Goal: Task Accomplishment & Management: Complete application form

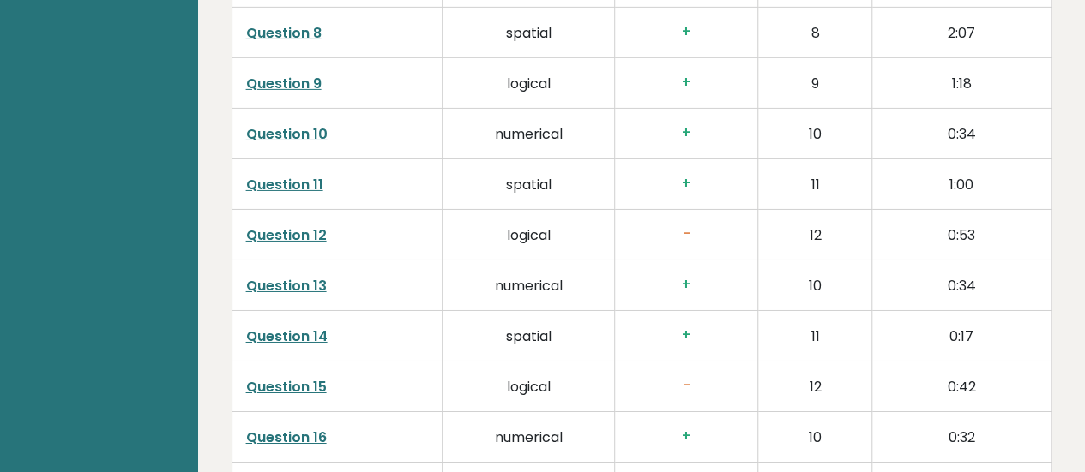
scroll to position [2834, 0]
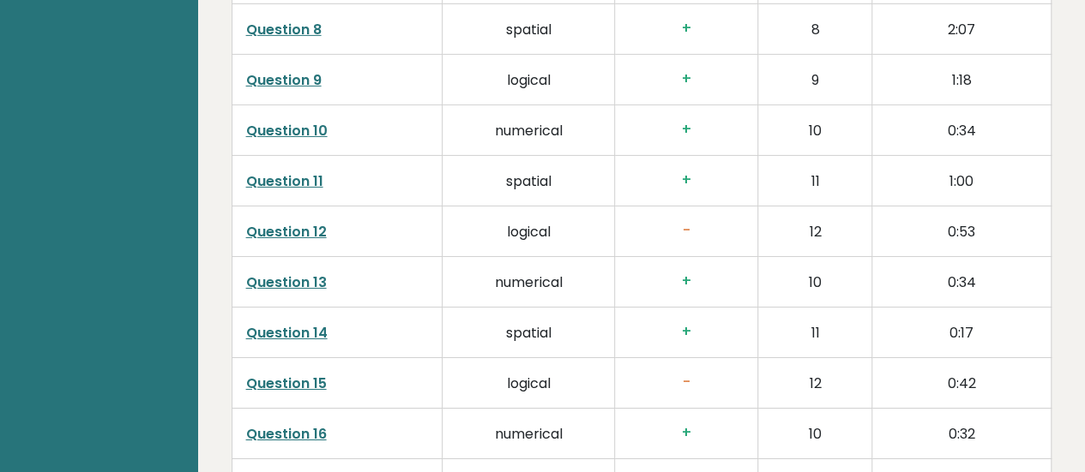
click at [282, 226] on link "Question 12" at bounding box center [286, 232] width 81 height 20
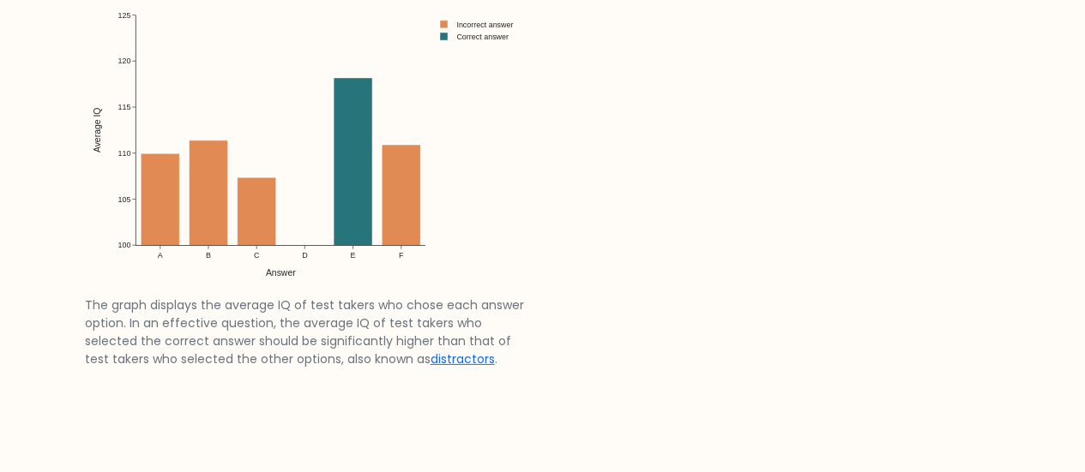
scroll to position [2480, 0]
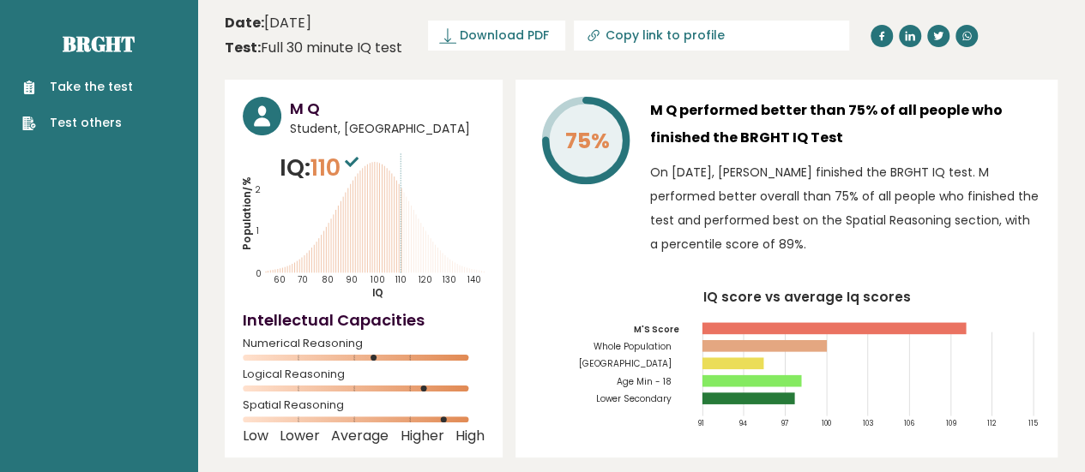
click at [70, 92] on link "Take the test" at bounding box center [77, 87] width 111 height 18
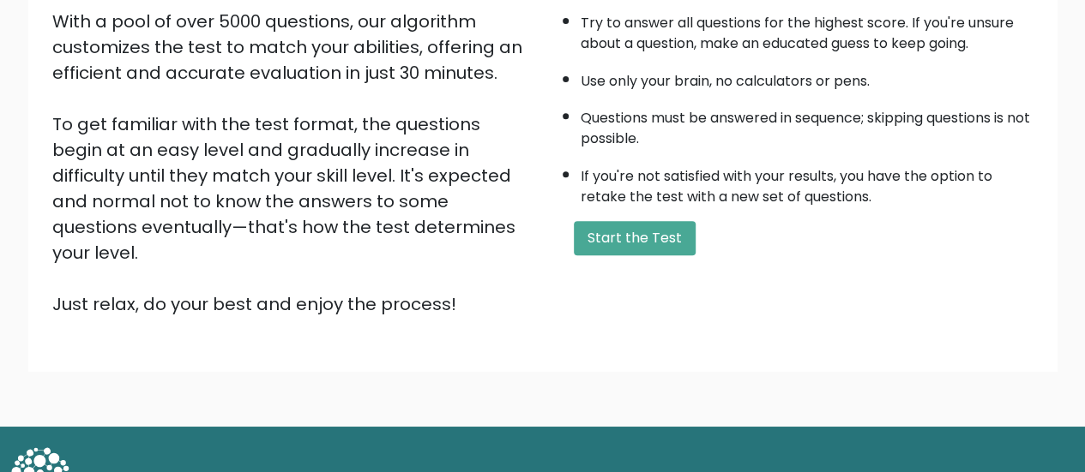
scroll to position [309, 0]
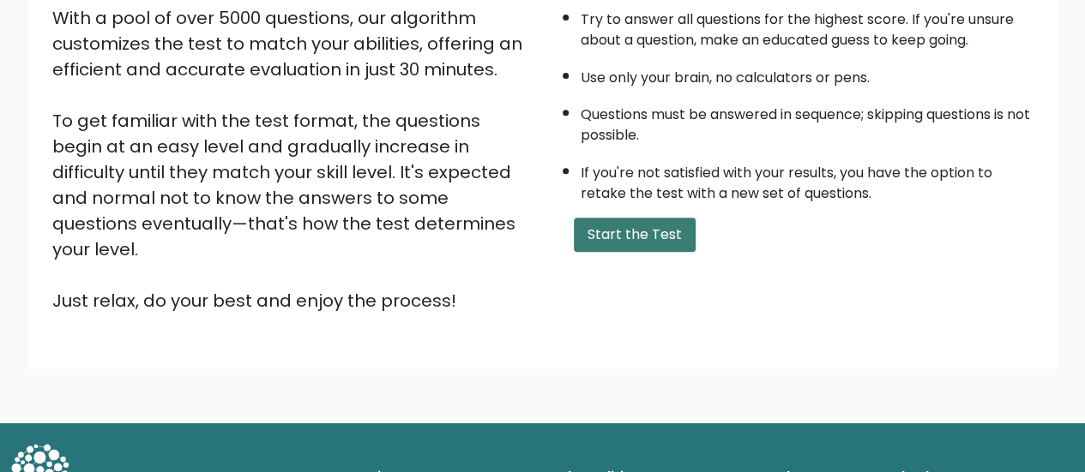
click at [610, 225] on button "Start the Test" at bounding box center [635, 235] width 122 height 34
click at [46, 444] on icon at bounding box center [39, 467] width 57 height 46
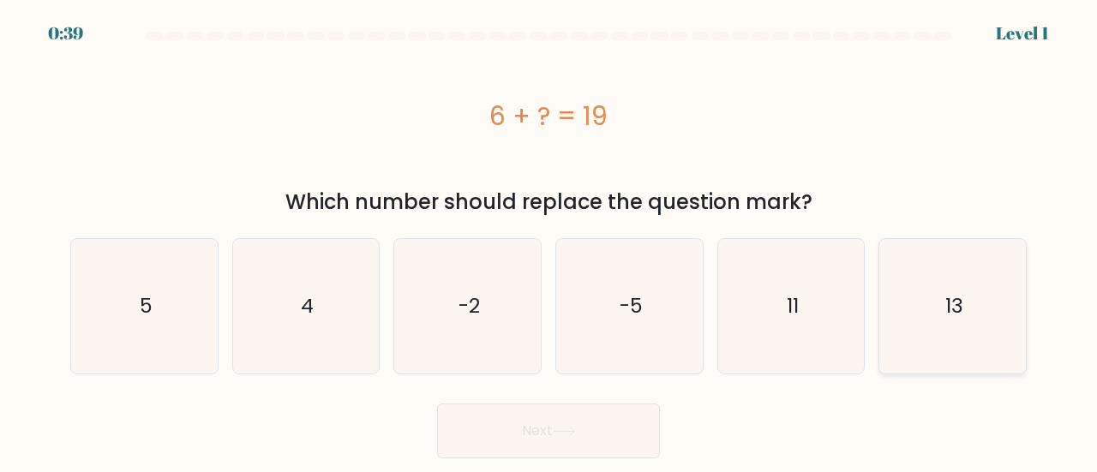
click at [939, 333] on icon "13" at bounding box center [953, 306] width 135 height 135
click at [550, 241] on input "f. 13" at bounding box center [549, 239] width 1 height 4
radio input "true"
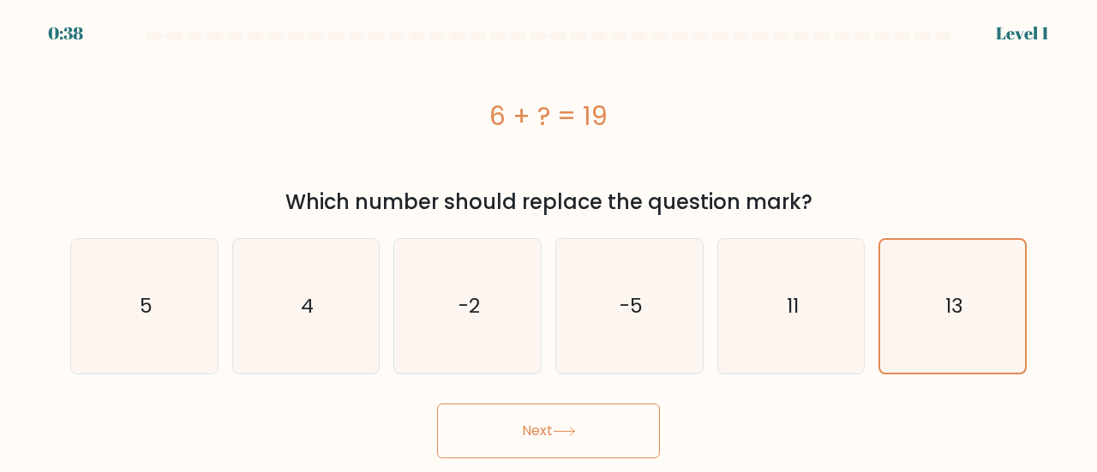
click at [544, 433] on button "Next" at bounding box center [548, 431] width 223 height 55
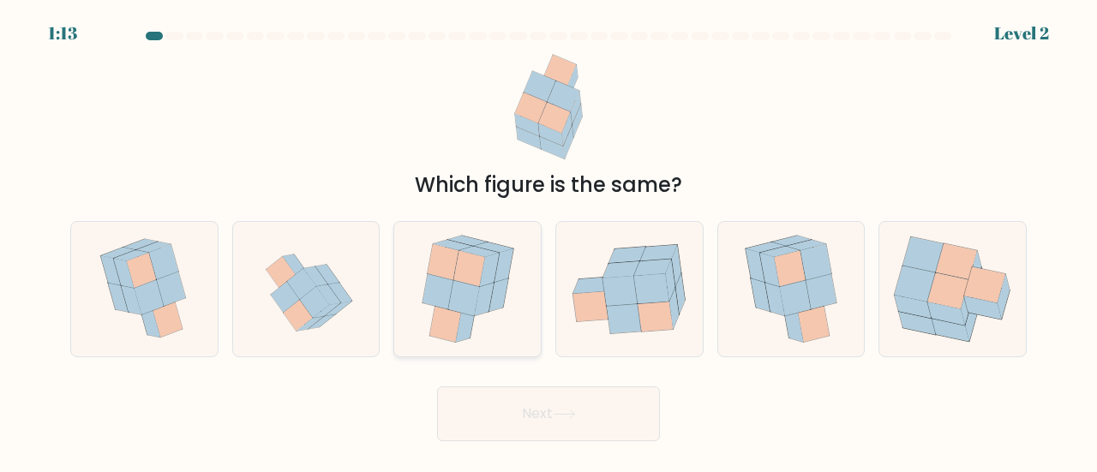
click at [466, 270] on icon at bounding box center [469, 269] width 31 height 36
click at [549, 241] on input "c." at bounding box center [549, 239] width 1 height 4
radio input "true"
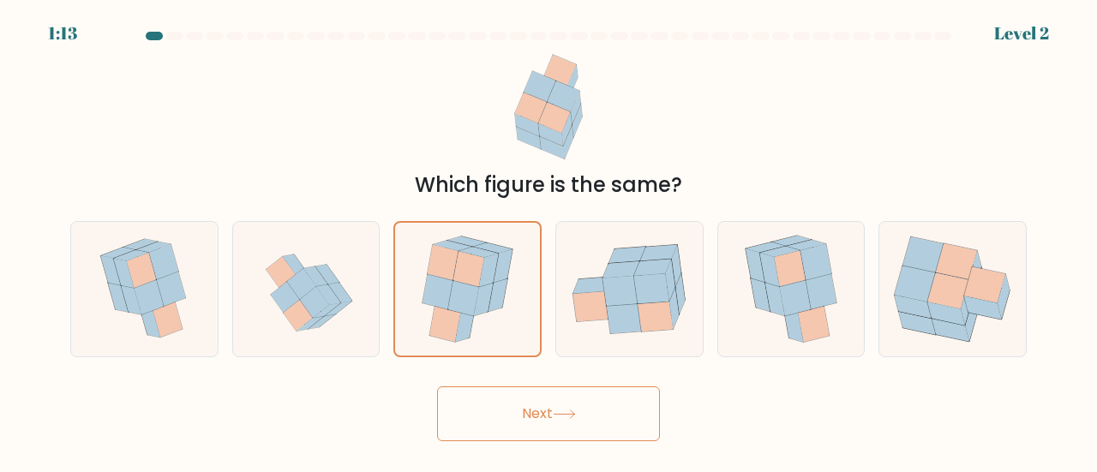
click at [536, 421] on button "Next" at bounding box center [548, 414] width 223 height 55
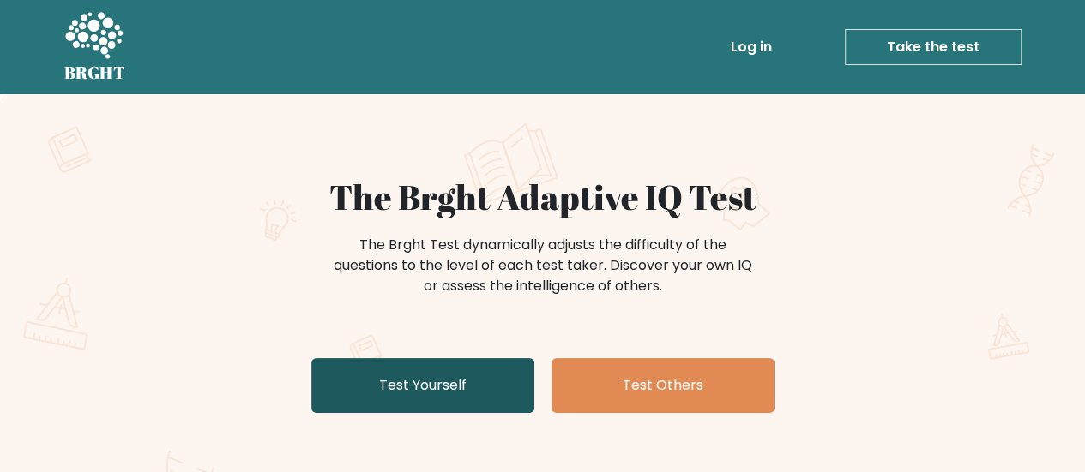
click at [413, 391] on link "Test Yourself" at bounding box center [422, 385] width 223 height 55
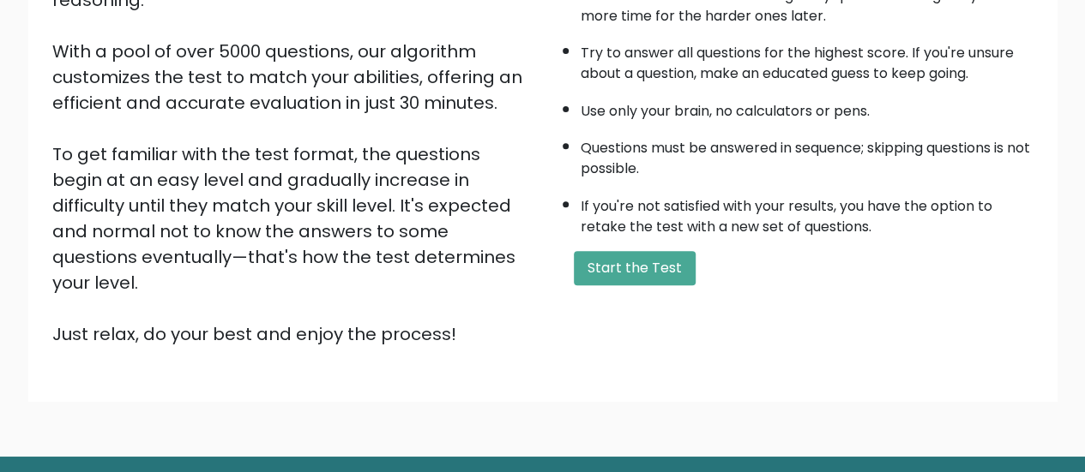
scroll to position [276, 0]
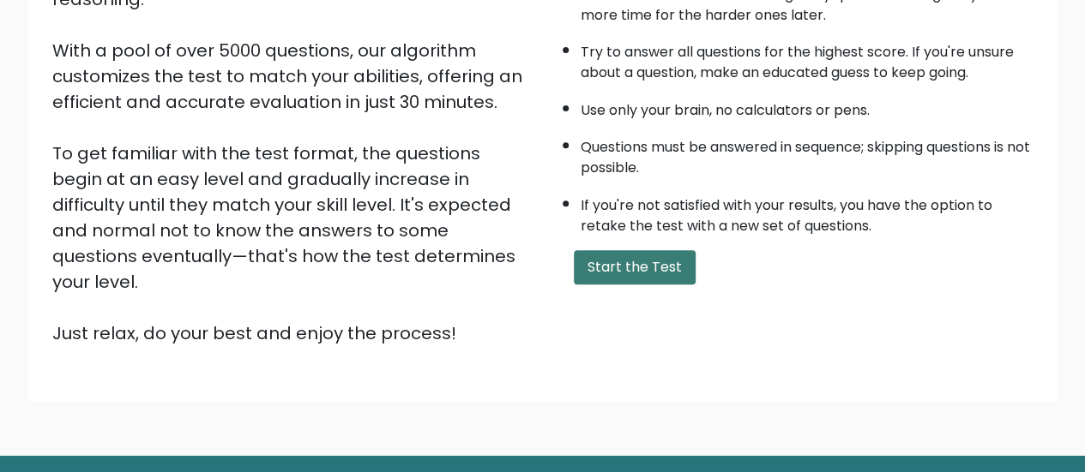
click at [614, 266] on button "Start the Test" at bounding box center [635, 267] width 122 height 34
click at [652, 257] on button "Start the Test" at bounding box center [635, 267] width 122 height 34
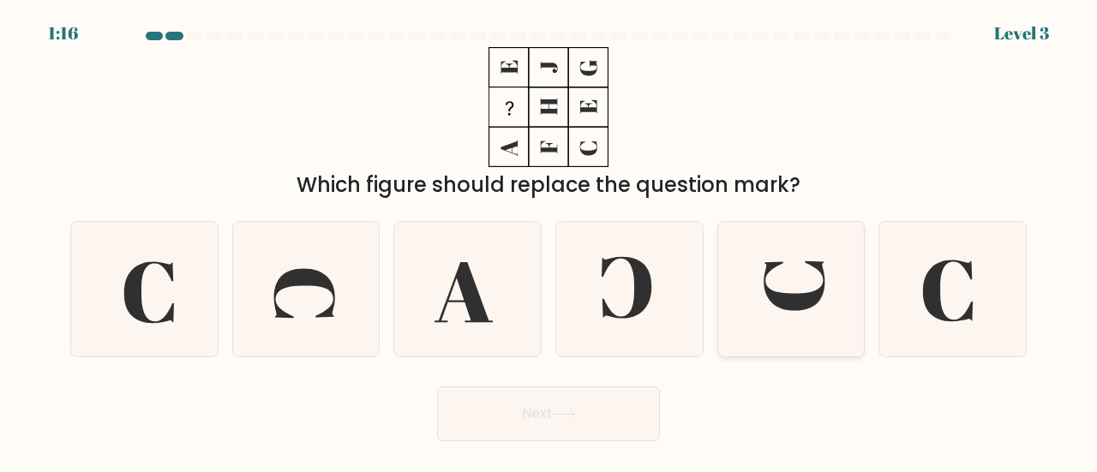
click at [761, 328] on icon at bounding box center [792, 289] width 135 height 135
click at [550, 241] on input "e." at bounding box center [549, 239] width 1 height 4
radio input "true"
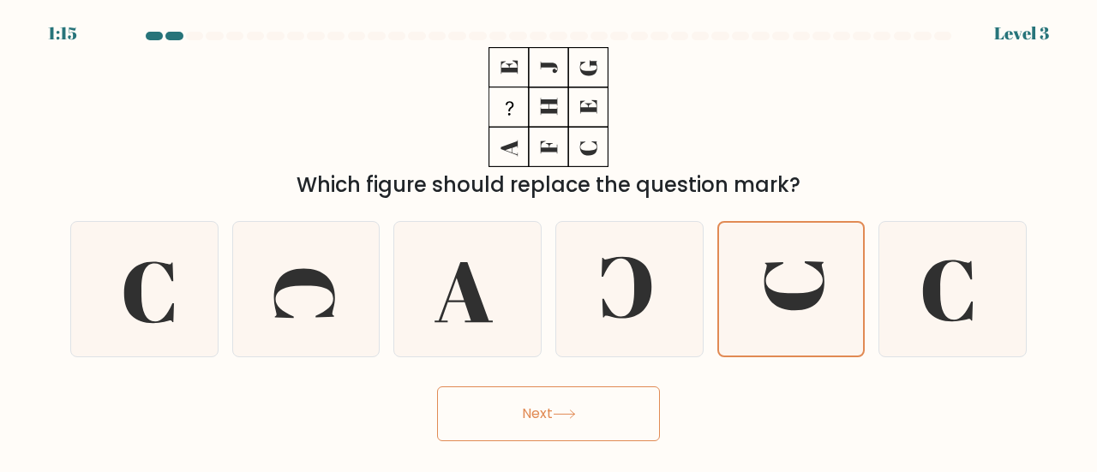
click at [580, 416] on button "Next" at bounding box center [548, 414] width 223 height 55
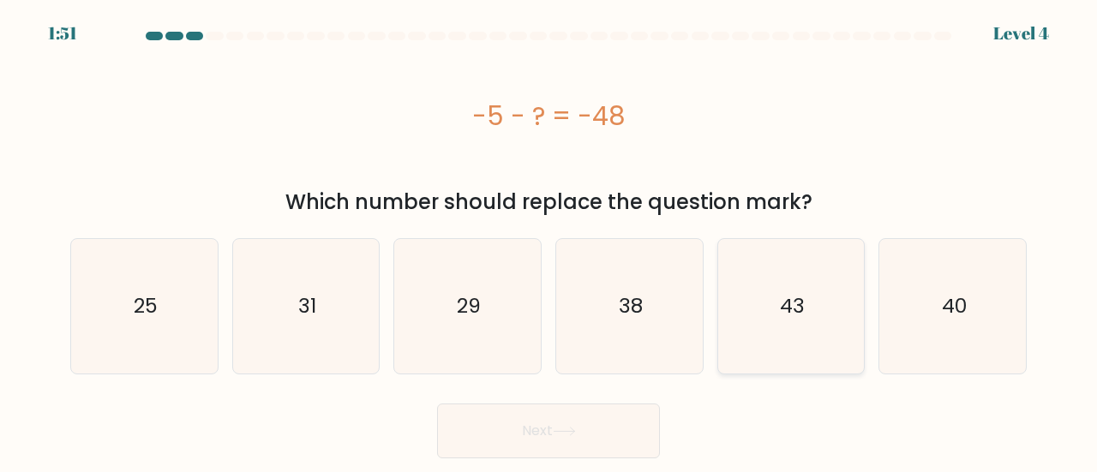
click at [759, 340] on icon "43" at bounding box center [792, 306] width 135 height 135
click at [550, 241] on input "e. 43" at bounding box center [549, 239] width 1 height 4
radio input "true"
click at [533, 430] on button "Next" at bounding box center [548, 431] width 223 height 55
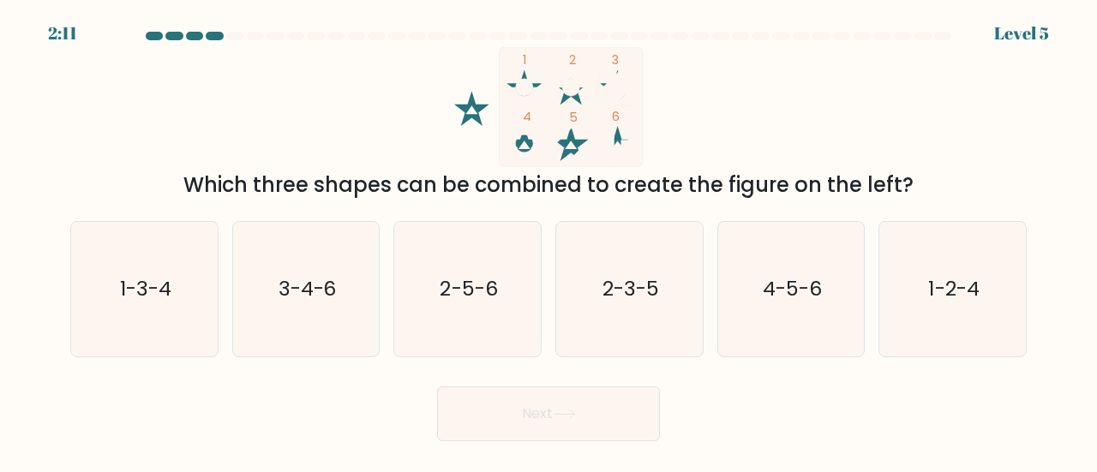
click at [31, 119] on form at bounding box center [548, 237] width 1097 height 410
click at [982, 286] on icon "1-2-4" at bounding box center [953, 289] width 135 height 135
click at [550, 241] on input "f. 1-2-4" at bounding box center [549, 239] width 1 height 4
radio input "true"
click at [456, 298] on text "2-5-6" at bounding box center [469, 288] width 57 height 28
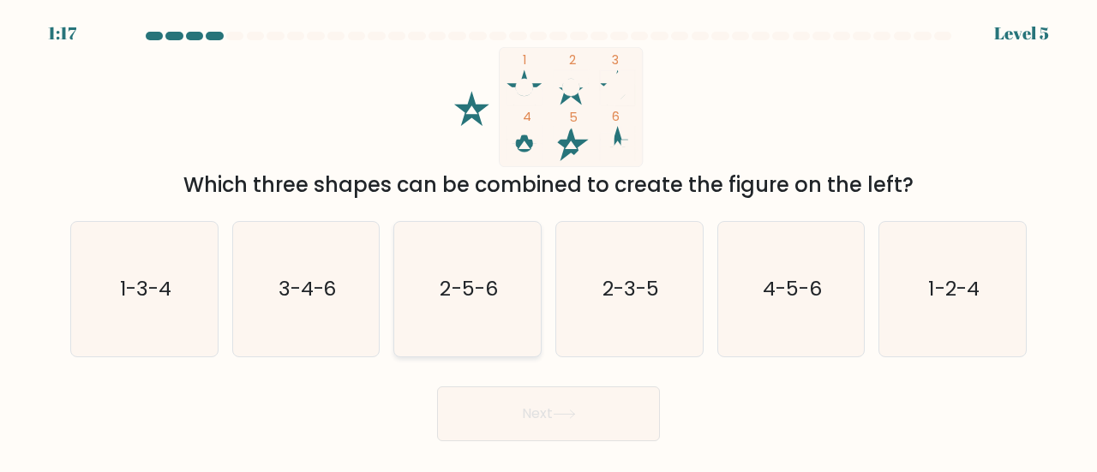
click at [549, 241] on input "c. 2-5-6" at bounding box center [549, 239] width 1 height 4
radio input "true"
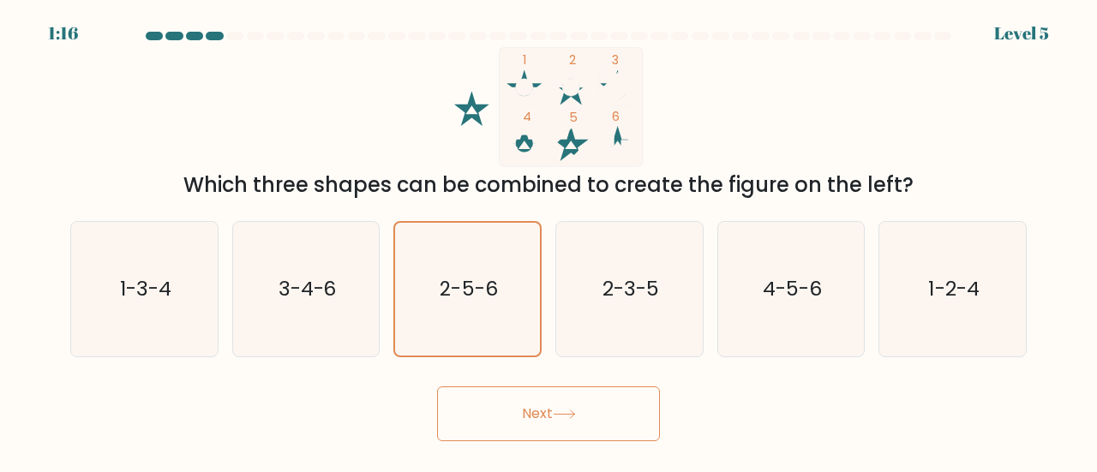
click at [523, 401] on button "Next" at bounding box center [548, 414] width 223 height 55
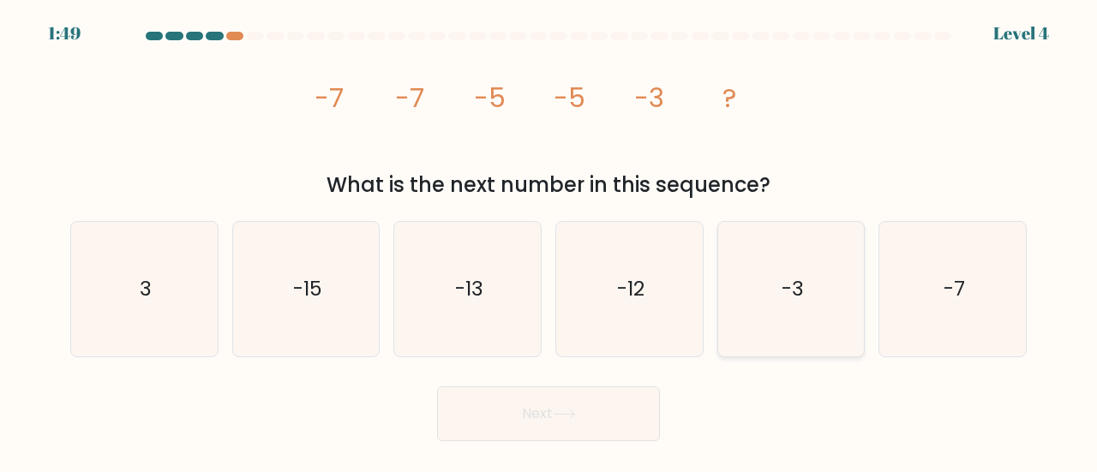
click at [797, 305] on icon "-3" at bounding box center [792, 289] width 135 height 135
click at [550, 241] on input "e. -3" at bounding box center [549, 239] width 1 height 4
radio input "true"
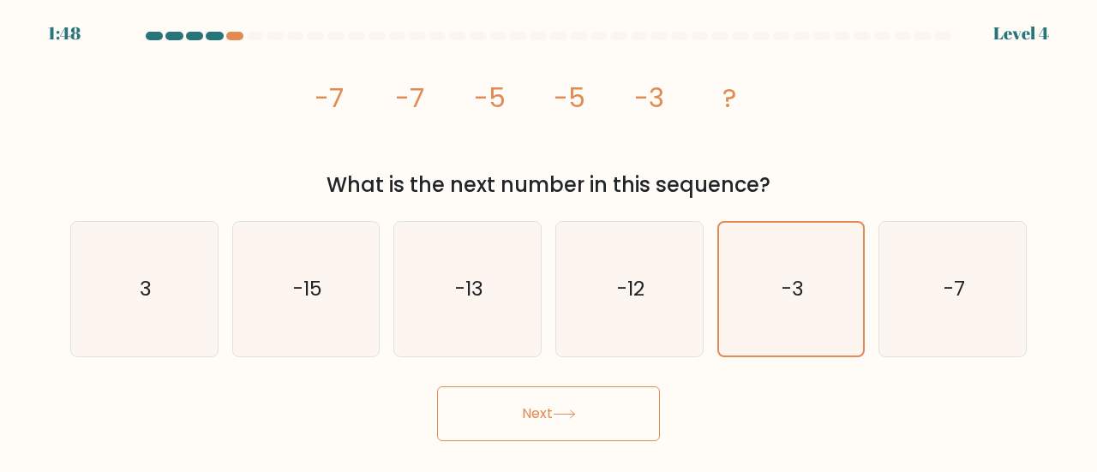
click at [544, 414] on button "Next" at bounding box center [548, 414] width 223 height 55
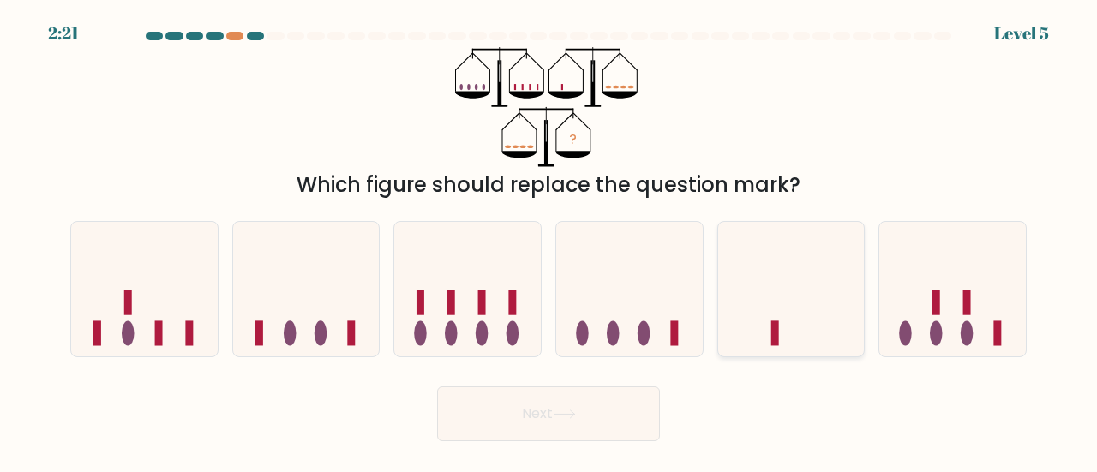
click at [749, 317] on icon at bounding box center [792, 289] width 147 height 121
click at [550, 241] on input "e." at bounding box center [549, 239] width 1 height 4
radio input "true"
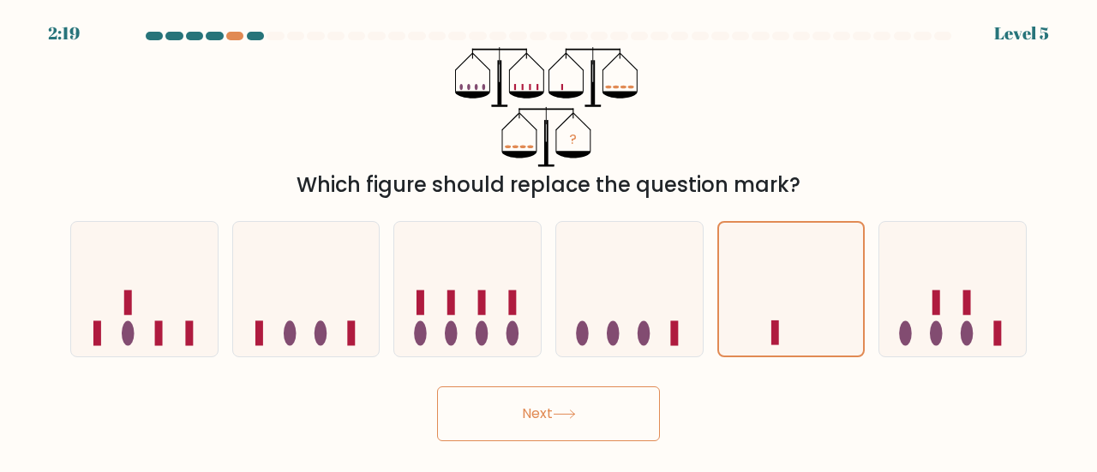
click at [536, 421] on button "Next" at bounding box center [548, 414] width 223 height 55
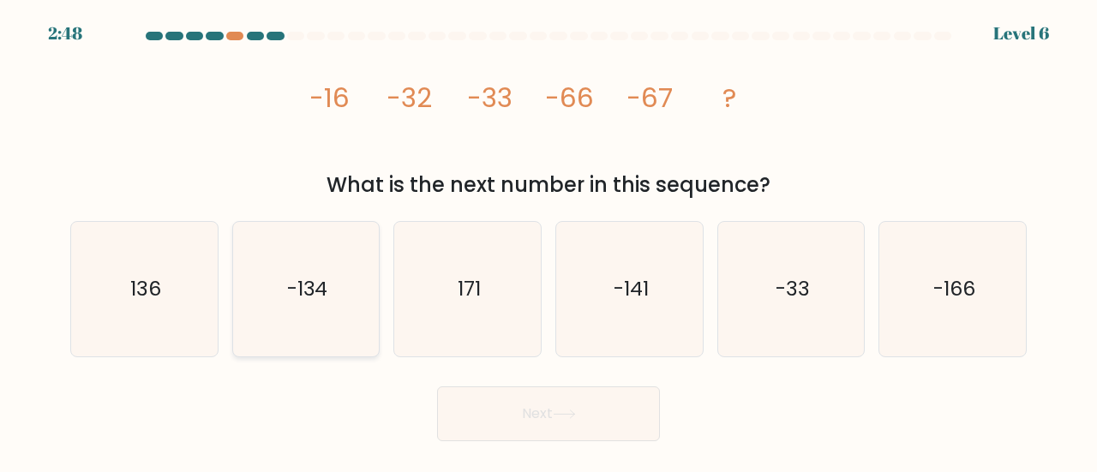
click at [322, 291] on text "-134" at bounding box center [307, 288] width 41 height 28
click at [549, 241] on input "b. -134" at bounding box center [549, 239] width 1 height 4
radio input "true"
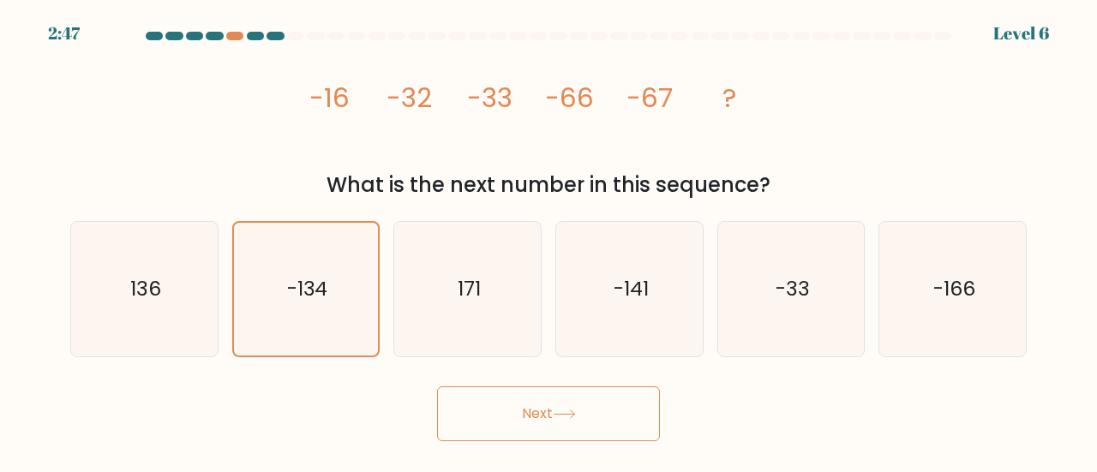
click at [543, 415] on button "Next" at bounding box center [548, 414] width 223 height 55
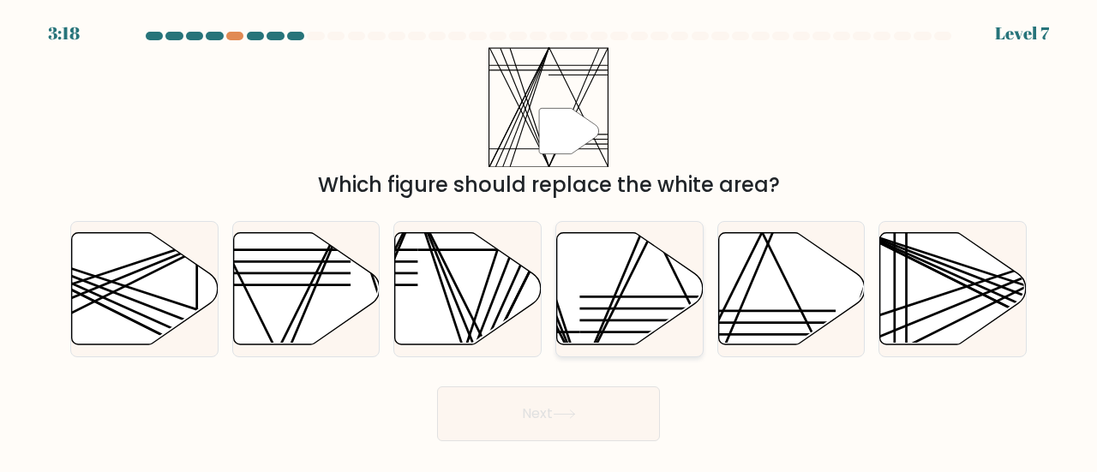
click at [594, 312] on icon at bounding box center [630, 288] width 147 height 112
click at [550, 241] on input "d." at bounding box center [549, 239] width 1 height 4
radio input "true"
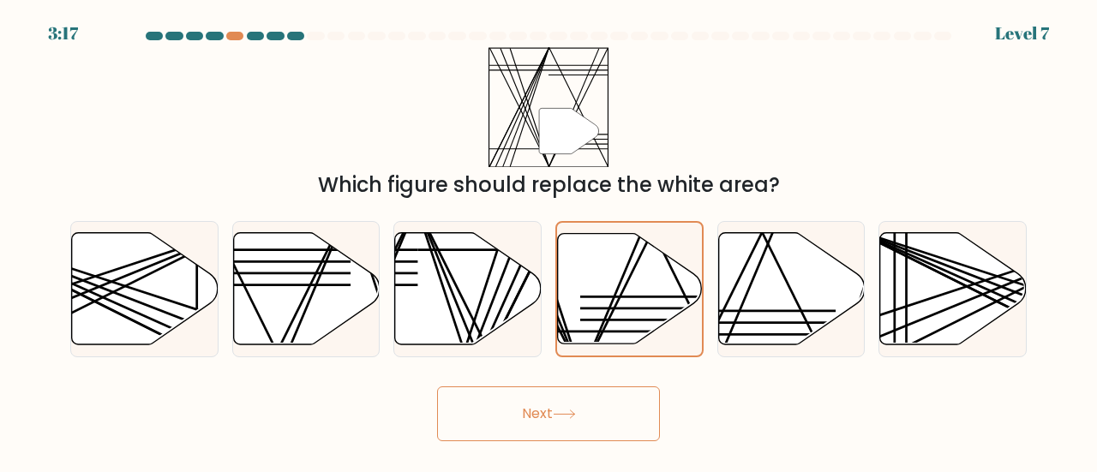
click at [581, 430] on button "Next" at bounding box center [548, 414] width 223 height 55
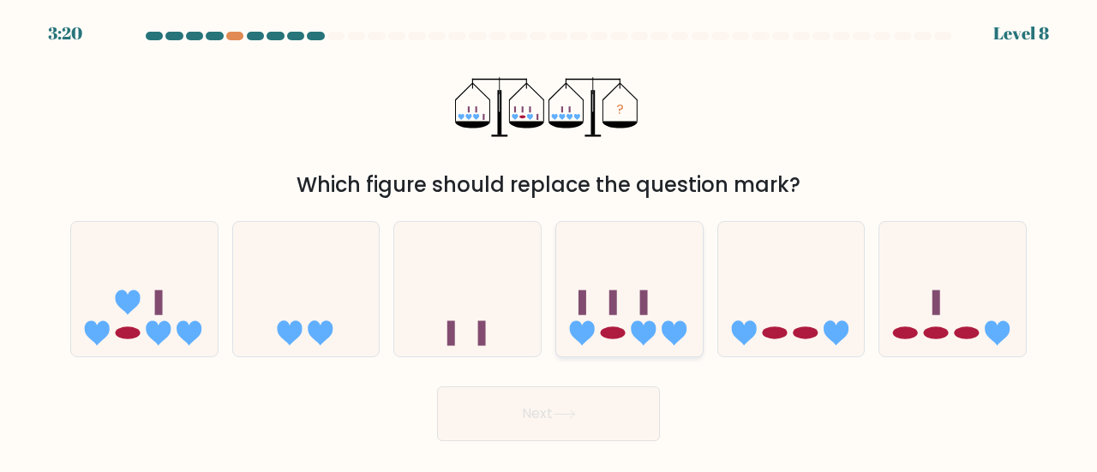
click at [589, 288] on icon at bounding box center [629, 289] width 147 height 121
click at [550, 241] on input "d." at bounding box center [549, 239] width 1 height 4
radio input "true"
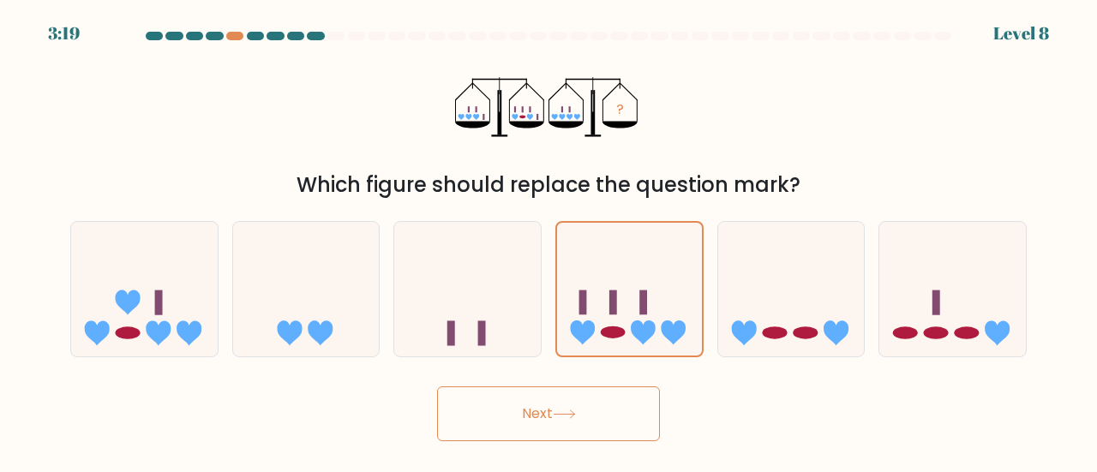
click at [556, 420] on button "Next" at bounding box center [548, 414] width 223 height 55
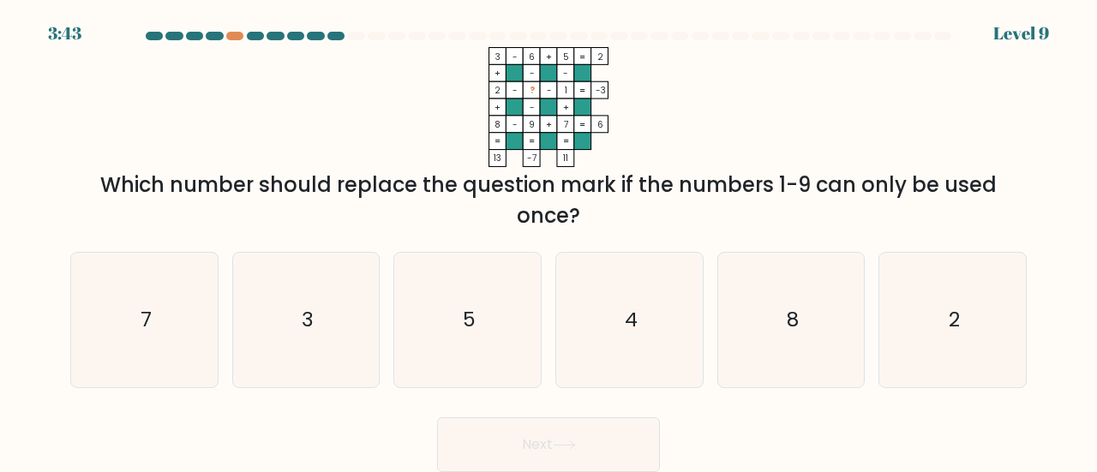
click at [297, 57] on icon "3 - 6 + 5 2 + - - 2 - ? - 1 -3 + - + 8 - 9 + 7 = 6 = = = = 13 -7 11 =" at bounding box center [549, 107] width 514 height 120
click at [622, 318] on icon "4" at bounding box center [629, 320] width 135 height 135
click at [550, 241] on input "d. 4" at bounding box center [549, 239] width 1 height 4
radio input "true"
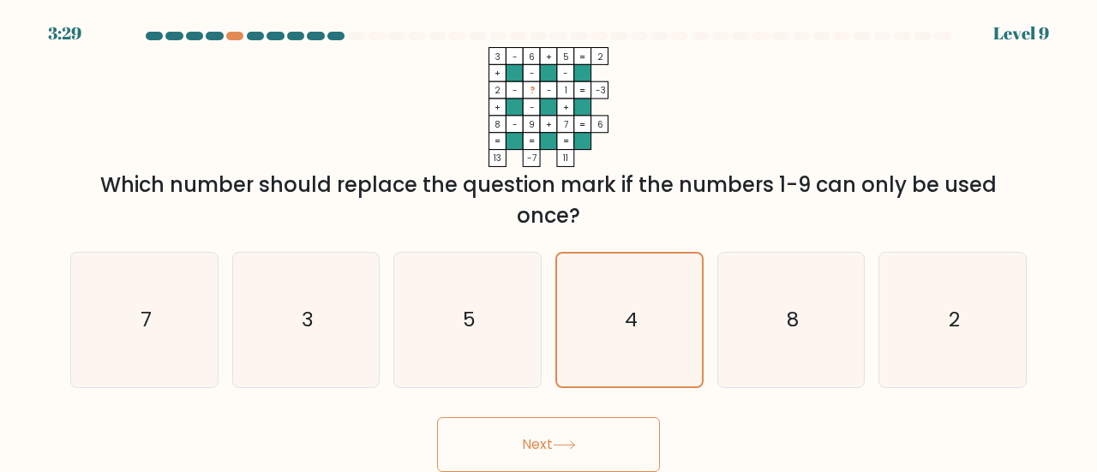
click at [581, 453] on button "Next" at bounding box center [548, 445] width 223 height 55
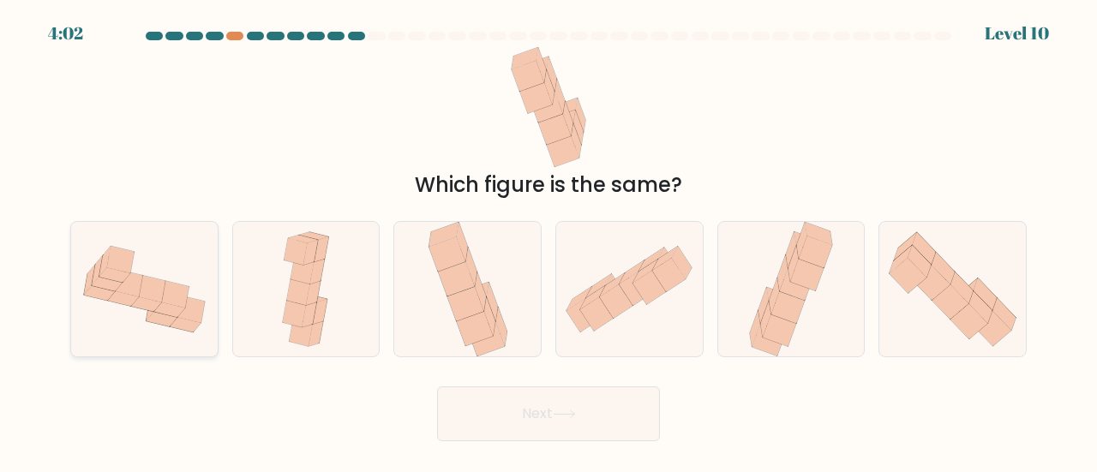
click at [111, 319] on icon at bounding box center [144, 289] width 147 height 111
click at [549, 241] on input "a." at bounding box center [549, 239] width 1 height 4
radio input "true"
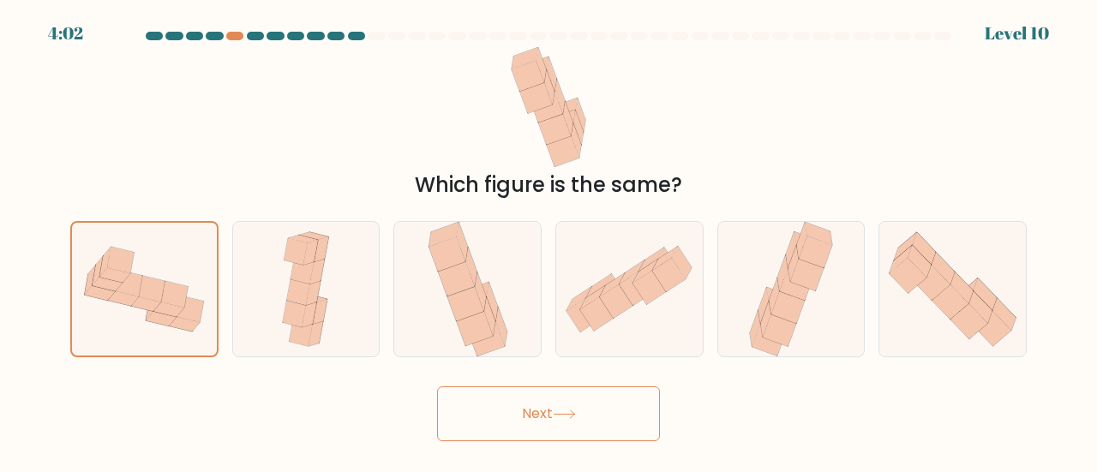
click at [531, 424] on button "Next" at bounding box center [548, 414] width 223 height 55
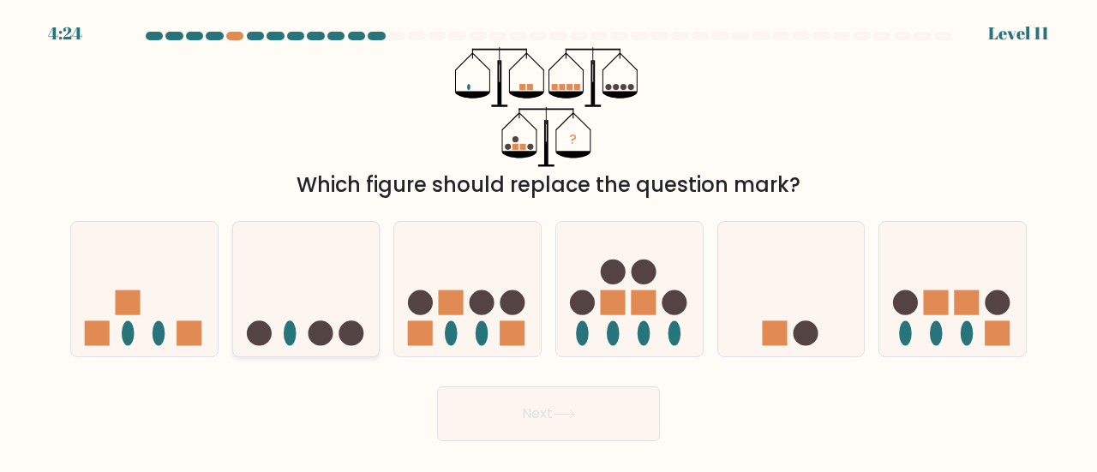
click at [275, 316] on icon at bounding box center [306, 289] width 147 height 121
click at [549, 241] on input "b." at bounding box center [549, 239] width 1 height 4
radio input "true"
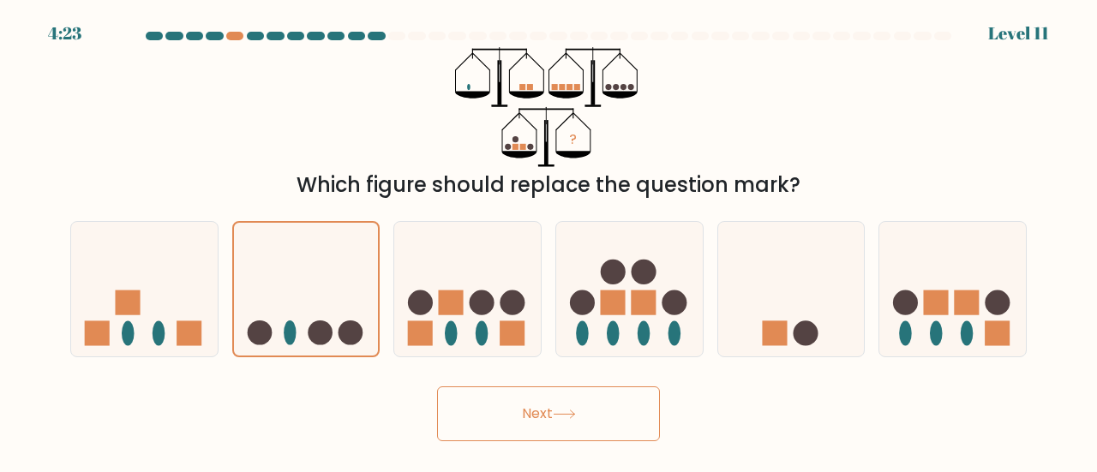
click at [520, 423] on button "Next" at bounding box center [548, 414] width 223 height 55
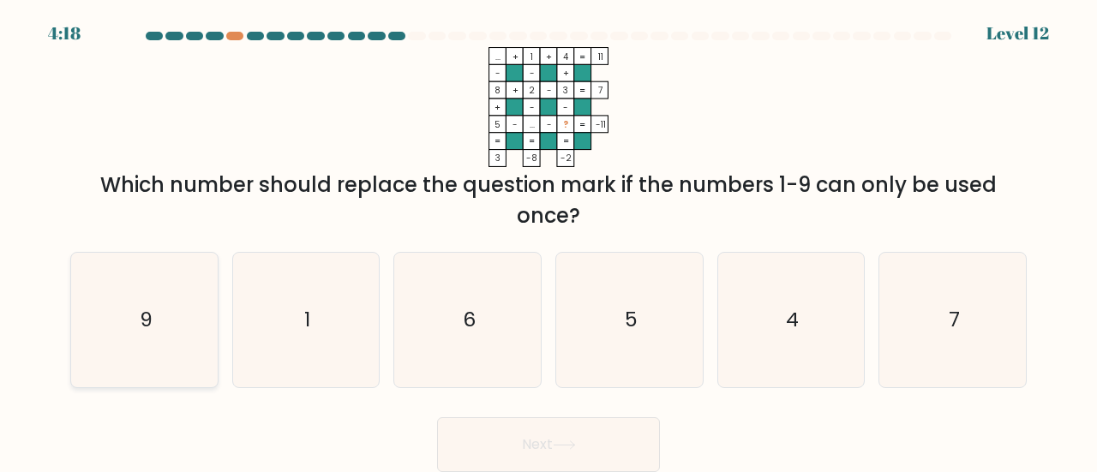
click at [134, 336] on icon "9" at bounding box center [144, 320] width 135 height 135
click at [549, 241] on input "a. 9" at bounding box center [549, 239] width 1 height 4
radio input "true"
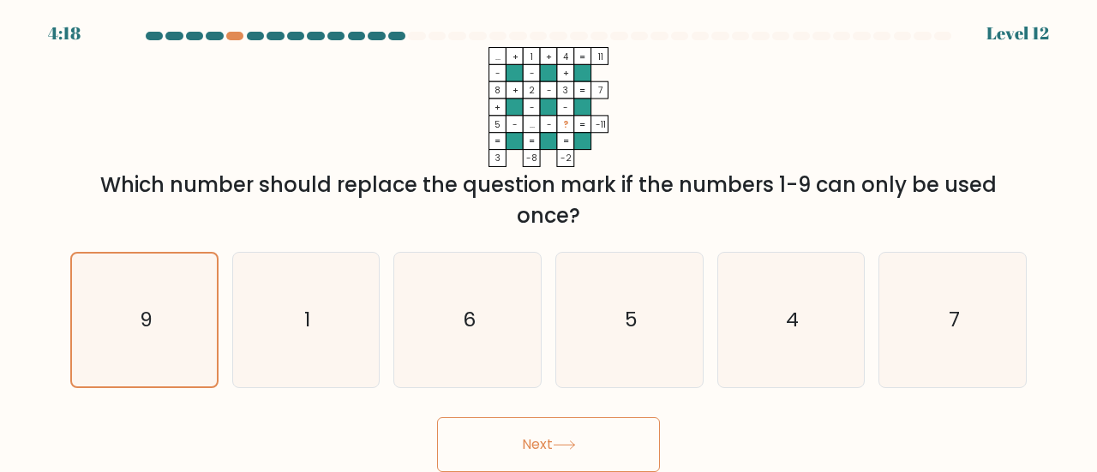
click at [487, 451] on button "Next" at bounding box center [548, 445] width 223 height 55
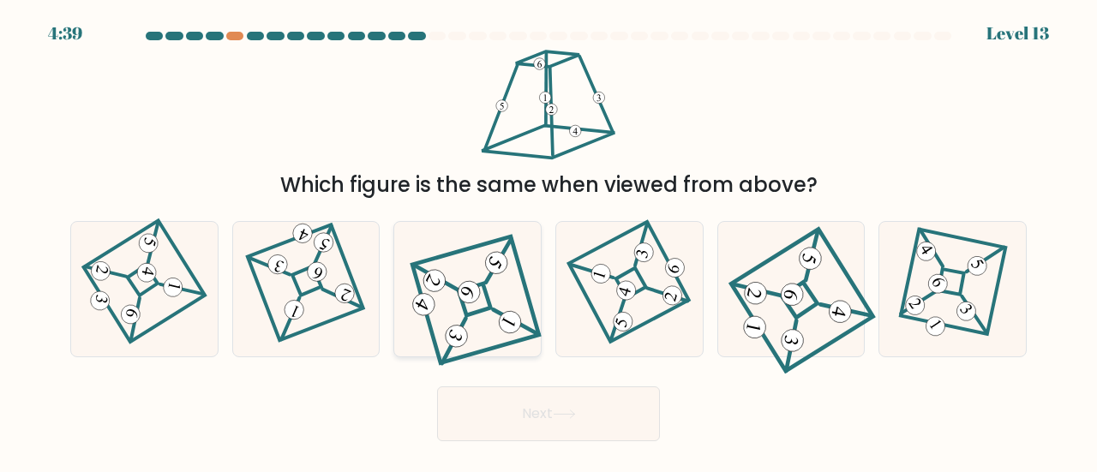
click at [468, 329] on icon at bounding box center [467, 289] width 121 height 107
click at [549, 241] on input "c." at bounding box center [549, 239] width 1 height 4
radio input "true"
click at [509, 424] on button "Next" at bounding box center [548, 414] width 223 height 55
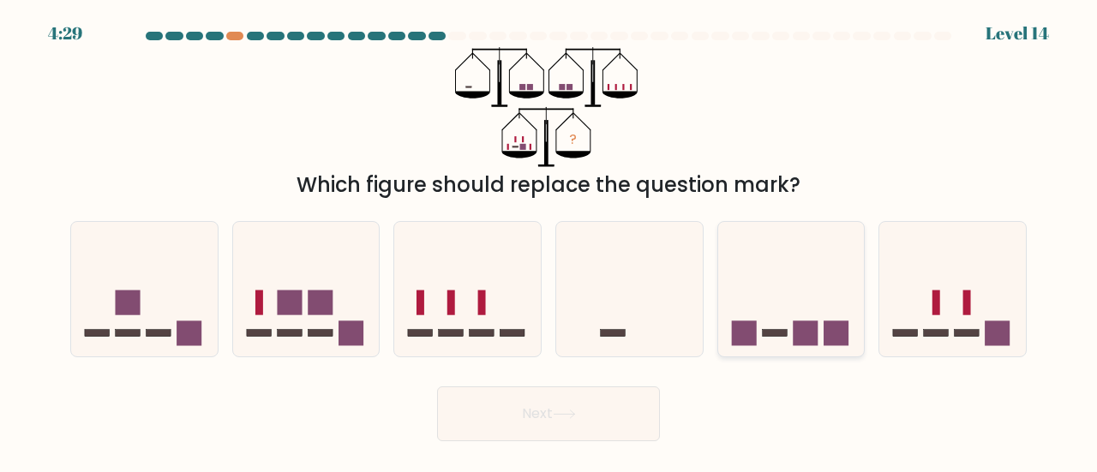
click at [806, 305] on icon at bounding box center [792, 289] width 147 height 121
click at [550, 241] on input "e." at bounding box center [549, 239] width 1 height 4
radio input "true"
click at [545, 422] on button "Next" at bounding box center [548, 414] width 223 height 55
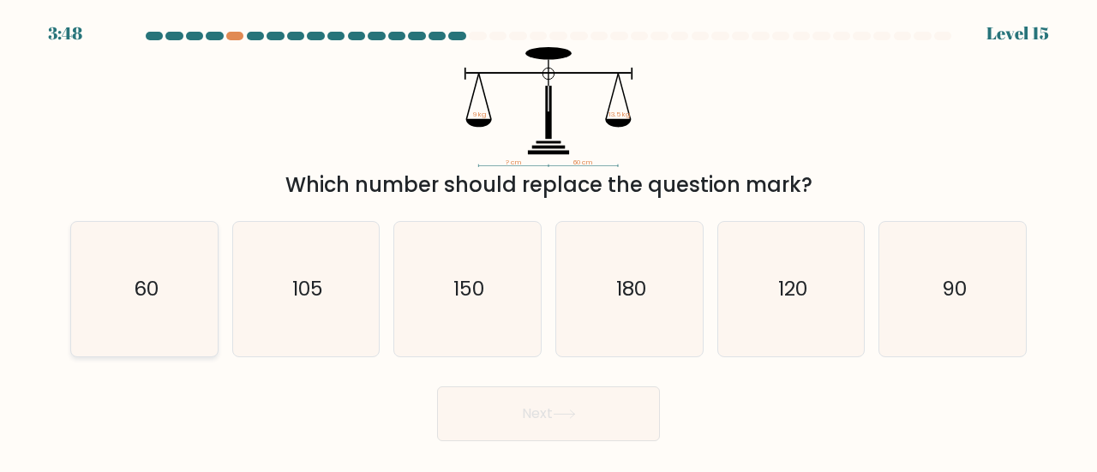
click at [117, 310] on icon "60" at bounding box center [144, 289] width 135 height 135
click at [549, 241] on input "a. 60" at bounding box center [549, 239] width 1 height 4
radio input "true"
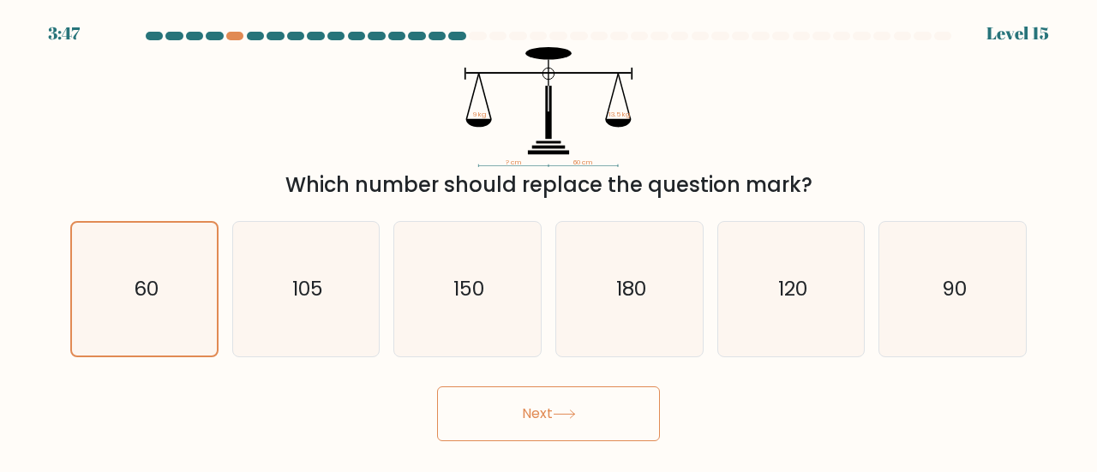
click at [468, 417] on button "Next" at bounding box center [548, 414] width 223 height 55
click at [489, 425] on button "Next" at bounding box center [548, 414] width 223 height 55
click at [523, 407] on button "Next" at bounding box center [548, 414] width 223 height 55
click at [539, 424] on button "Next" at bounding box center [548, 414] width 223 height 55
click at [484, 413] on button "Next" at bounding box center [548, 414] width 223 height 55
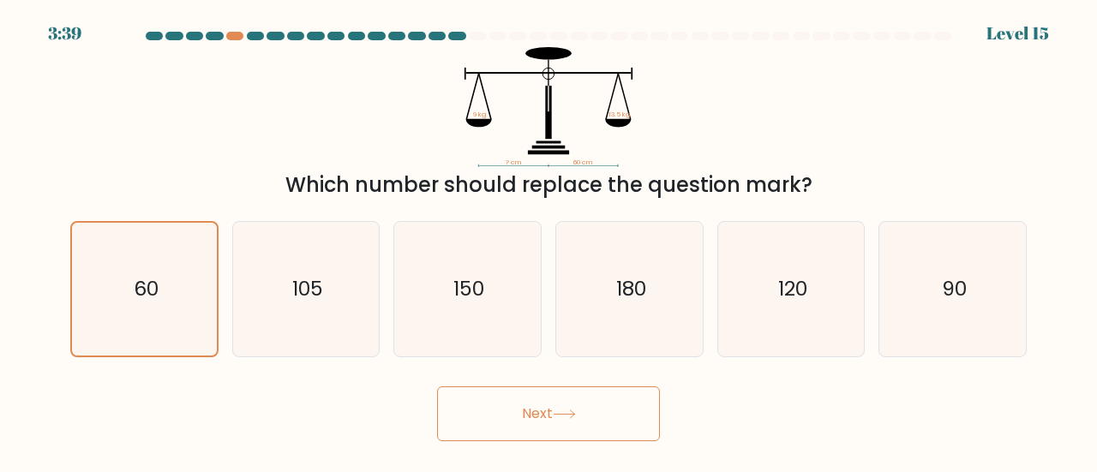
click at [484, 413] on button "Next" at bounding box center [548, 414] width 223 height 55
click at [275, 313] on icon "105" at bounding box center [306, 289] width 135 height 135
click at [549, 241] on input "b. 105" at bounding box center [549, 239] width 1 height 4
radio input "true"
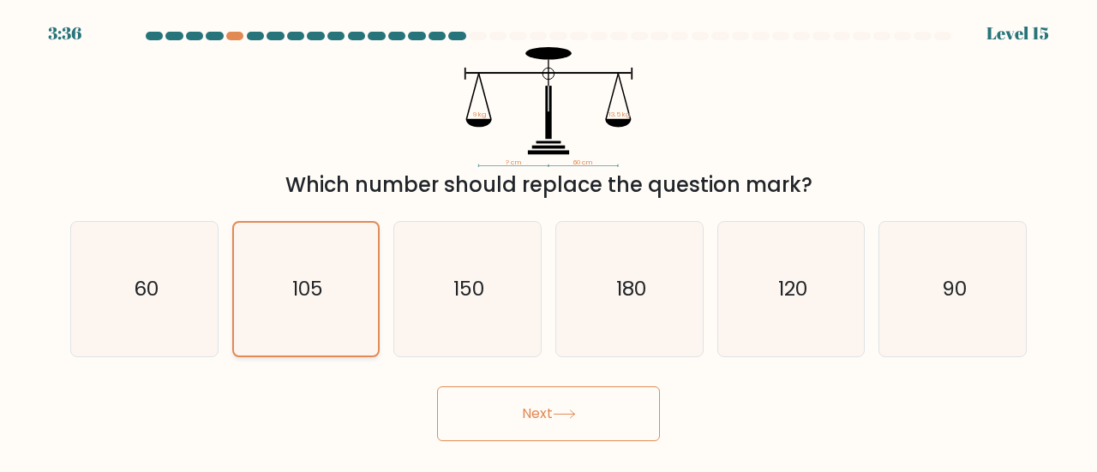
click at [275, 313] on icon "105" at bounding box center [306, 289] width 133 height 133
click at [549, 241] on input "b. 105" at bounding box center [549, 239] width 1 height 4
click at [144, 292] on text "60" at bounding box center [145, 288] width 25 height 28
click at [549, 241] on input "a. 60" at bounding box center [549, 239] width 1 height 4
radio input "true"
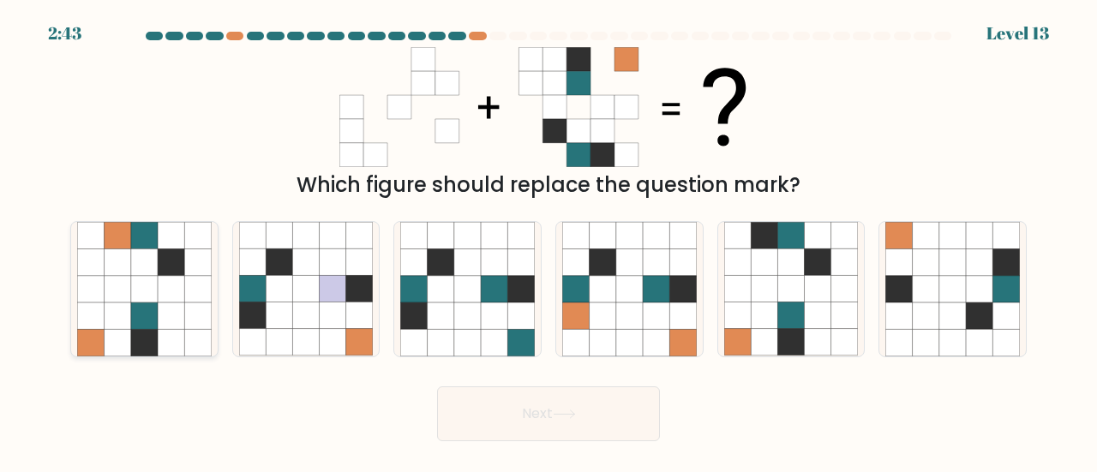
click at [118, 310] on icon at bounding box center [117, 316] width 27 height 27
click at [549, 241] on input "a." at bounding box center [549, 239] width 1 height 4
radio input "true"
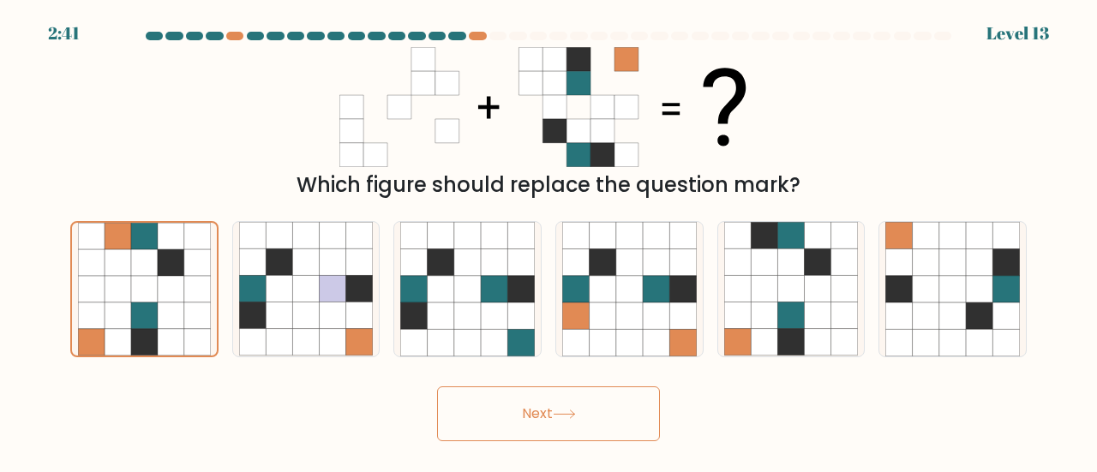
click at [522, 426] on button "Next" at bounding box center [548, 414] width 223 height 55
click at [578, 421] on button "Next" at bounding box center [548, 414] width 223 height 55
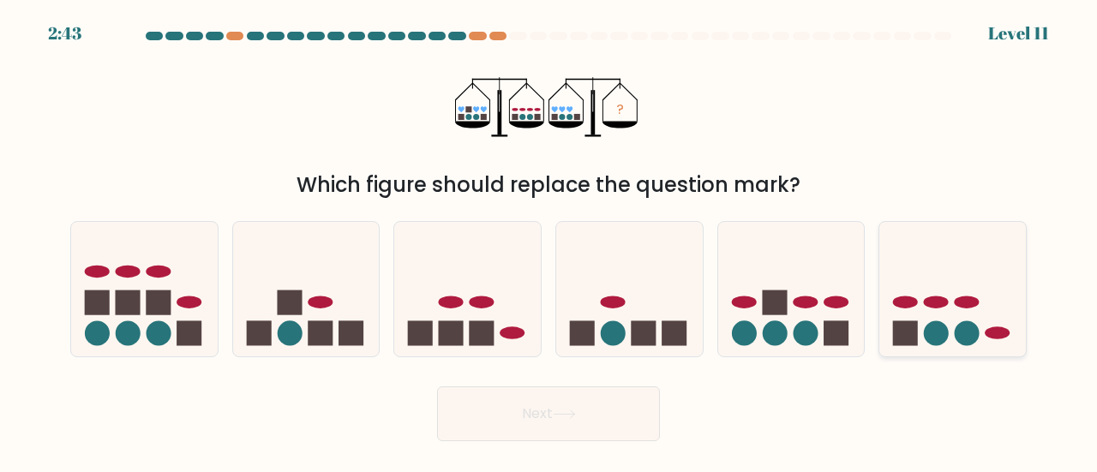
click at [957, 337] on circle at bounding box center [967, 334] width 25 height 25
click at [550, 241] on input "f." at bounding box center [549, 239] width 1 height 4
radio input "true"
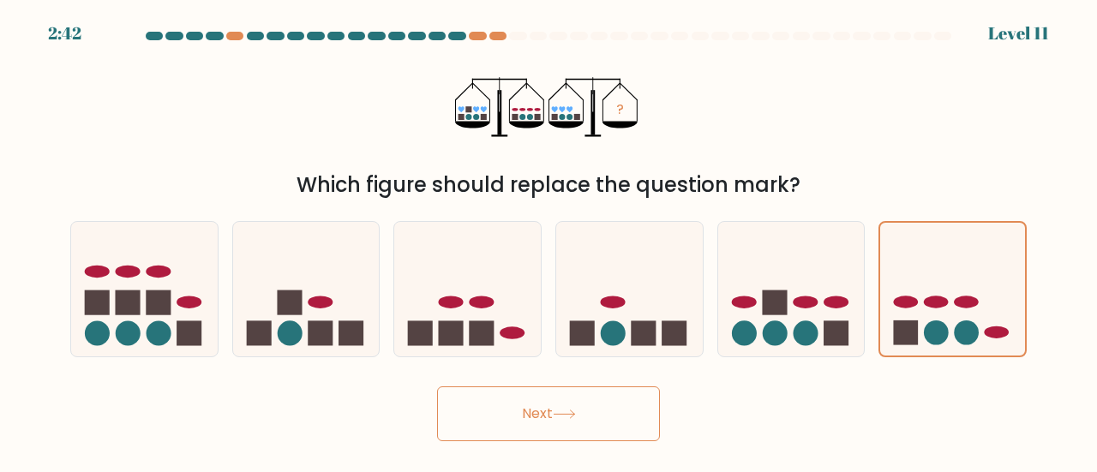
click at [580, 420] on button "Next" at bounding box center [548, 414] width 223 height 55
click at [521, 418] on button "Next" at bounding box center [548, 414] width 223 height 55
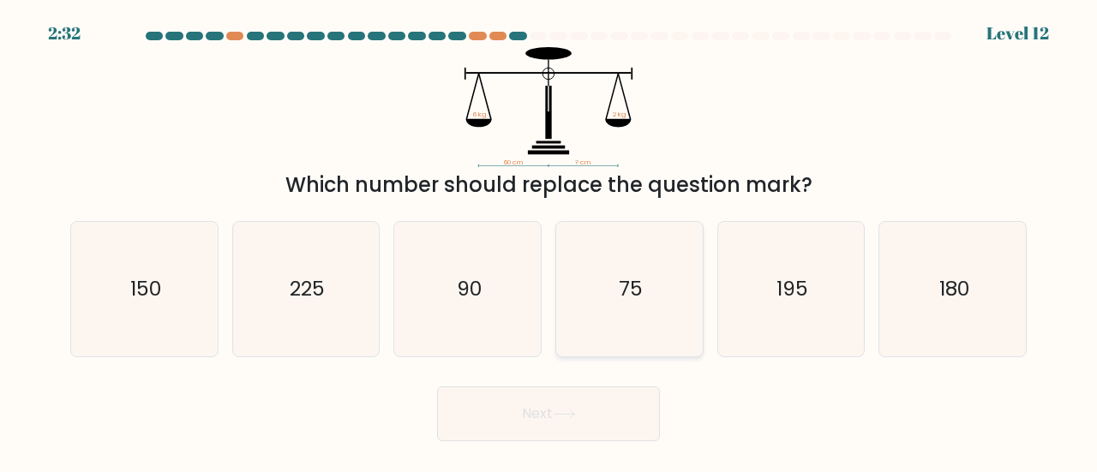
click at [613, 277] on icon "75" at bounding box center [629, 289] width 135 height 135
click at [550, 241] on input "d. 75" at bounding box center [549, 239] width 1 height 4
radio input "true"
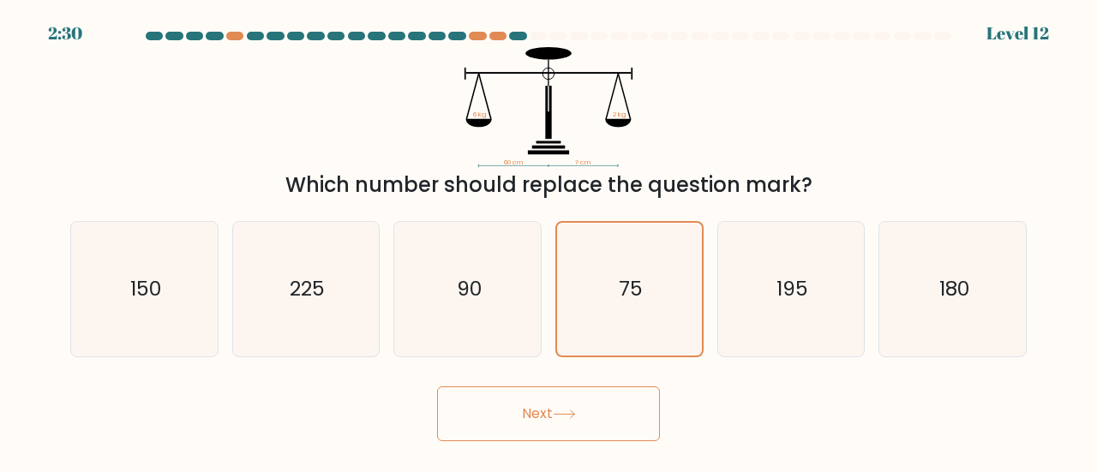
click at [592, 409] on button "Next" at bounding box center [548, 414] width 223 height 55
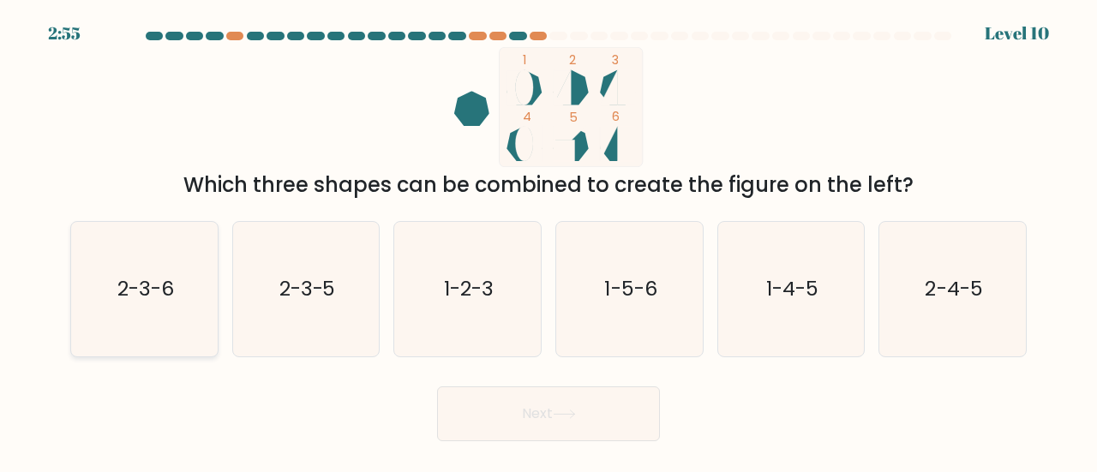
click at [117, 298] on text "2-3-6" at bounding box center [145, 288] width 57 height 28
click at [549, 241] on input "a. 2-3-6" at bounding box center [549, 239] width 1 height 4
radio input "true"
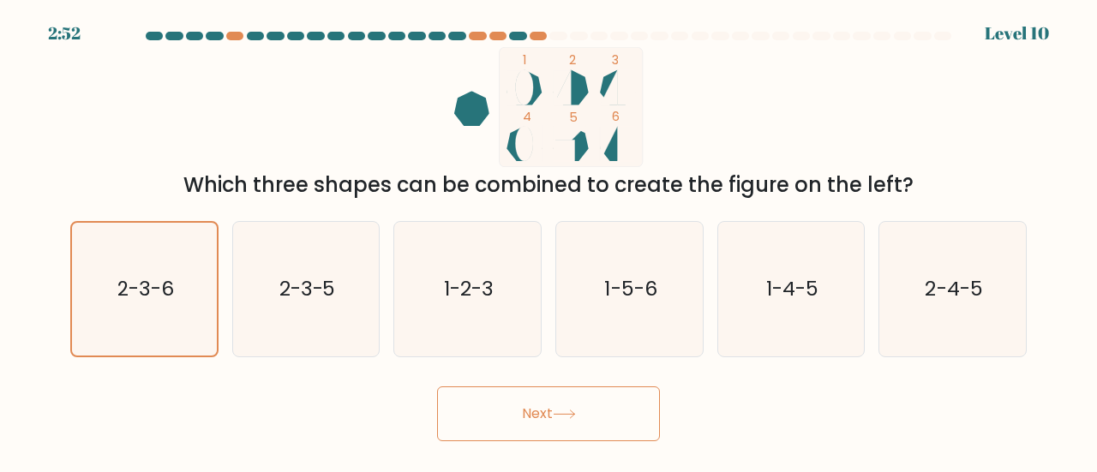
click at [574, 397] on button "Next" at bounding box center [548, 414] width 223 height 55
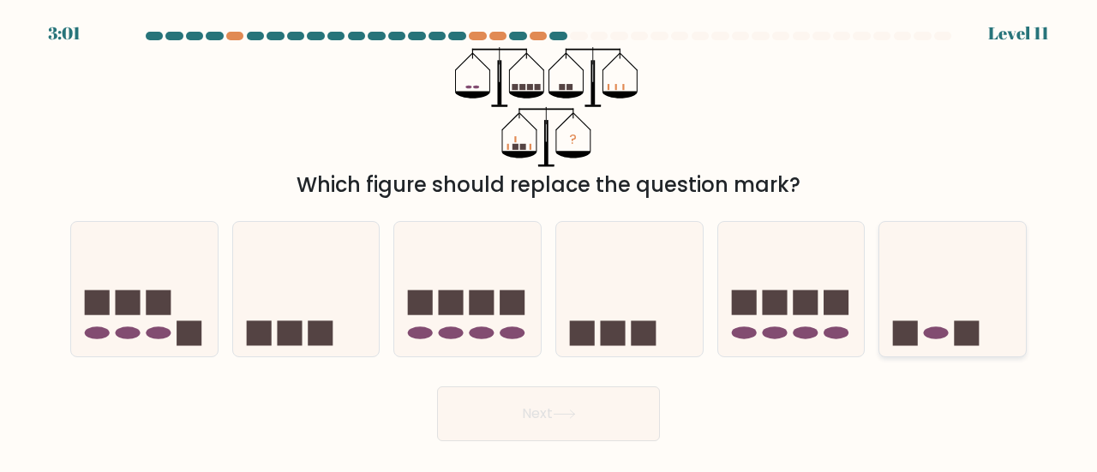
click at [945, 308] on icon at bounding box center [953, 289] width 147 height 121
click at [550, 241] on input "f." at bounding box center [549, 239] width 1 height 4
radio input "true"
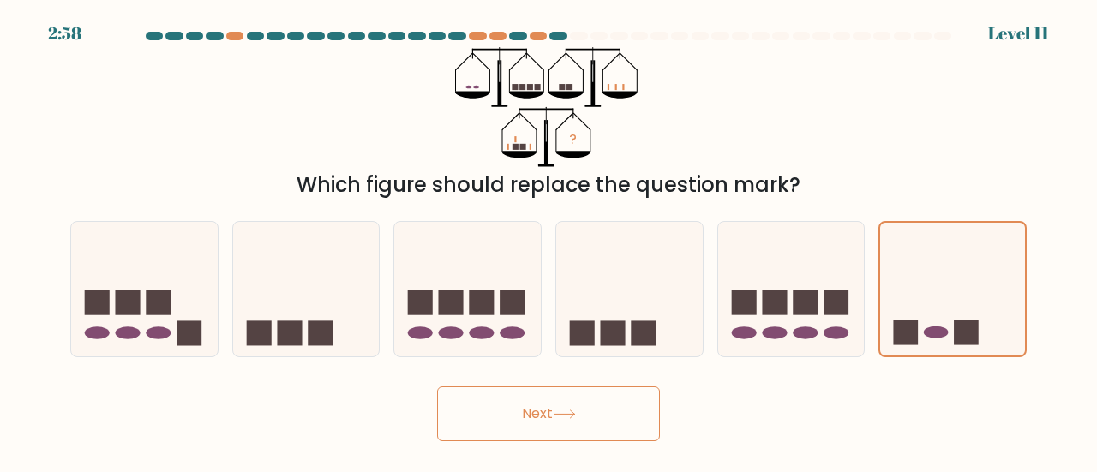
click at [616, 412] on button "Next" at bounding box center [548, 414] width 223 height 55
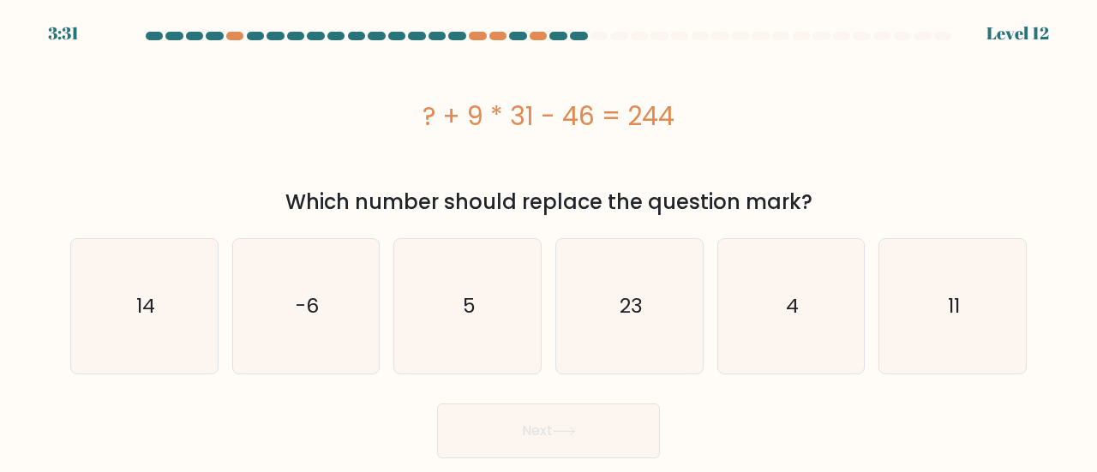
click at [616, 412] on button "Next" at bounding box center [548, 431] width 223 height 55
click at [609, 123] on div "? + 9 * 31 - 46 = 244" at bounding box center [548, 116] width 957 height 39
click at [494, 101] on div "? + 9 * 31 - 46 = 244" at bounding box center [548, 116] width 957 height 39
click at [609, 308] on icon "23" at bounding box center [629, 306] width 135 height 135
click at [550, 241] on input "d. 23" at bounding box center [549, 239] width 1 height 4
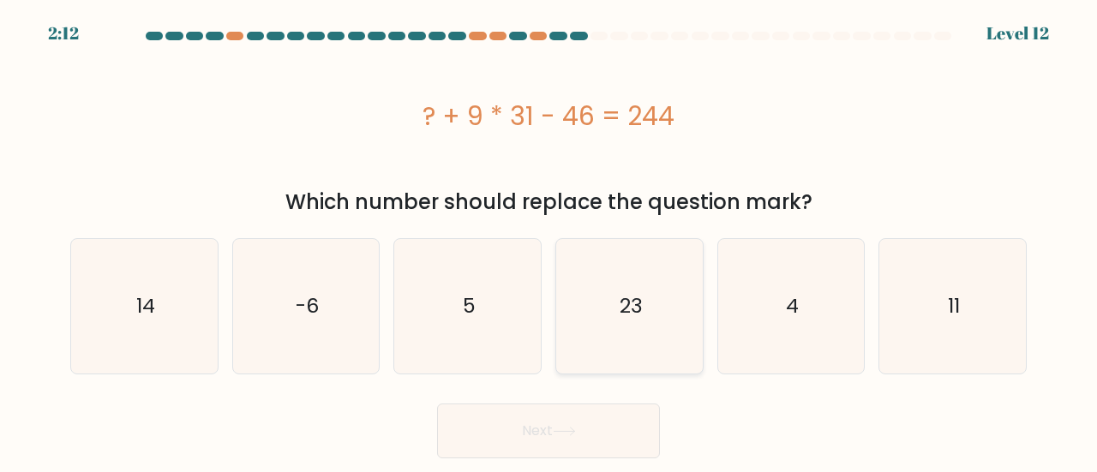
radio input "true"
click at [530, 438] on button "Next" at bounding box center [548, 431] width 223 height 55
click at [466, 327] on icon "5" at bounding box center [467, 306] width 135 height 135
click at [549, 241] on input "c. 5" at bounding box center [549, 239] width 1 height 4
radio input "true"
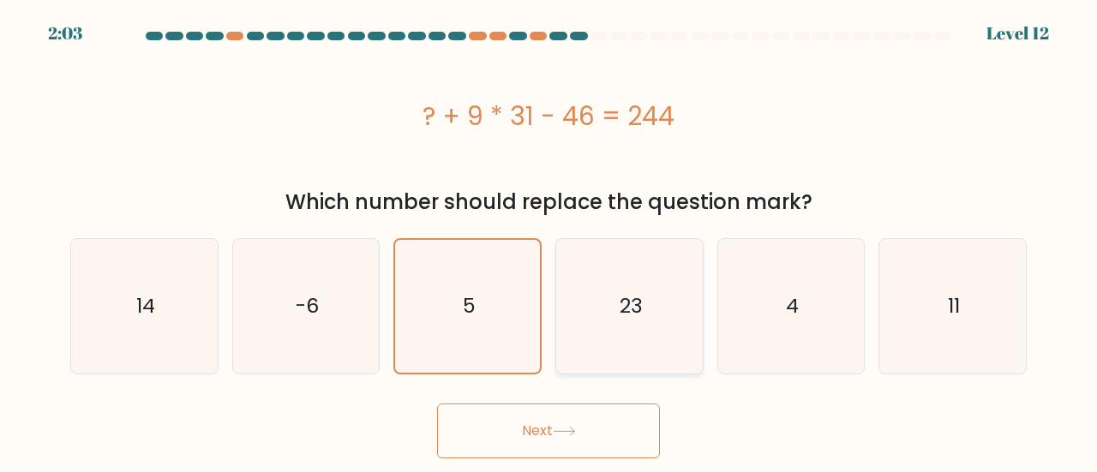
click at [602, 343] on icon "23" at bounding box center [629, 306] width 135 height 135
click at [550, 241] on input "d. 23" at bounding box center [549, 239] width 1 height 4
radio input "true"
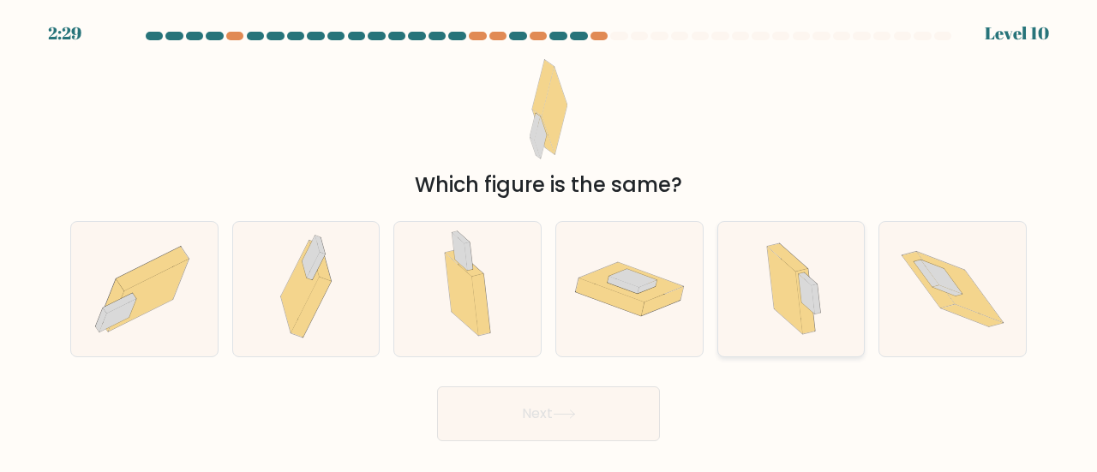
click at [785, 302] on icon at bounding box center [784, 291] width 35 height 87
click at [550, 241] on input "e." at bounding box center [549, 239] width 1 height 4
radio input "true"
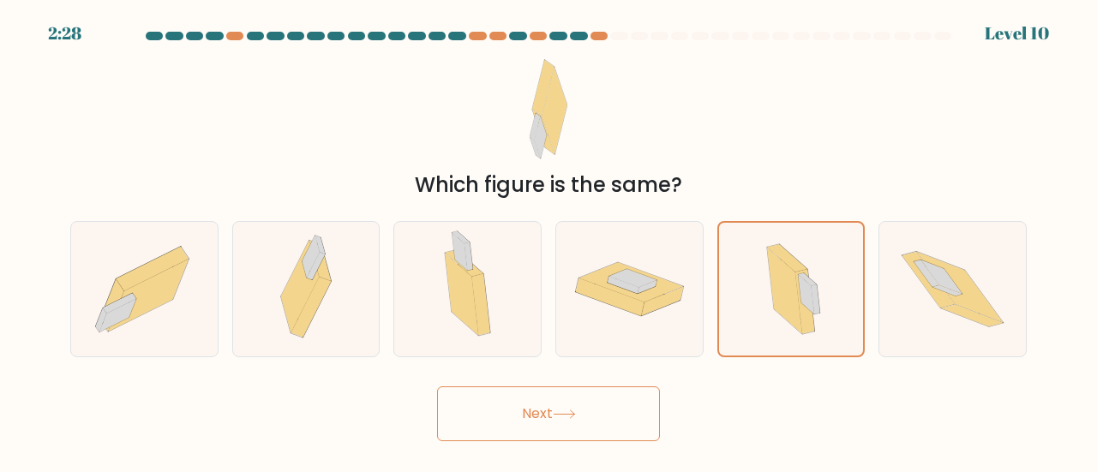
click at [521, 407] on button "Next" at bounding box center [548, 414] width 223 height 55
click at [569, 420] on button "Next" at bounding box center [548, 414] width 223 height 55
click at [551, 430] on button "Next" at bounding box center [548, 414] width 223 height 55
click at [547, 429] on button "Next" at bounding box center [548, 414] width 223 height 55
click at [563, 438] on button "Next" at bounding box center [548, 414] width 223 height 55
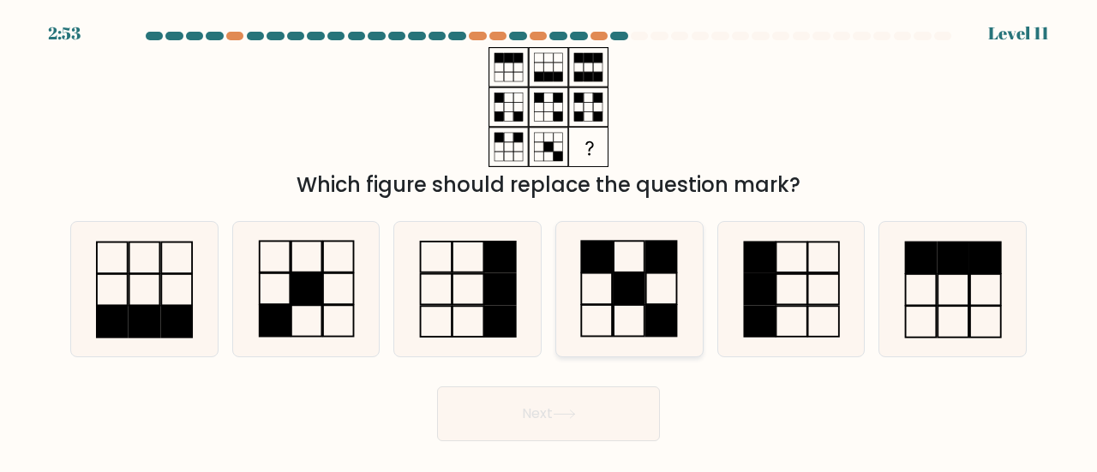
click at [602, 295] on icon at bounding box center [629, 289] width 135 height 135
click at [550, 241] on input "d." at bounding box center [549, 239] width 1 height 4
radio input "true"
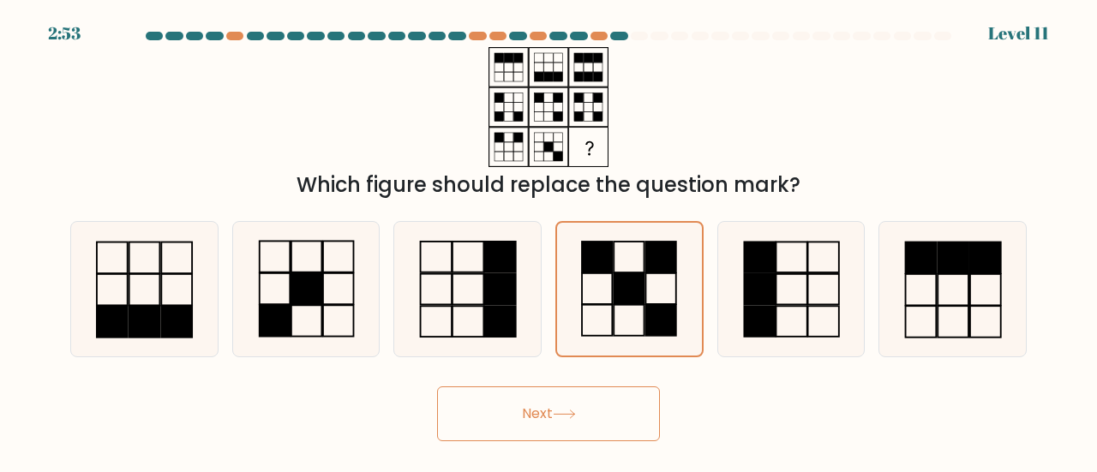
click at [561, 427] on button "Next" at bounding box center [548, 414] width 223 height 55
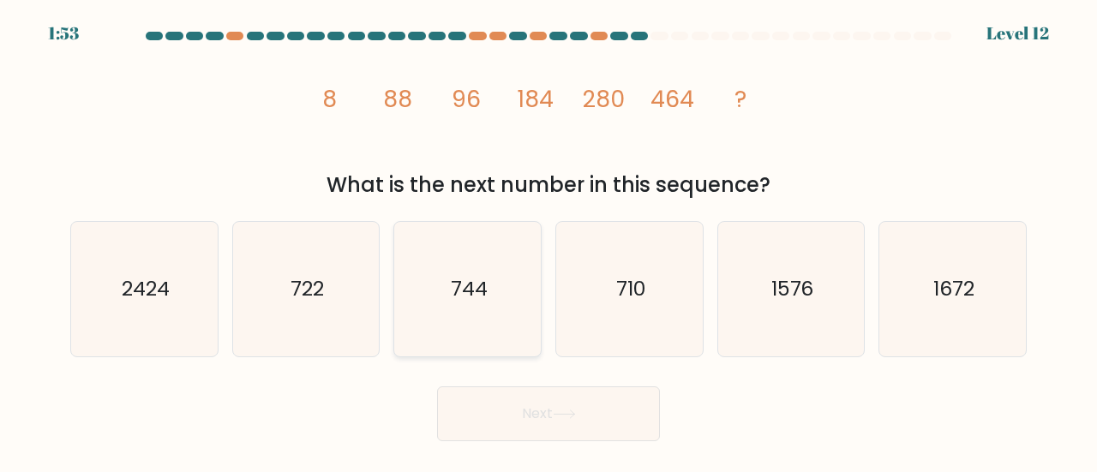
click at [445, 310] on icon "744" at bounding box center [467, 289] width 135 height 135
click at [549, 241] on input "c. 744" at bounding box center [549, 239] width 1 height 4
radio input "true"
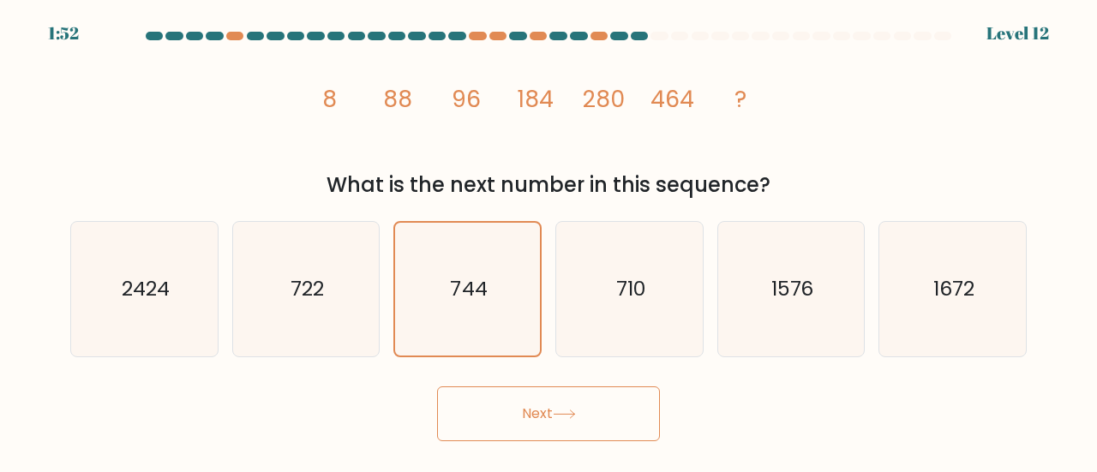
click at [550, 432] on button "Next" at bounding box center [548, 414] width 223 height 55
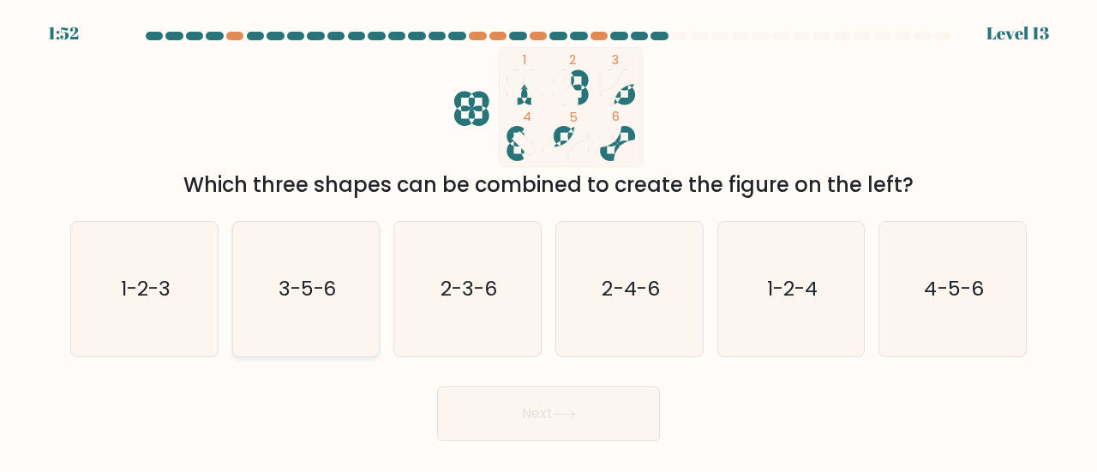
click at [304, 329] on icon "3-5-6" at bounding box center [306, 289] width 135 height 135
click at [549, 241] on input "b. 3-5-6" at bounding box center [549, 239] width 1 height 4
radio input "true"
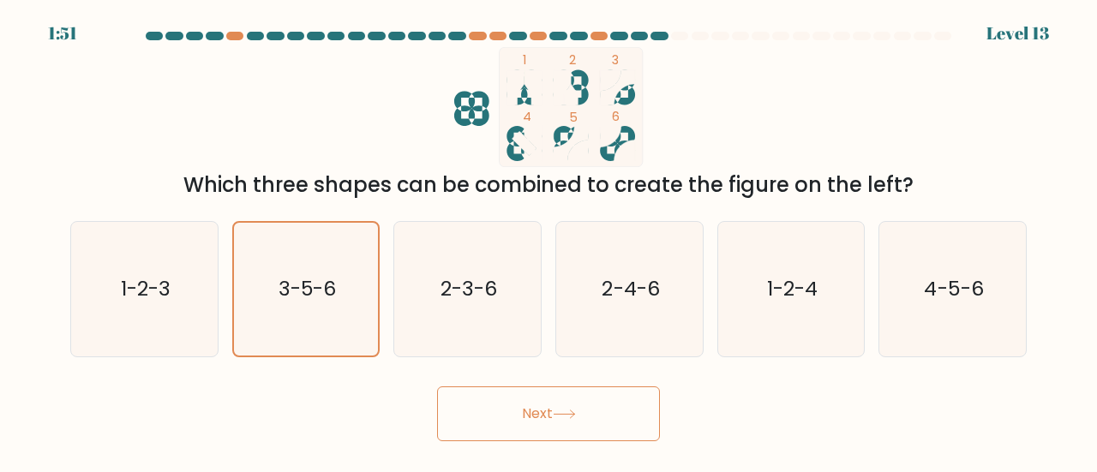
click at [540, 437] on button "Next" at bounding box center [548, 414] width 223 height 55
click at [571, 410] on icon at bounding box center [564, 414] width 23 height 9
click at [557, 412] on icon at bounding box center [564, 414] width 23 height 9
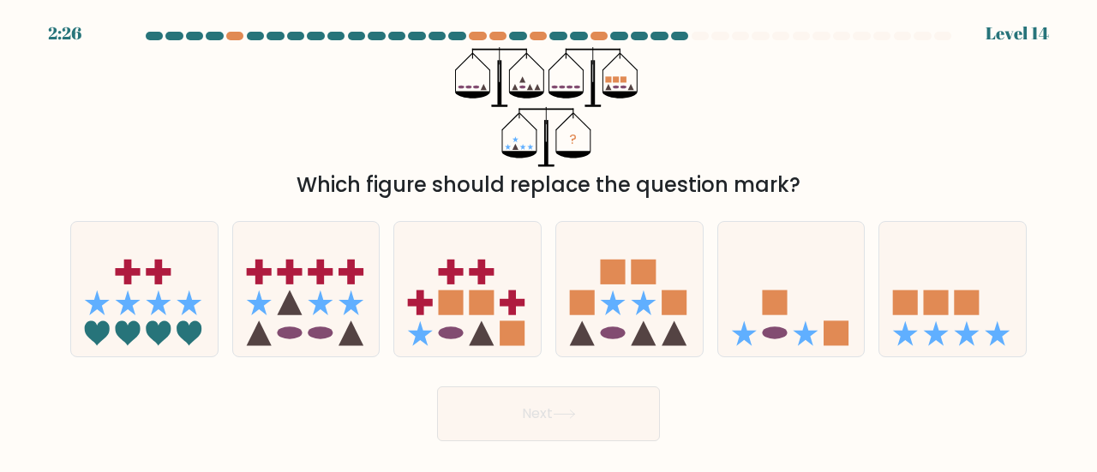
click at [657, 401] on button "Next" at bounding box center [548, 414] width 223 height 55
click at [929, 294] on rect at bounding box center [936, 303] width 25 height 25
click at [550, 241] on input "f." at bounding box center [549, 239] width 1 height 4
radio input "true"
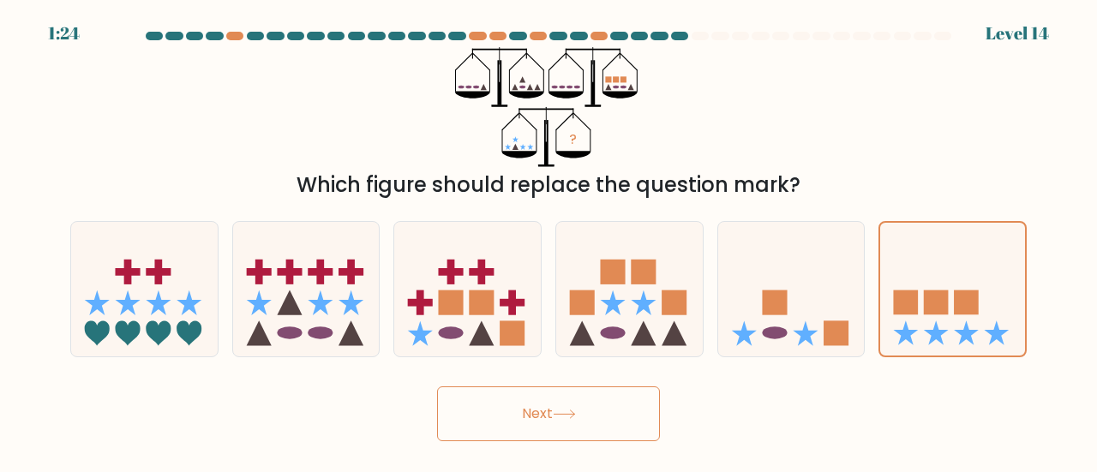
click at [504, 424] on button "Next" at bounding box center [548, 414] width 223 height 55
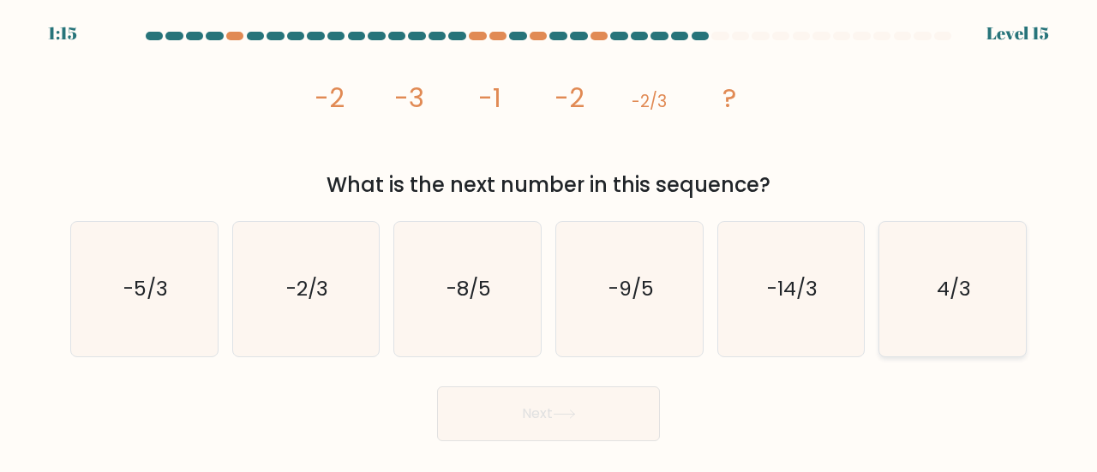
click at [959, 319] on icon "4/3" at bounding box center [953, 289] width 135 height 135
click at [550, 241] on input "f. 4/3" at bounding box center [549, 239] width 1 height 4
radio input "true"
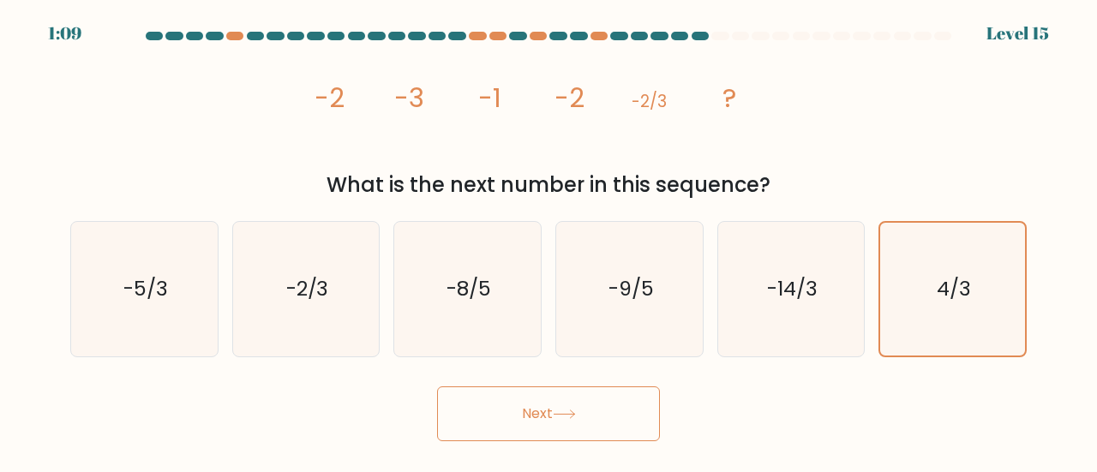
click at [594, 422] on button "Next" at bounding box center [548, 414] width 223 height 55
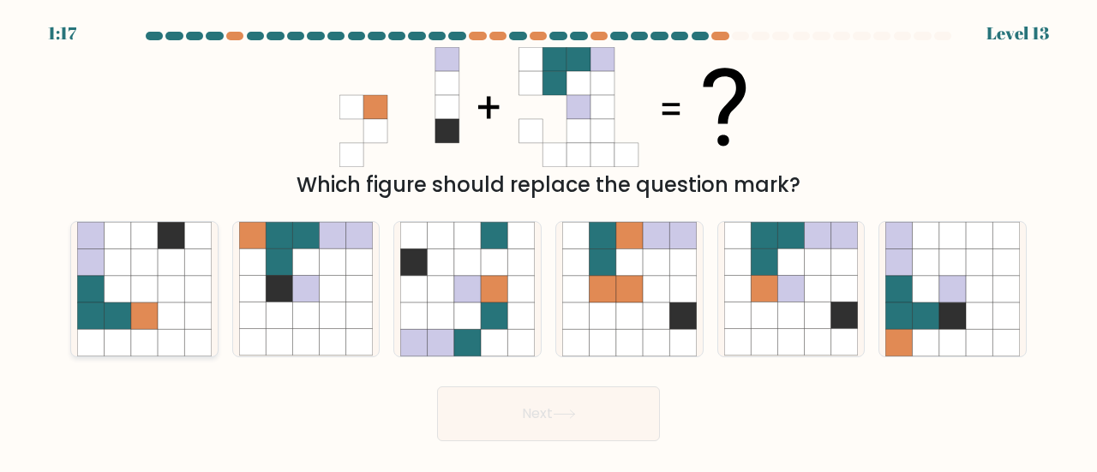
click at [171, 342] on icon at bounding box center [171, 342] width 27 height 27
click at [549, 241] on input "a." at bounding box center [549, 239] width 1 height 4
radio input "true"
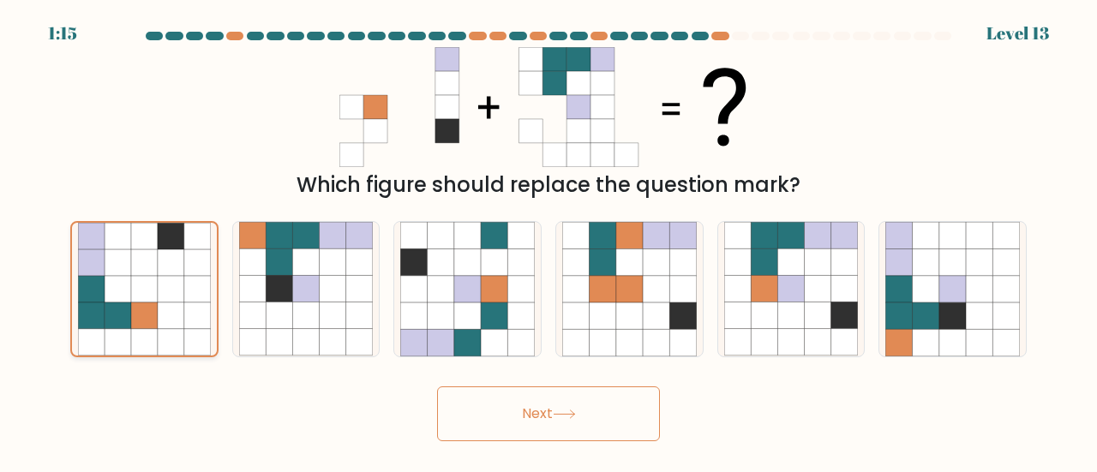
click at [160, 291] on icon at bounding box center [171, 289] width 27 height 27
click at [549, 241] on input "a." at bounding box center [549, 239] width 1 height 4
click at [754, 318] on icon at bounding box center [764, 316] width 27 height 27
click at [550, 241] on input "e." at bounding box center [549, 239] width 1 height 4
radio input "true"
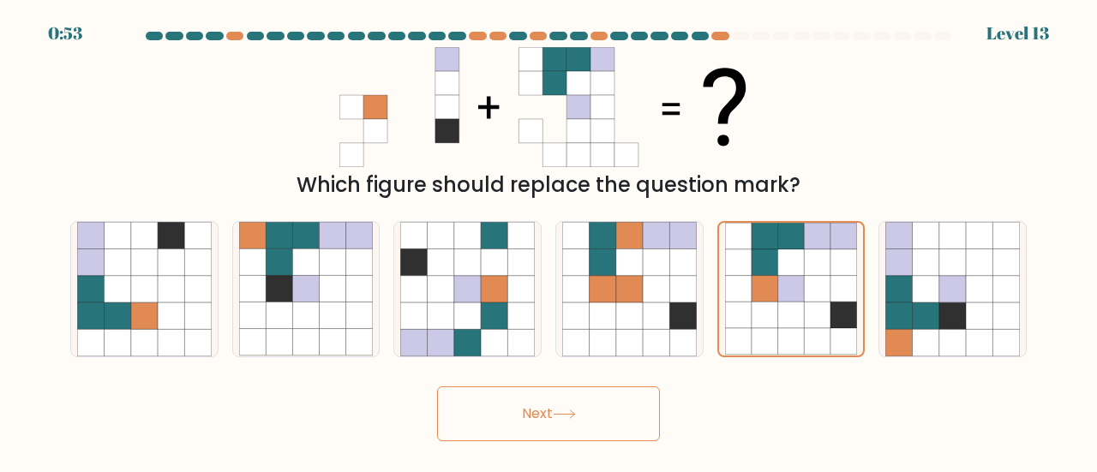
click at [513, 425] on button "Next" at bounding box center [548, 414] width 223 height 55
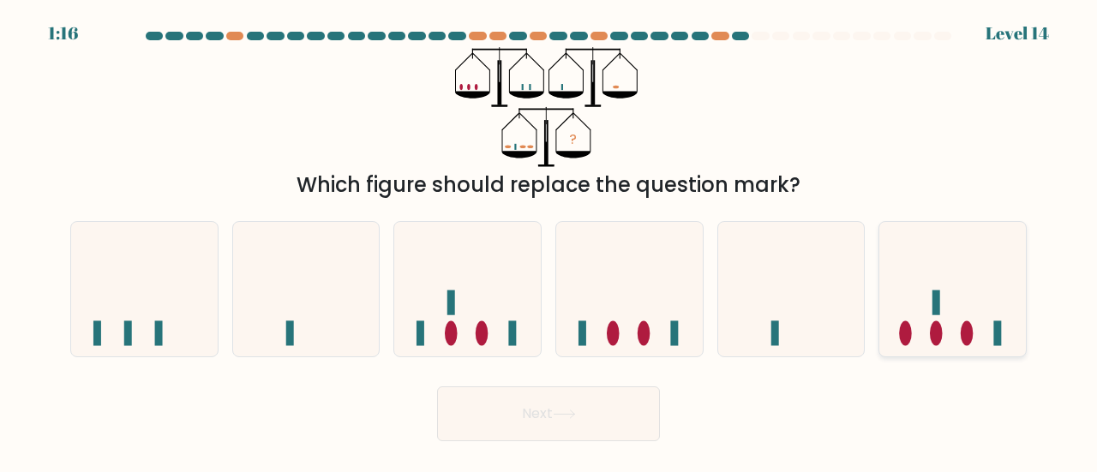
click at [959, 297] on icon at bounding box center [953, 289] width 147 height 121
click at [550, 241] on input "f." at bounding box center [549, 239] width 1 height 4
radio input "true"
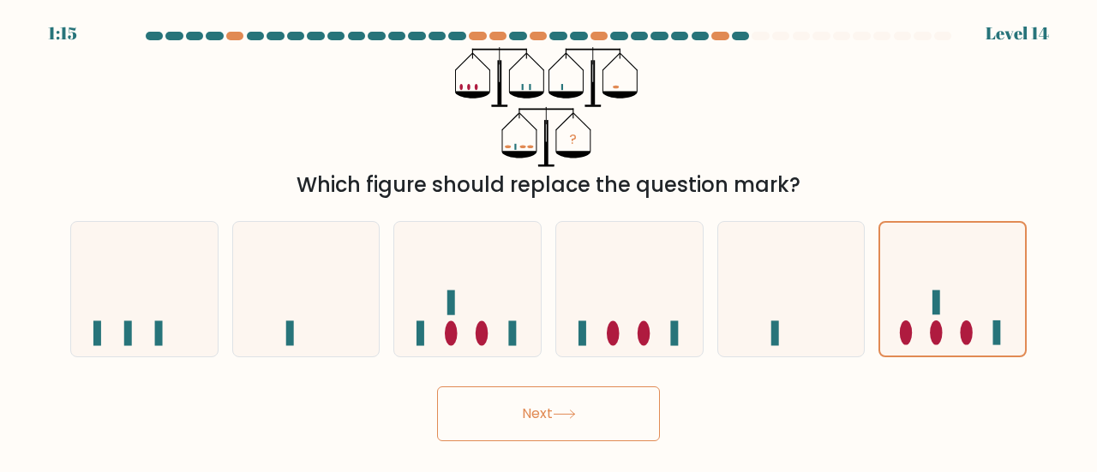
click at [598, 419] on button "Next" at bounding box center [548, 414] width 223 height 55
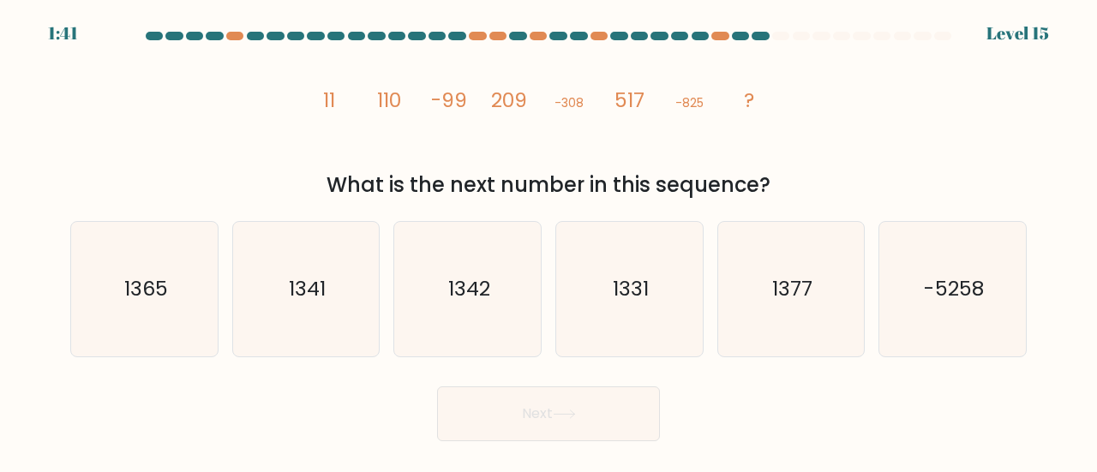
click at [25, 436] on form at bounding box center [548, 237] width 1097 height 410
click at [538, 429] on button "Next" at bounding box center [548, 414] width 223 height 55
click at [370, 413] on div "Next" at bounding box center [548, 409] width 977 height 63
click at [650, 290] on icon "1331" at bounding box center [629, 289] width 135 height 135
click at [550, 241] on input "d. 1331" at bounding box center [549, 239] width 1 height 4
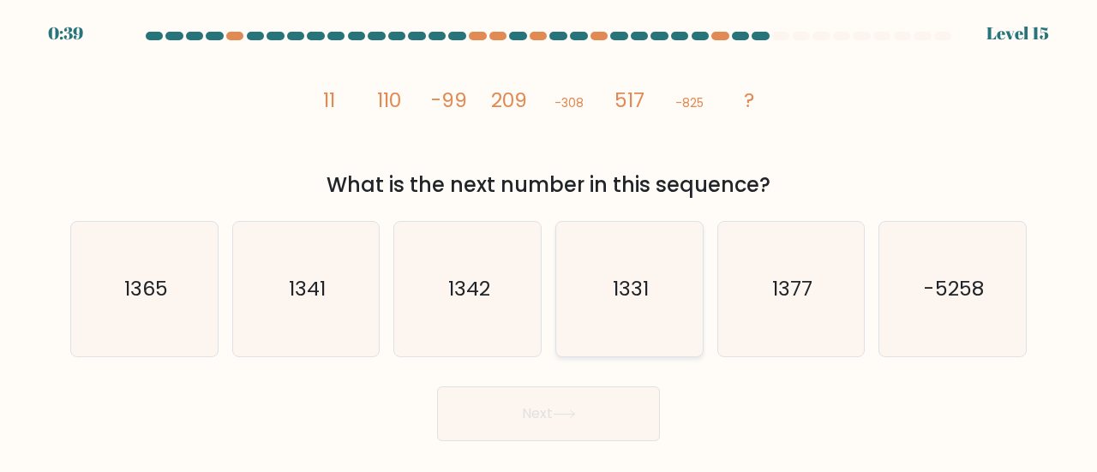
radio input "true"
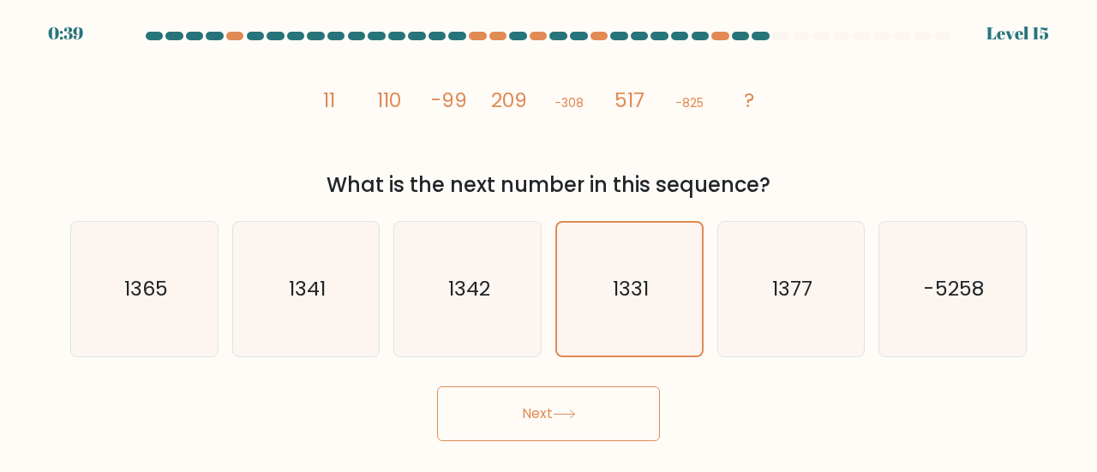
click at [556, 432] on button "Next" at bounding box center [548, 414] width 223 height 55
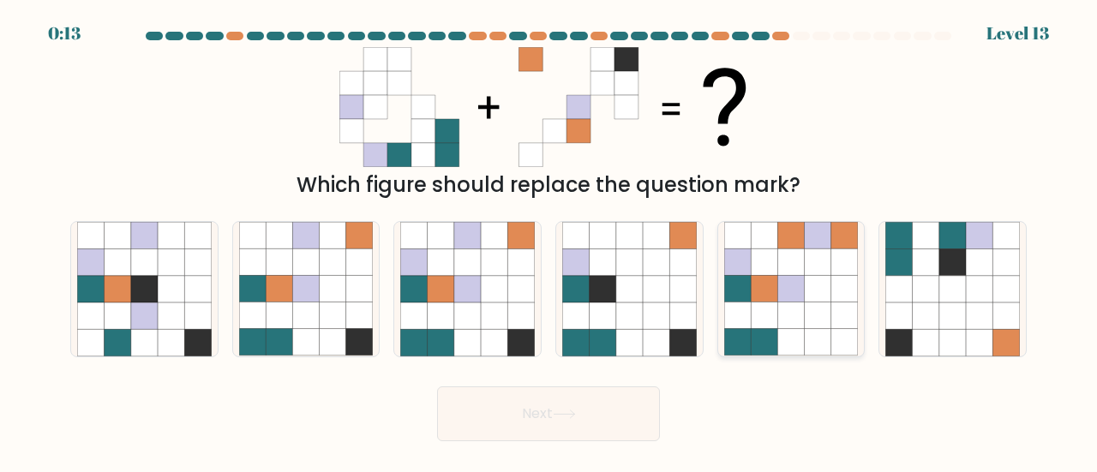
click at [789, 295] on icon at bounding box center [791, 289] width 27 height 27
click at [550, 241] on input "e." at bounding box center [549, 239] width 1 height 4
radio input "true"
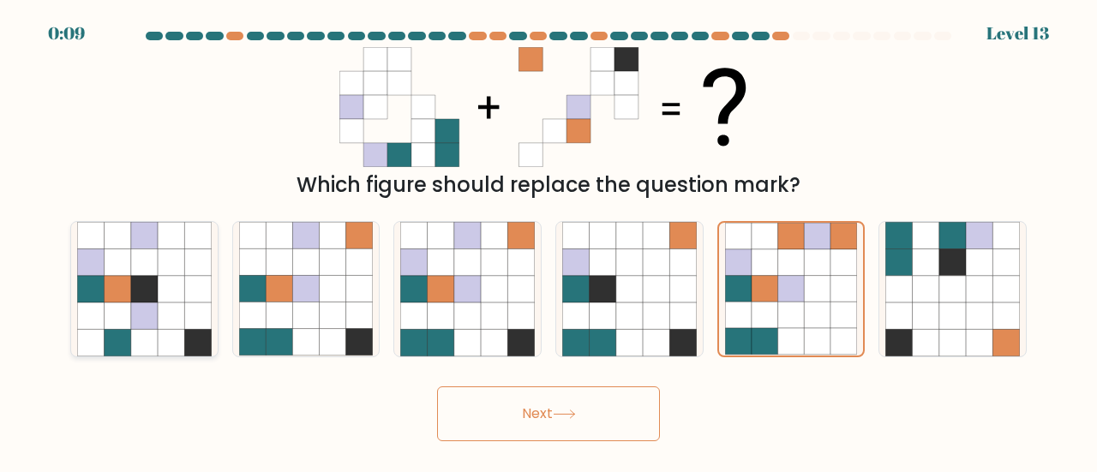
click at [156, 300] on icon at bounding box center [144, 289] width 27 height 27
click at [549, 241] on input "a." at bounding box center [549, 239] width 1 height 4
radio input "true"
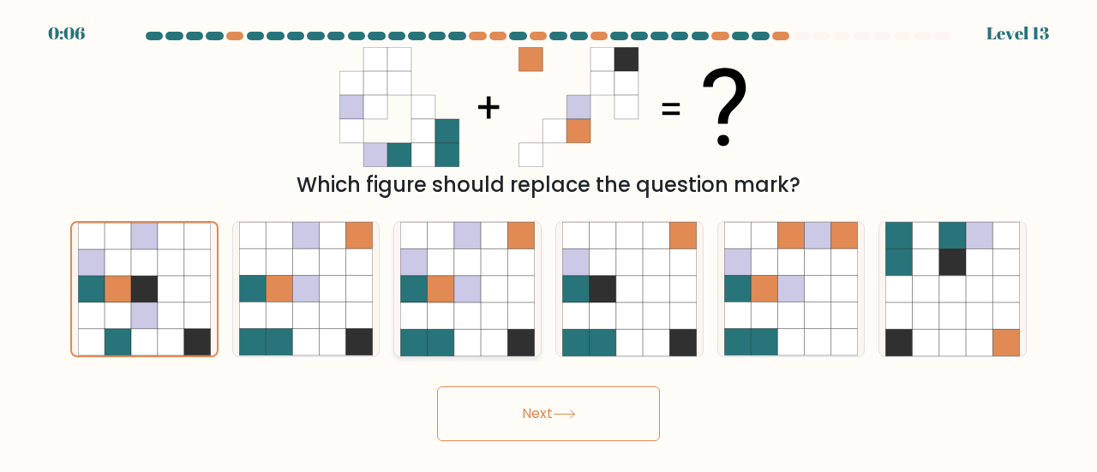
click at [443, 299] on icon at bounding box center [441, 289] width 27 height 27
click at [549, 241] on input "c." at bounding box center [549, 239] width 1 height 4
radio input "true"
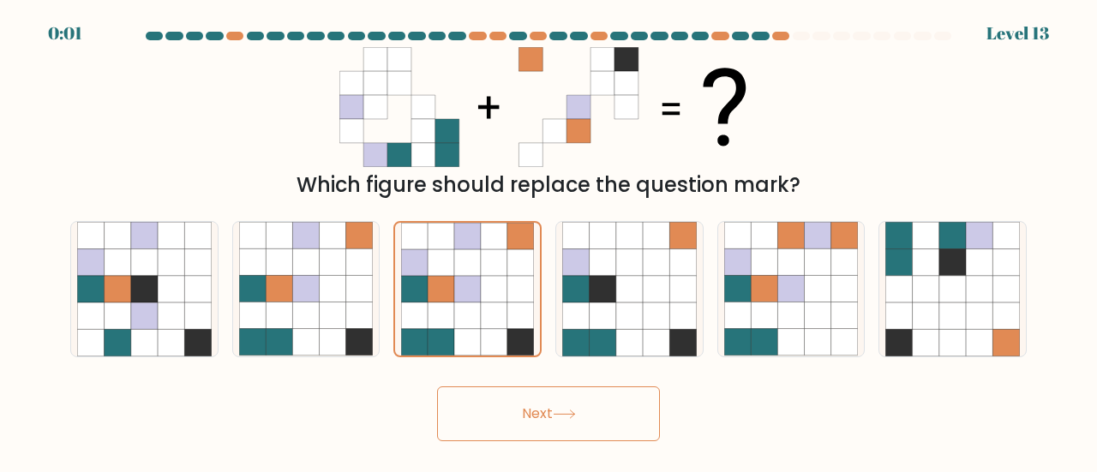
click at [556, 440] on button "Next" at bounding box center [548, 414] width 223 height 55
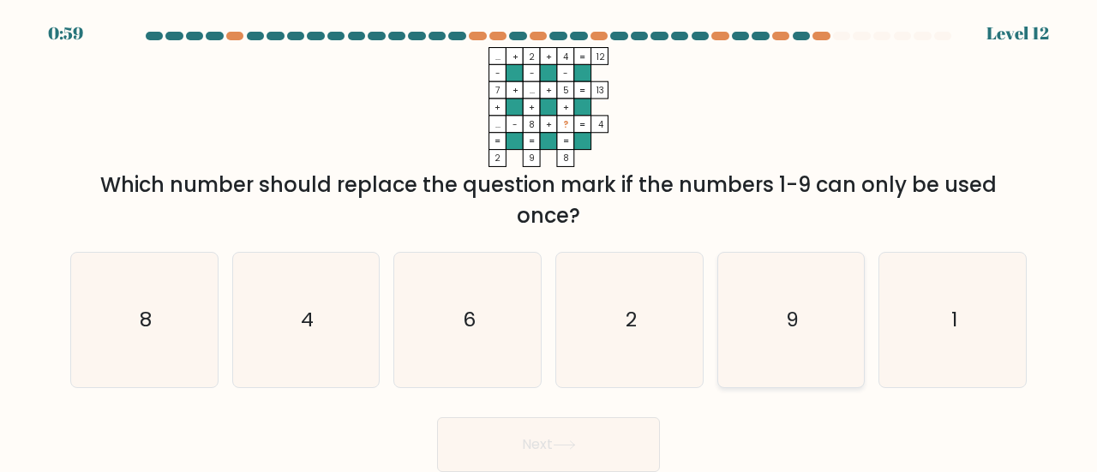
click at [767, 311] on icon "9" at bounding box center [792, 320] width 135 height 135
click at [550, 241] on input "e. 9" at bounding box center [549, 239] width 1 height 4
radio input "true"
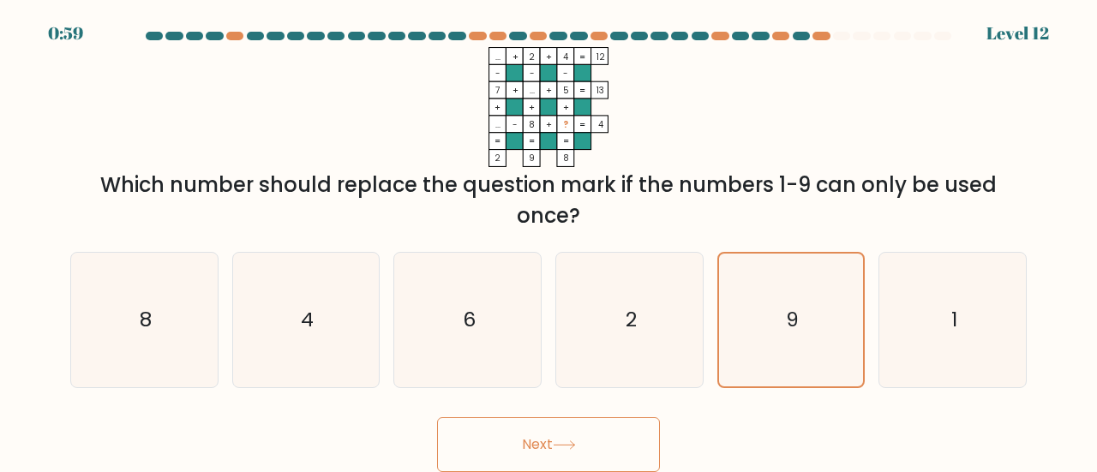
click at [534, 451] on button "Next" at bounding box center [548, 445] width 223 height 55
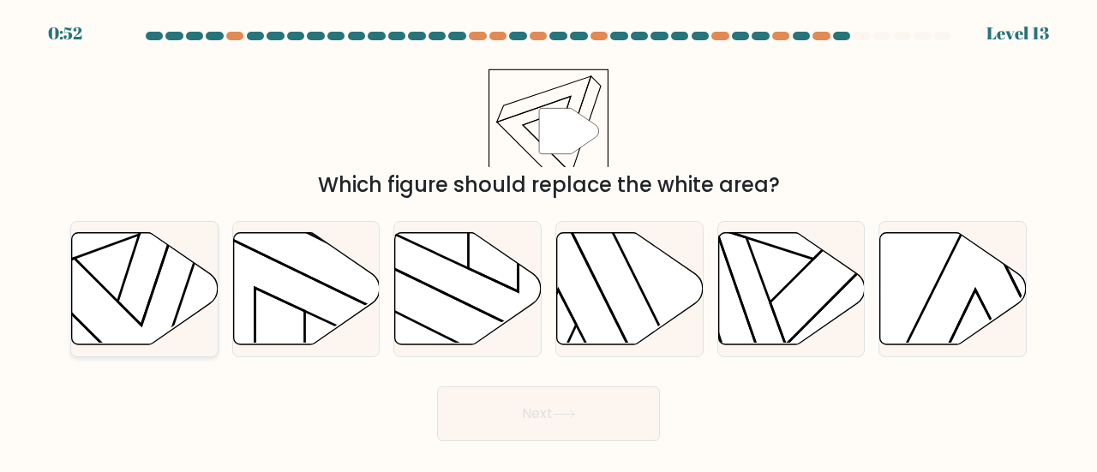
click at [147, 331] on icon at bounding box center [145, 288] width 147 height 112
click at [549, 241] on input "a." at bounding box center [549, 239] width 1 height 4
radio input "true"
click at [526, 455] on body "0:51 Level 13" at bounding box center [548, 236] width 1097 height 472
click at [532, 409] on button "Next" at bounding box center [548, 414] width 223 height 55
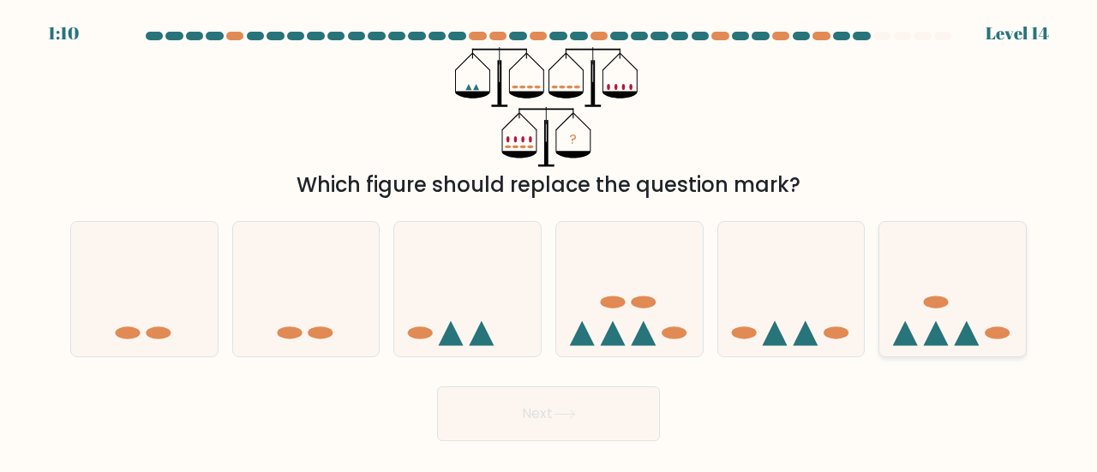
click at [891, 309] on icon at bounding box center [953, 289] width 147 height 121
click at [550, 241] on input "f." at bounding box center [549, 239] width 1 height 4
radio input "true"
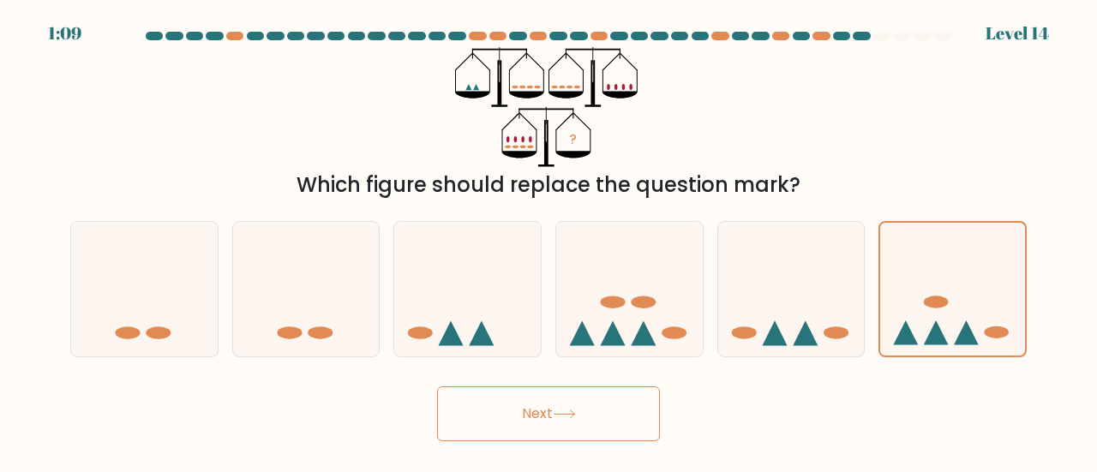
click at [583, 424] on button "Next" at bounding box center [548, 414] width 223 height 55
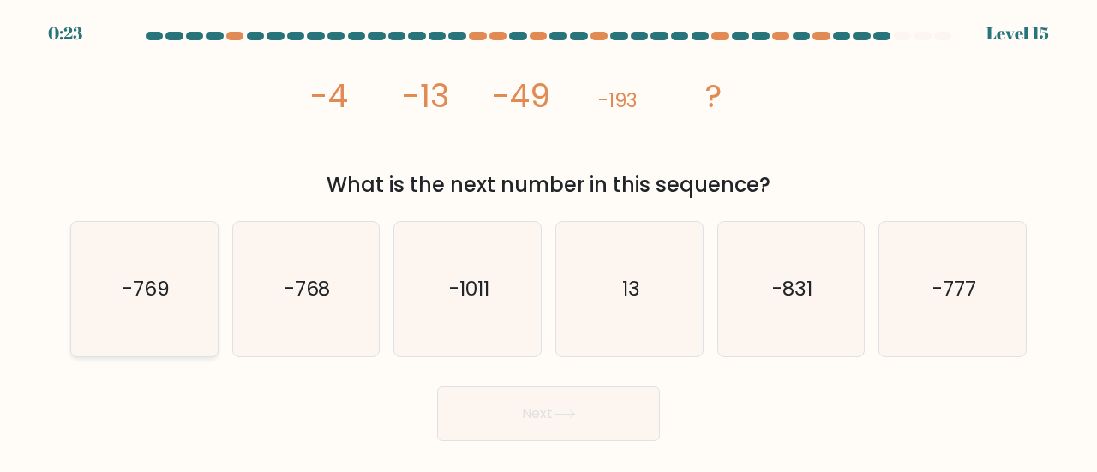
click at [152, 281] on text "-769" at bounding box center [145, 288] width 47 height 28
click at [549, 241] on input "a. -769" at bounding box center [549, 239] width 1 height 4
radio input "true"
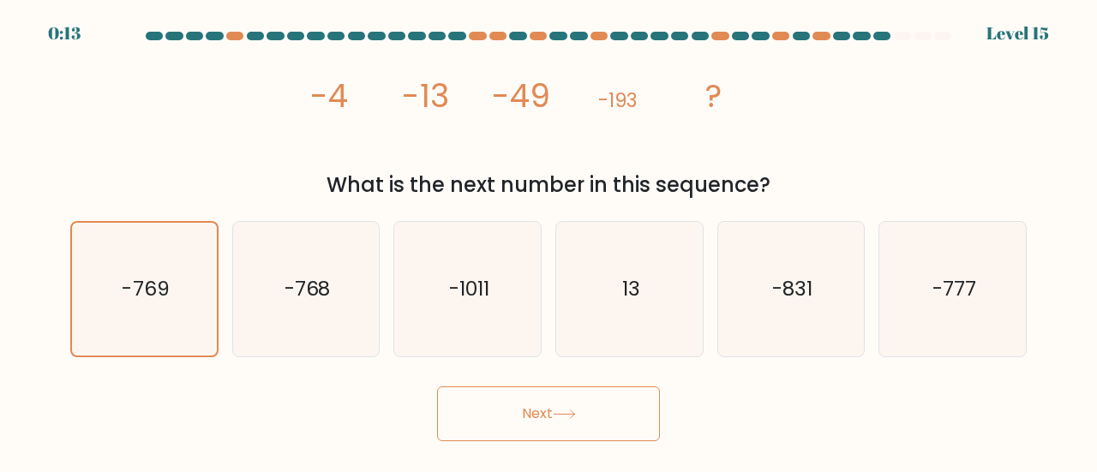
click at [609, 430] on button "Next" at bounding box center [548, 414] width 223 height 55
click at [540, 430] on button "Next" at bounding box center [548, 414] width 223 height 55
click at [568, 419] on button "Next" at bounding box center [548, 414] width 223 height 55
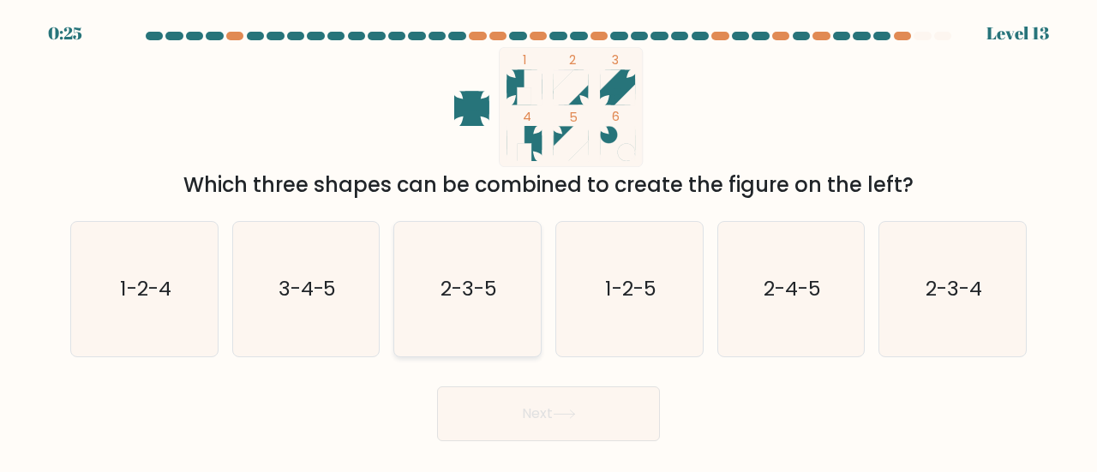
click at [456, 304] on icon "2-3-5" at bounding box center [467, 289] width 135 height 135
click at [549, 241] on input "c. 2-3-5" at bounding box center [549, 239] width 1 height 4
radio input "true"
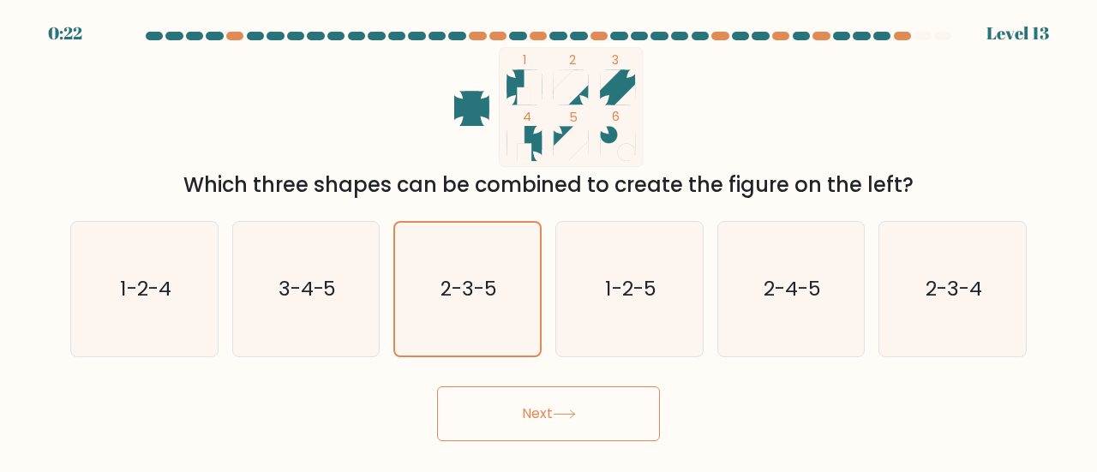
click at [588, 428] on button "Next" at bounding box center [548, 414] width 223 height 55
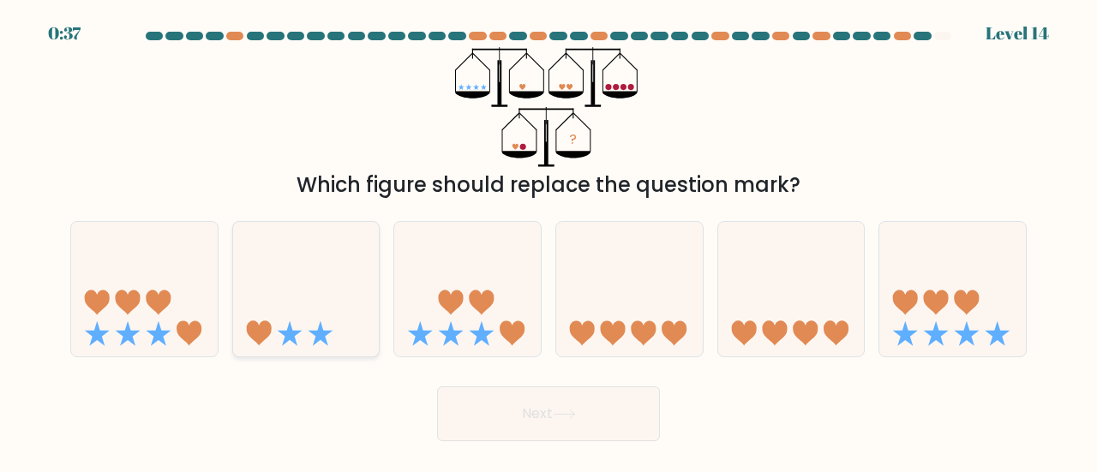
click at [288, 310] on icon at bounding box center [306, 289] width 147 height 121
click at [549, 241] on input "b." at bounding box center [549, 239] width 1 height 4
radio input "true"
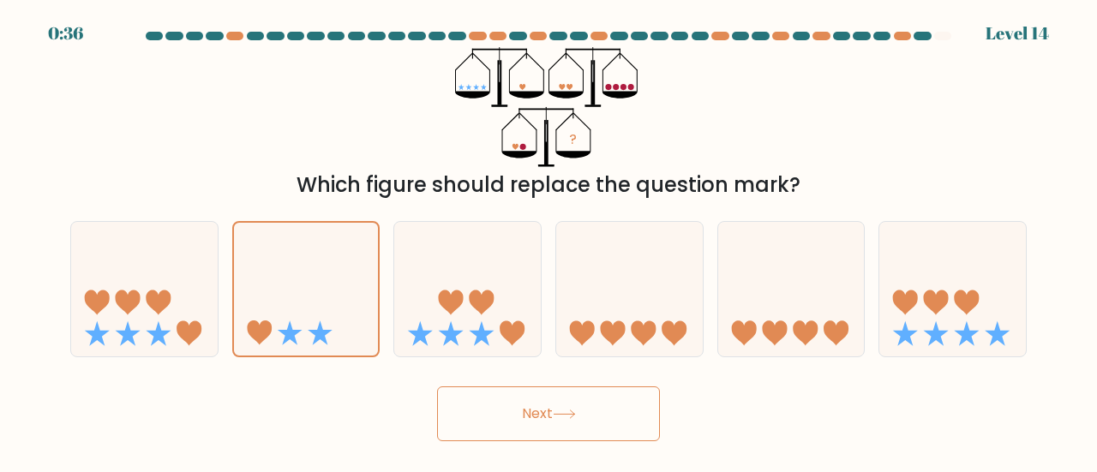
click at [521, 436] on button "Next" at bounding box center [548, 414] width 223 height 55
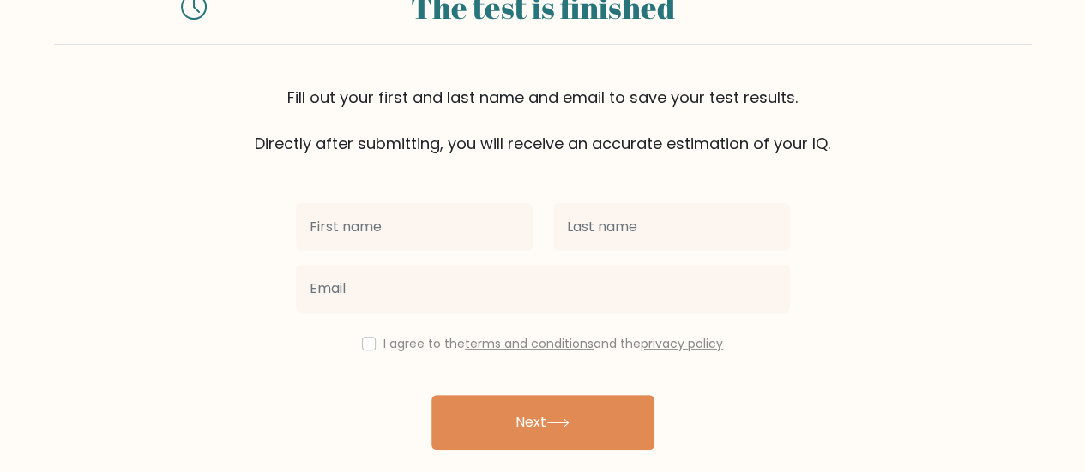
scroll to position [70, 0]
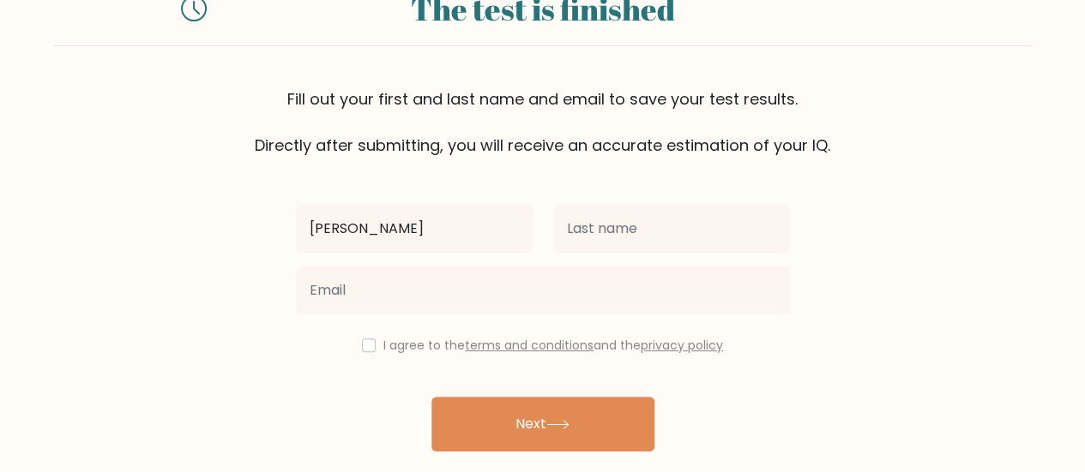
type input "ibrahim"
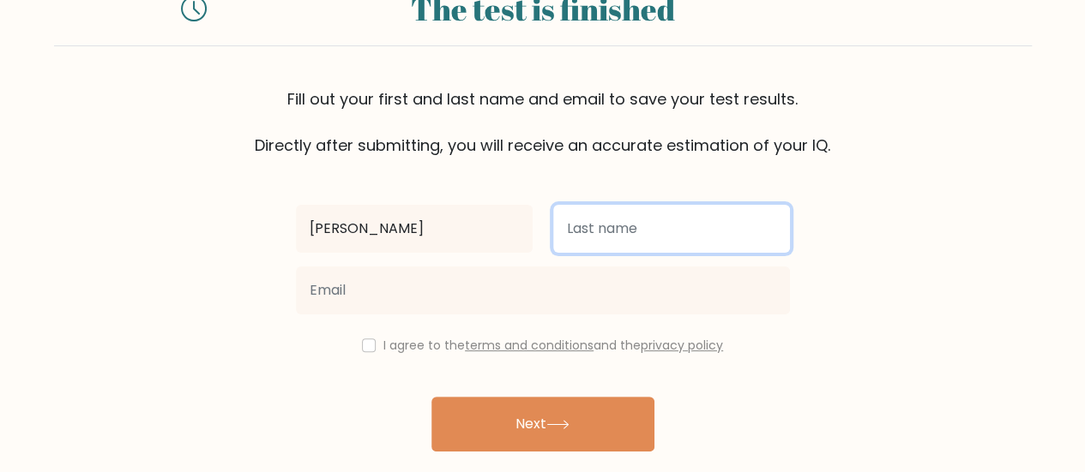
click at [655, 235] on input "text" at bounding box center [671, 229] width 237 height 48
type input "qadri"
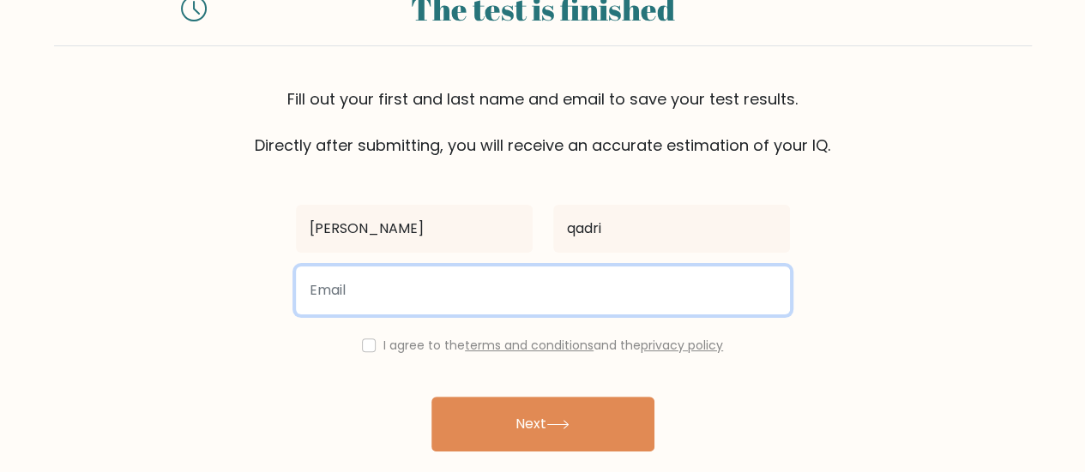
click at [438, 293] on input "email" at bounding box center [543, 291] width 494 height 48
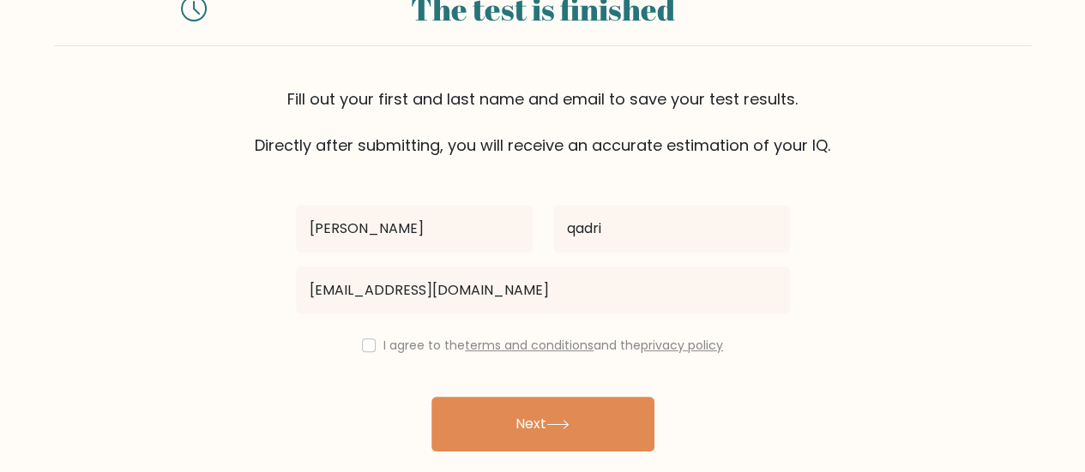
click at [1081, 74] on form "The test is finished Fill out your first and last name and email to save your t…" at bounding box center [542, 231] width 1085 height 520
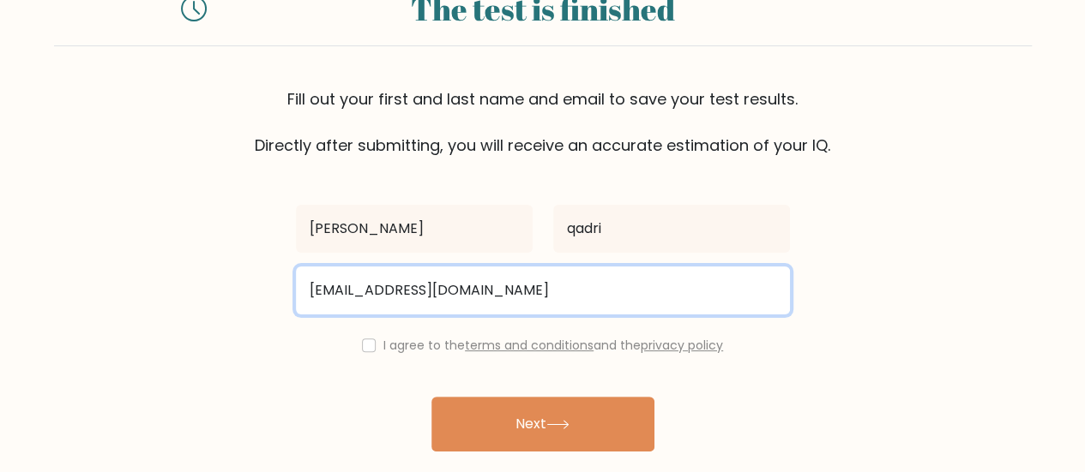
click at [440, 288] on input "mibrahimqadri2010@gmail.com" at bounding box center [543, 291] width 494 height 48
type input "mibrahimqadri23@gmail.com"
click at [431, 397] on button "Next" at bounding box center [542, 424] width 223 height 55
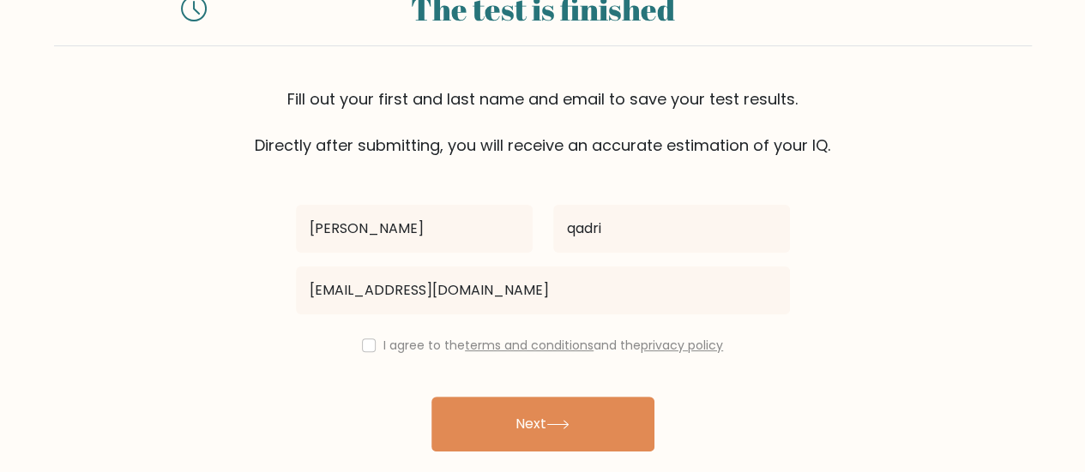
click at [526, 348] on link "terms and conditions" at bounding box center [529, 345] width 129 height 17
click at [362, 339] on input "checkbox" at bounding box center [369, 346] width 14 height 14
checkbox input "true"
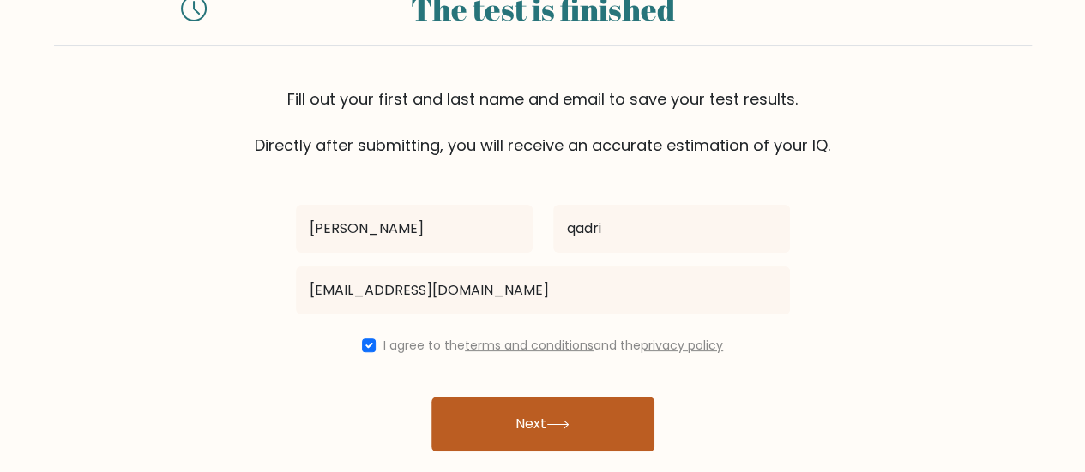
click at [503, 427] on button "Next" at bounding box center [542, 424] width 223 height 55
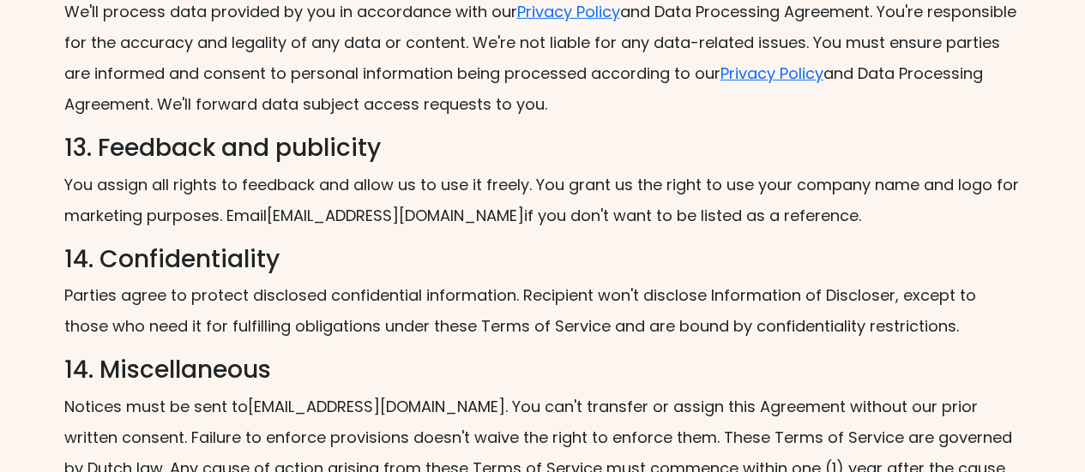
scroll to position [2946, 0]
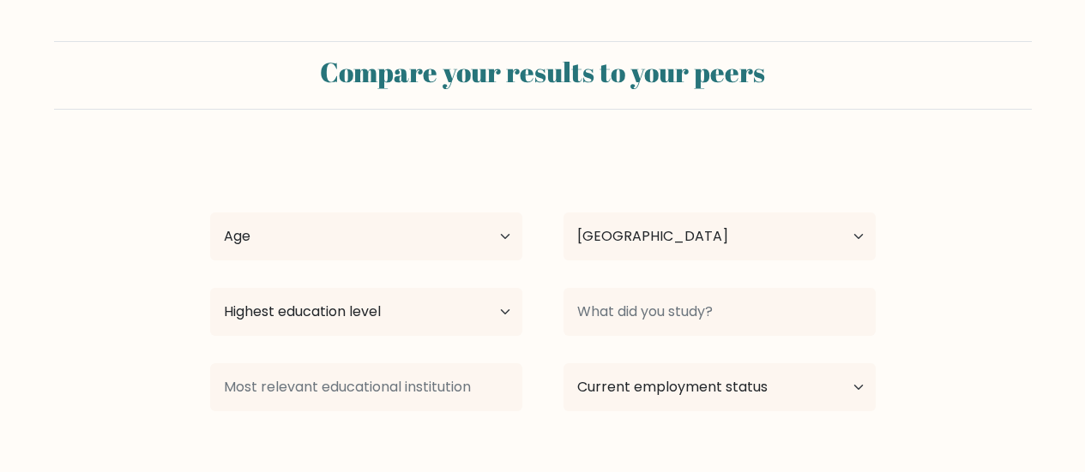
select select "PK"
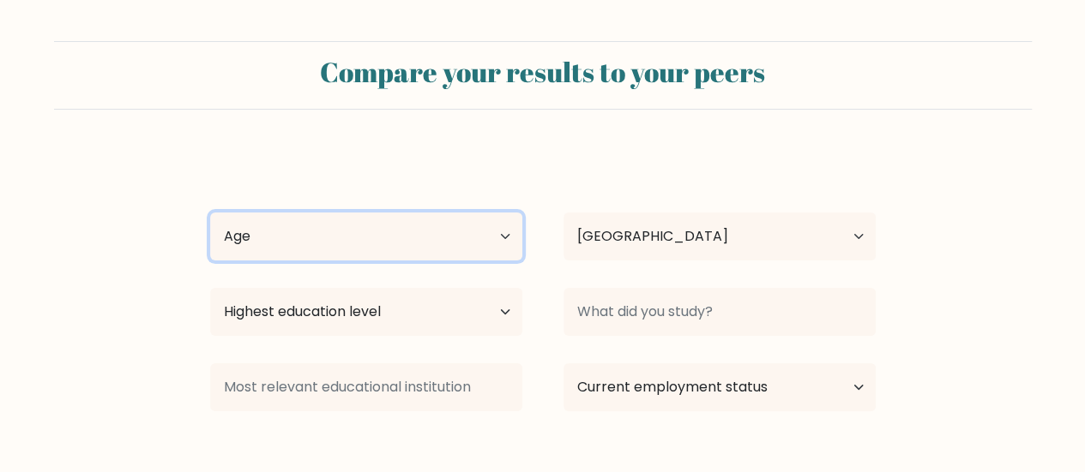
click at [422, 227] on select "Age Under [DEMOGRAPHIC_DATA] [DEMOGRAPHIC_DATA] [DEMOGRAPHIC_DATA] [DEMOGRAPHIC…" at bounding box center [366, 237] width 312 height 48
select select "min_18"
click at [210, 213] on select "Age Under [DEMOGRAPHIC_DATA] [DEMOGRAPHIC_DATA] [DEMOGRAPHIC_DATA] [DEMOGRAPHIC…" at bounding box center [366, 237] width 312 height 48
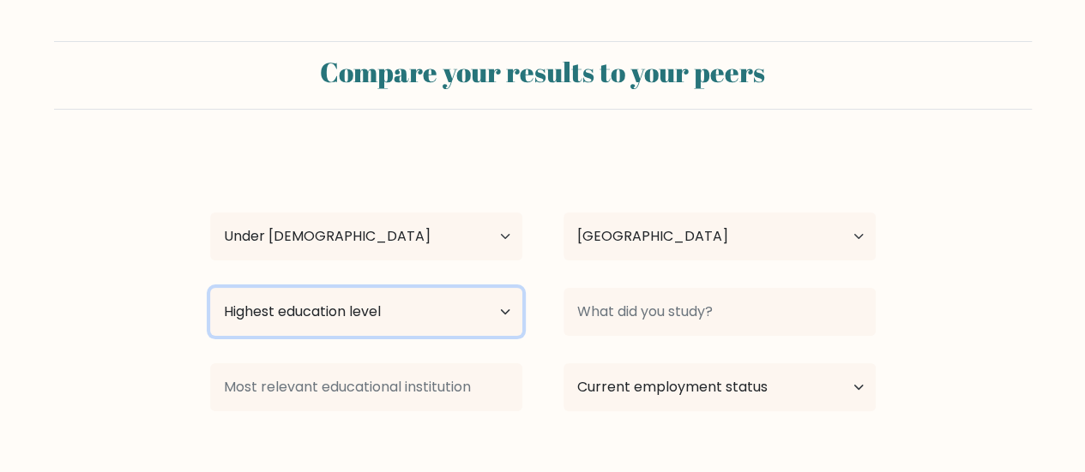
click at [463, 310] on select "Highest education level No schooling Primary Lower Secondary Upper Secondary Oc…" at bounding box center [366, 312] width 312 height 48
select select "upper_secondary"
click at [210, 288] on select "Highest education level No schooling Primary Lower Secondary Upper Secondary Oc…" at bounding box center [366, 312] width 312 height 48
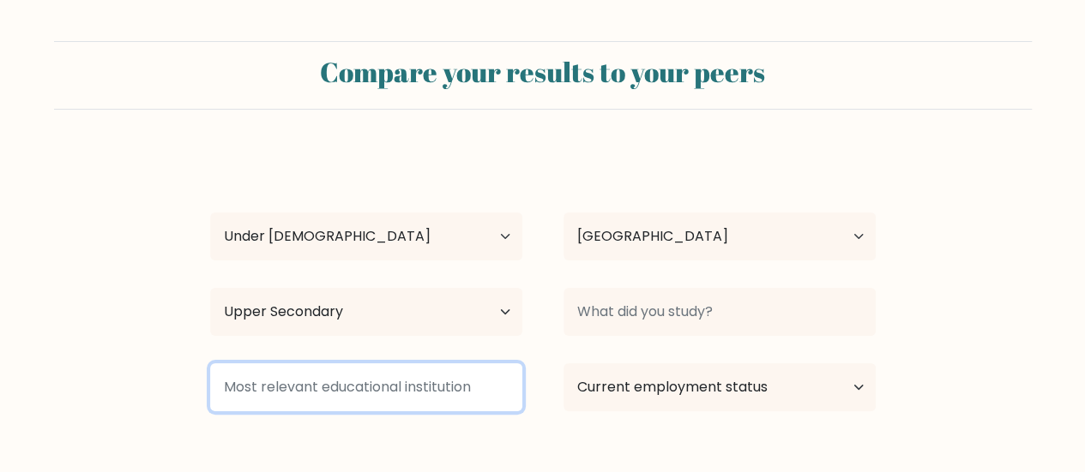
click at [380, 391] on input at bounding box center [366, 388] width 312 height 48
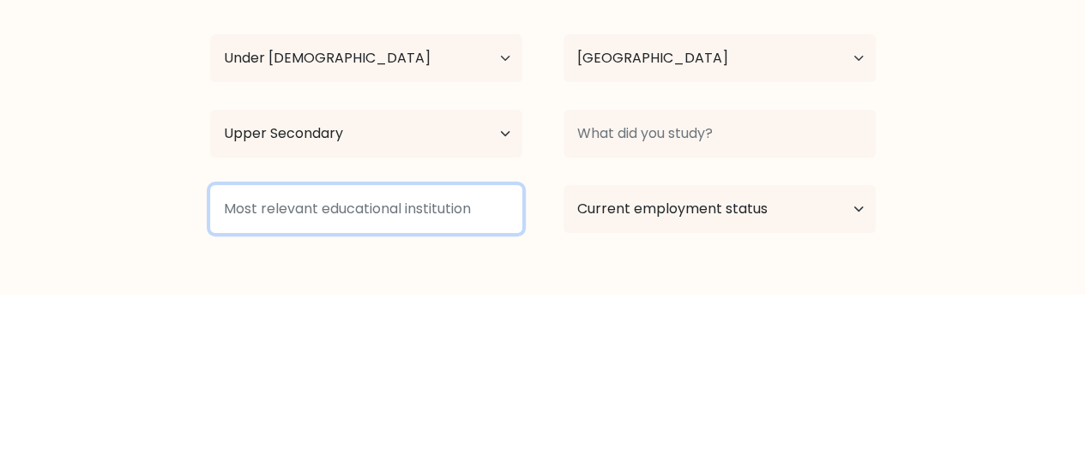
scroll to position [17, 0]
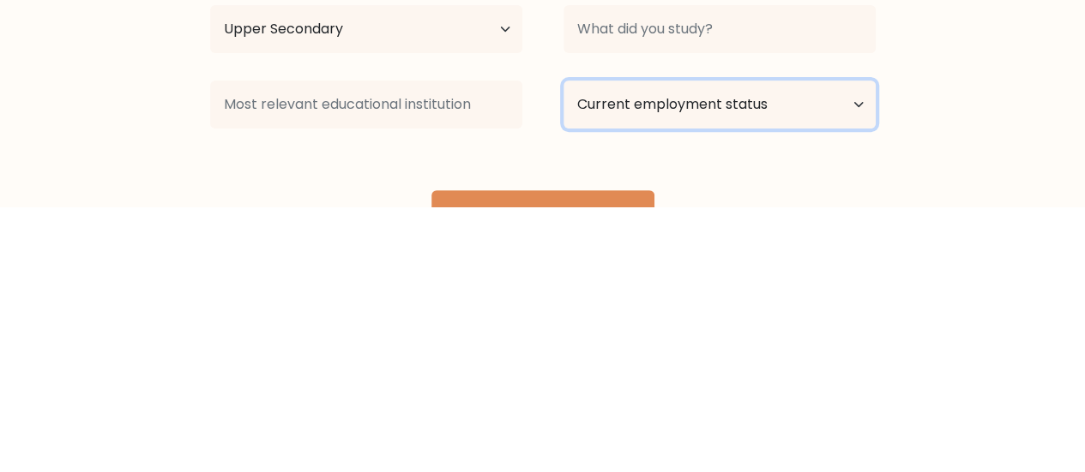
click at [610, 376] on select "Current employment status Employed Student Retired Other / prefer not to answer" at bounding box center [719, 370] width 312 height 48
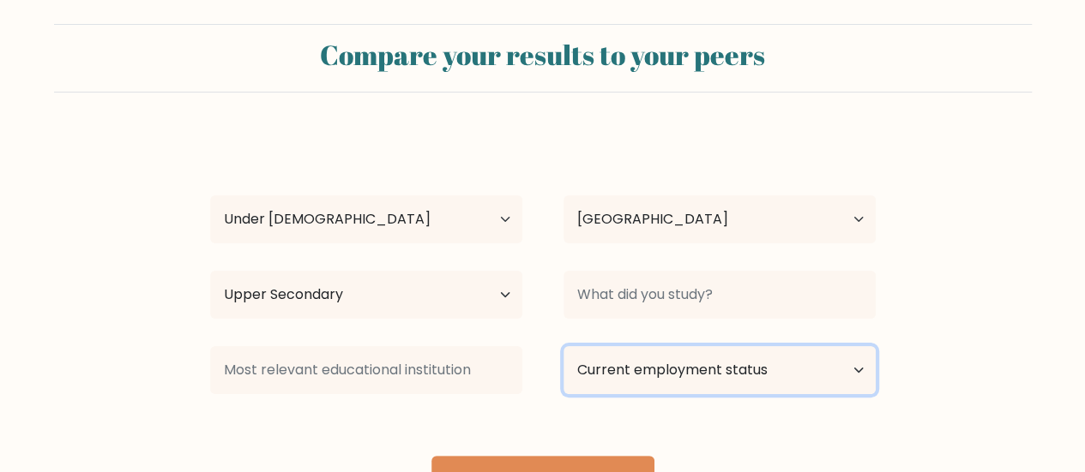
select select "student"
click at [563, 346] on select "Current employment status Employed Student Retired Other / prefer not to answer" at bounding box center [719, 370] width 312 height 48
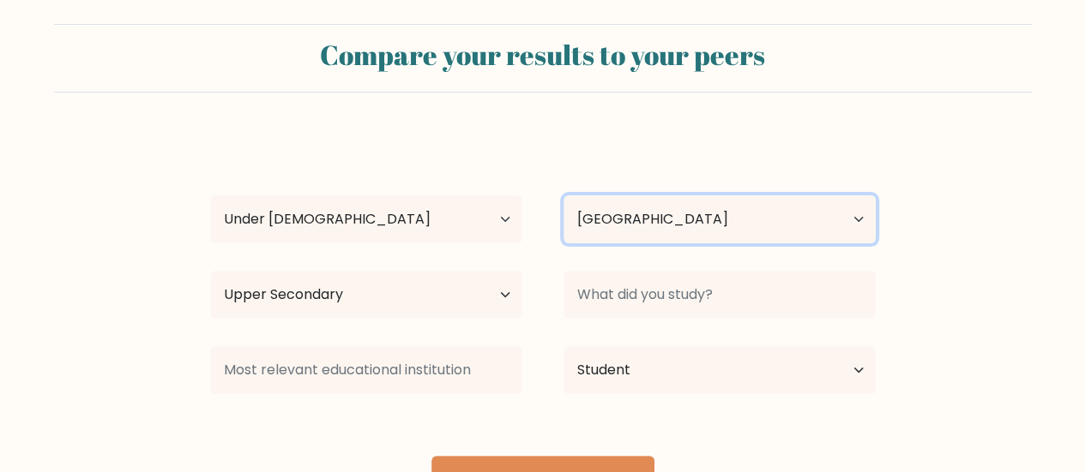
click at [630, 221] on select "Country Afghanistan Albania Algeria American Samoa Andorra Angola Anguilla Anta…" at bounding box center [719, 219] width 312 height 48
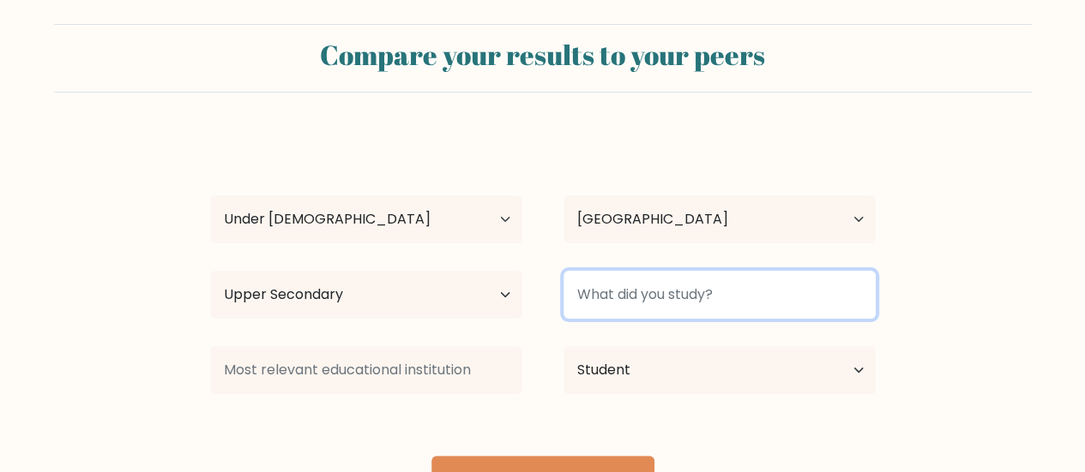
click at [641, 298] on input at bounding box center [719, 295] width 312 height 48
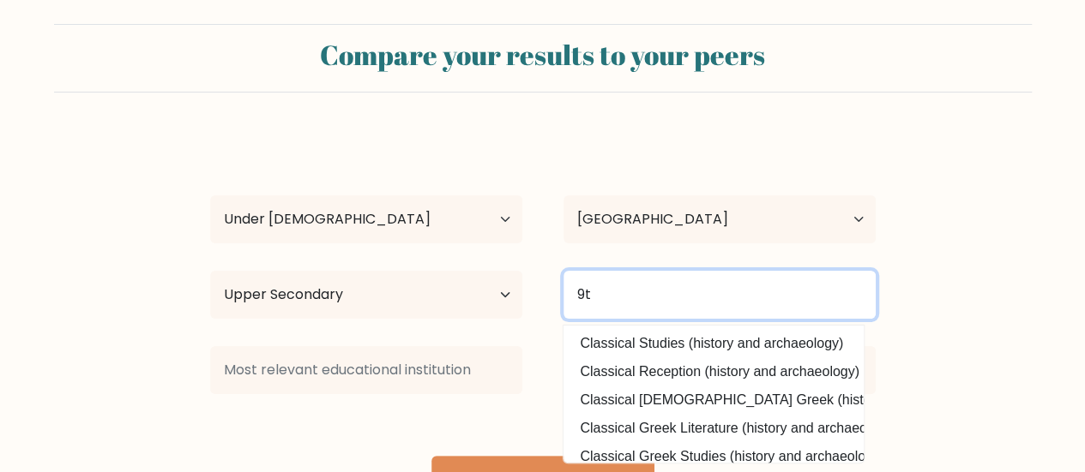
type input "9"
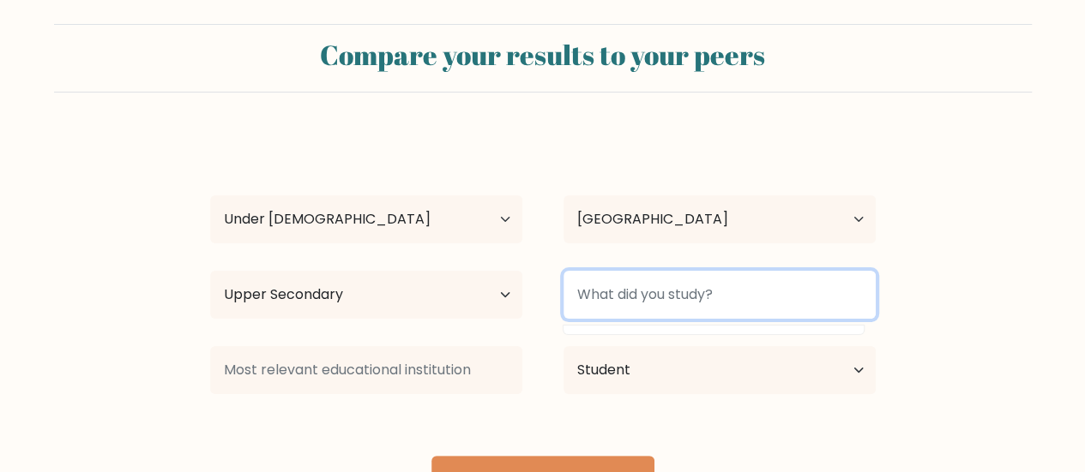
click at [617, 284] on input at bounding box center [719, 295] width 312 height 48
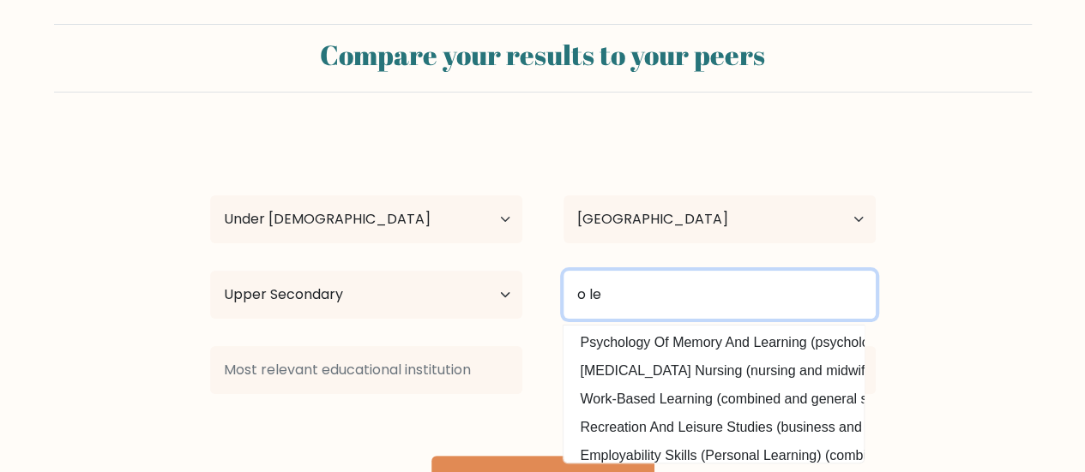
scroll to position [167, 0]
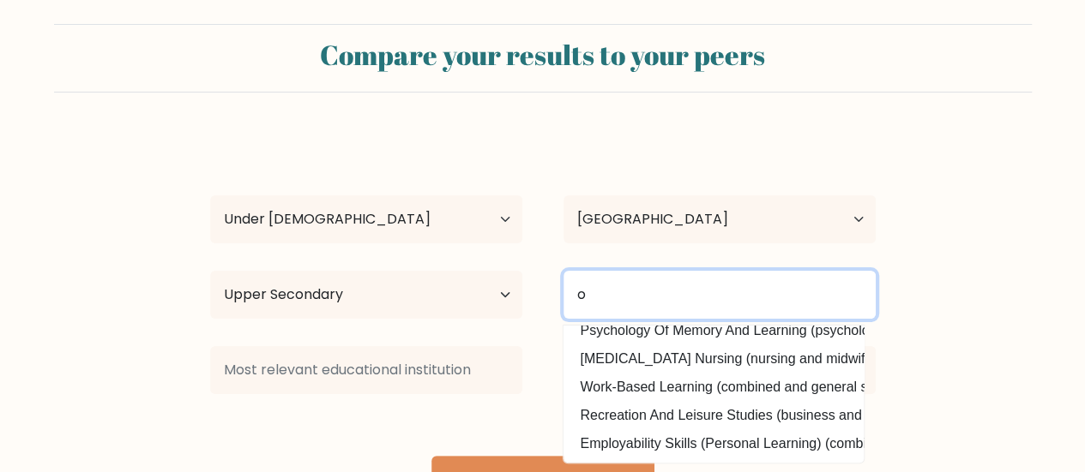
type input "o"
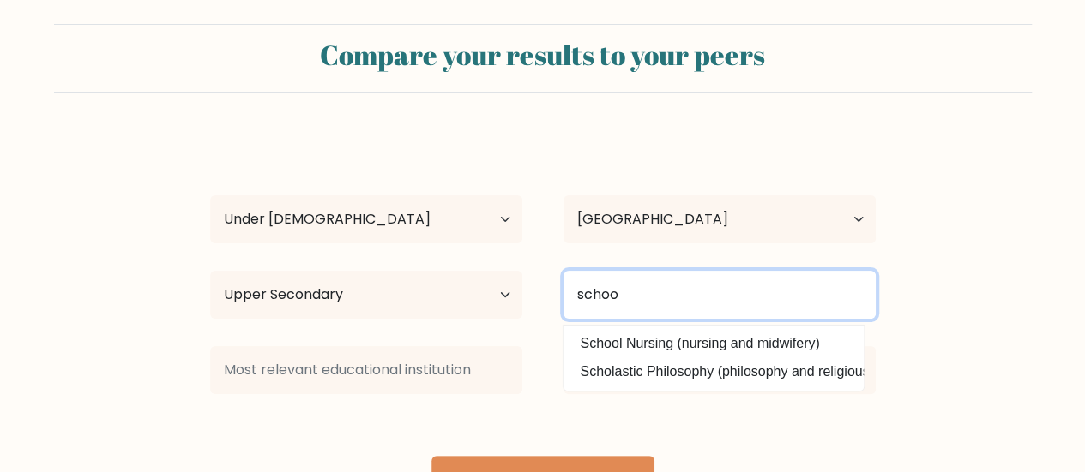
type input "school"
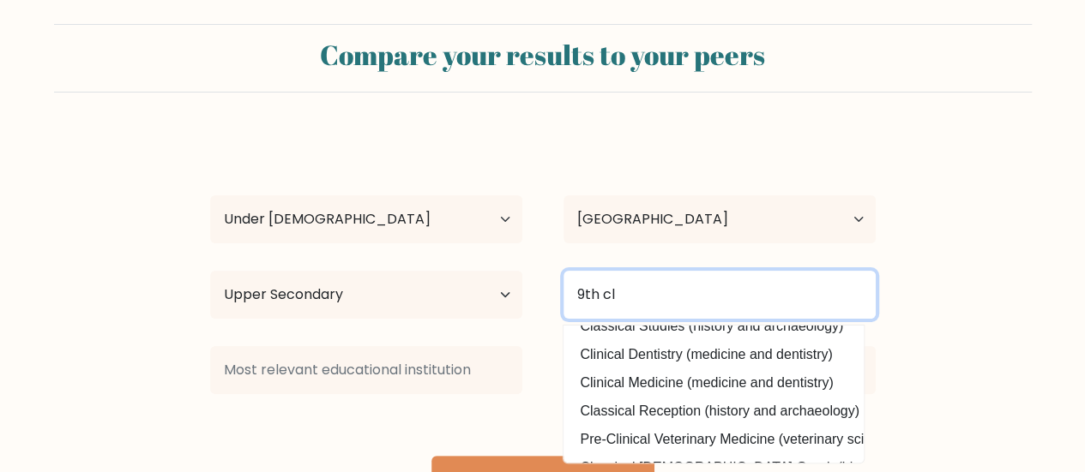
scroll to position [167, 0]
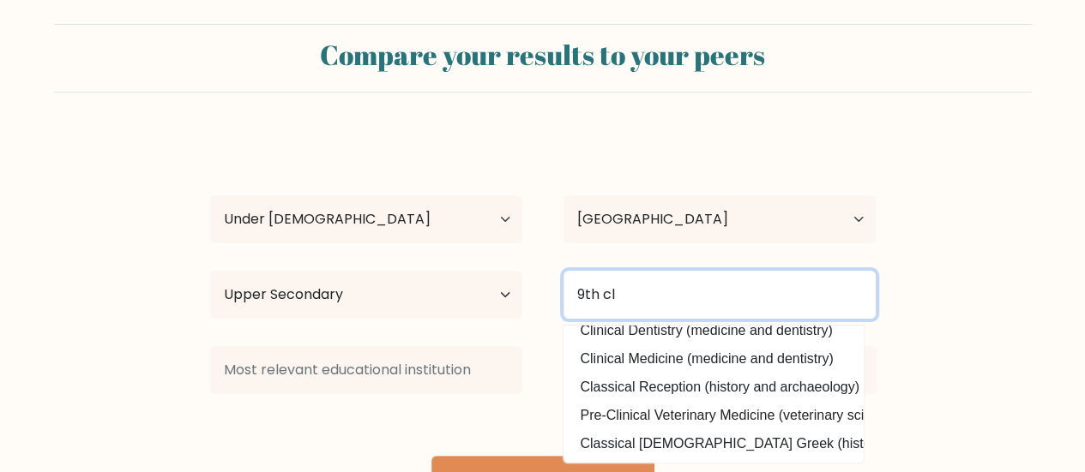
type input "9th"
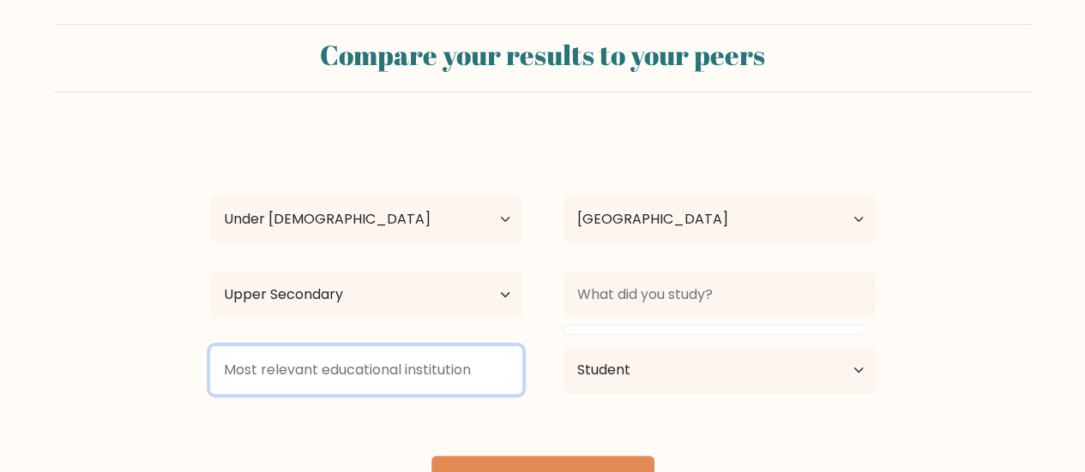
click at [444, 373] on input at bounding box center [366, 370] width 312 height 48
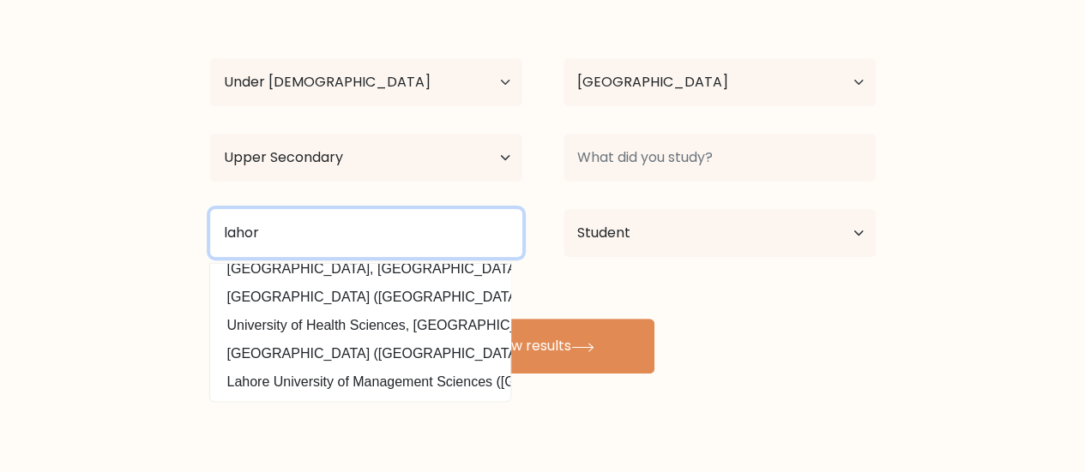
scroll to position [139, 0]
click at [234, 239] on input "lahore" at bounding box center [366, 233] width 312 height 48
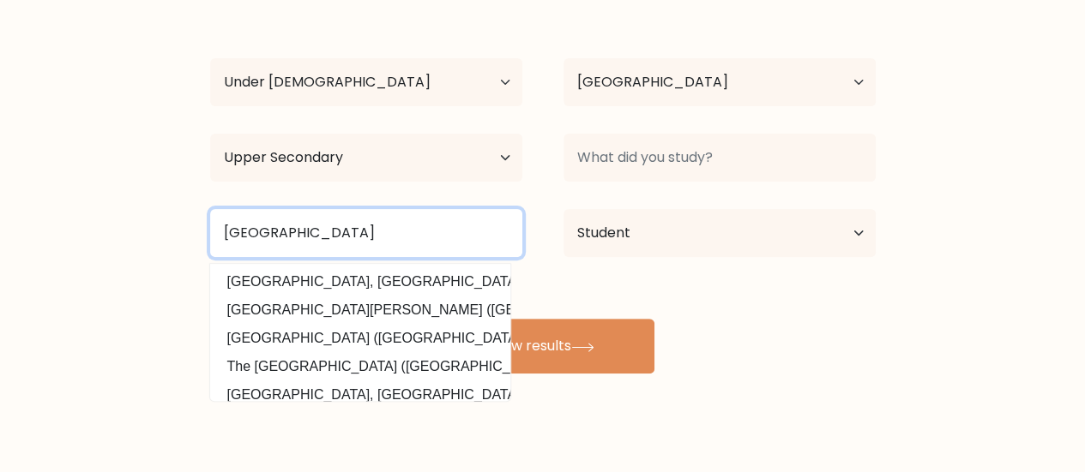
click at [335, 244] on input "Lahore" at bounding box center [366, 233] width 312 height 48
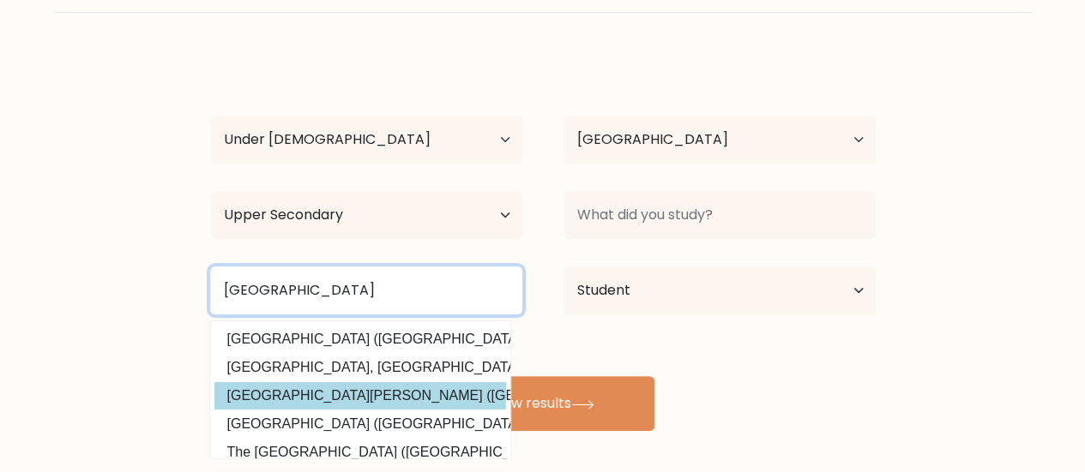
scroll to position [99, 0]
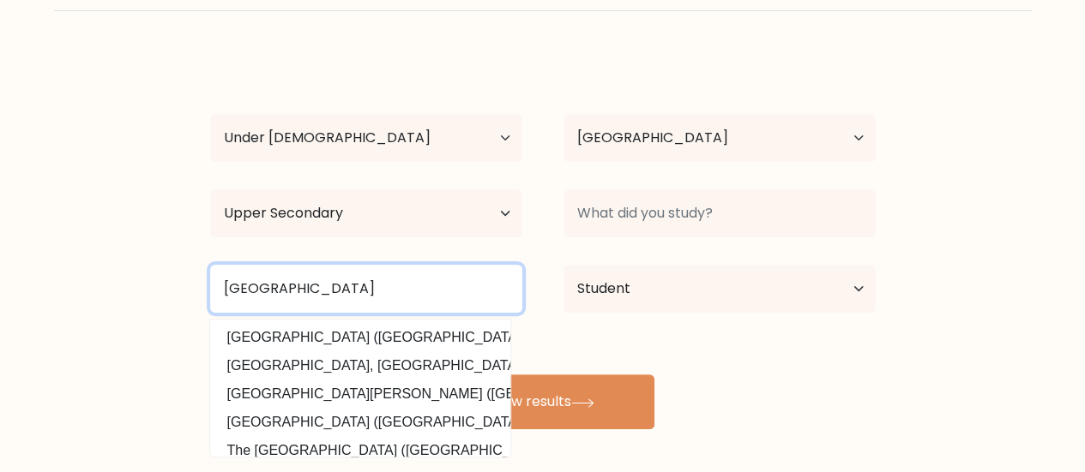
click at [269, 288] on input "Lahore grammar school" at bounding box center [366, 289] width 312 height 48
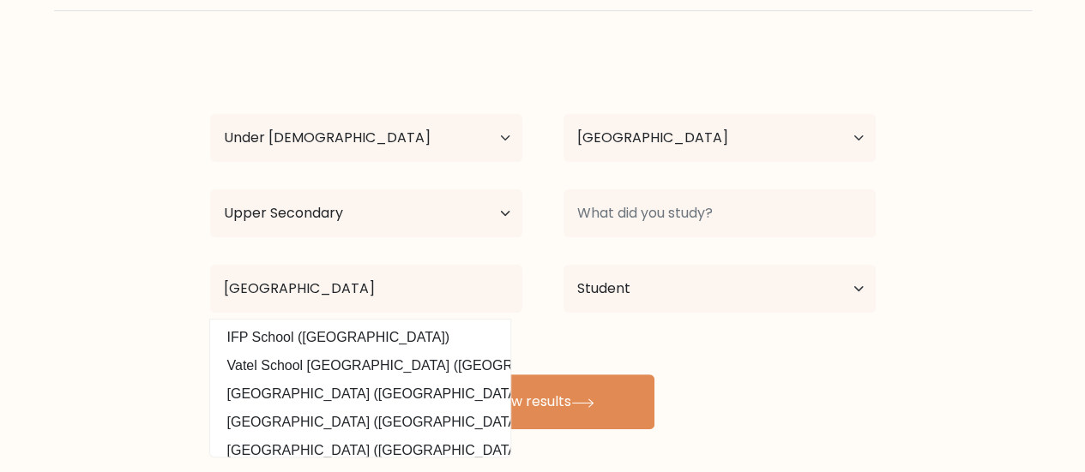
click at [108, 373] on form "Compare your results to your peers ibrahim qadri Age Under 18 years old 18-24 y…" at bounding box center [542, 186] width 1085 height 487
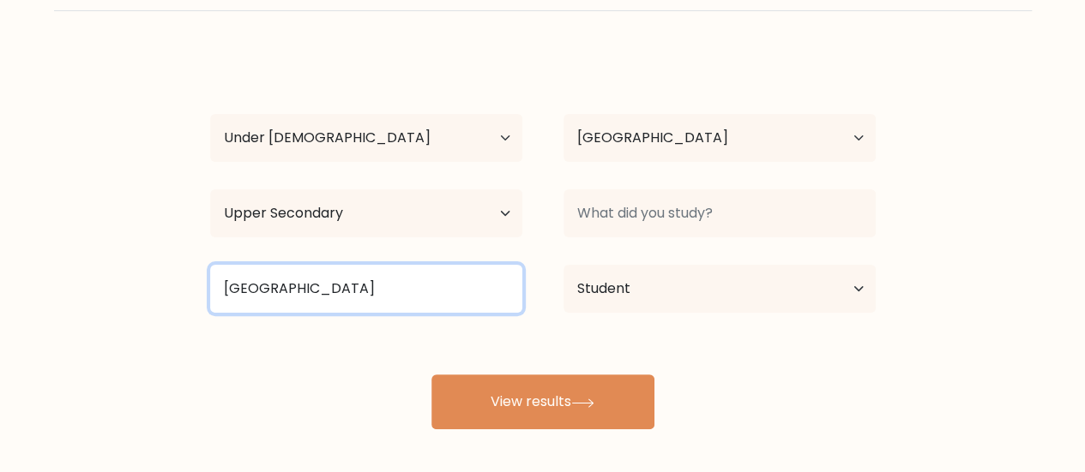
click at [270, 289] on input "Abdali grammar school" at bounding box center [366, 289] width 312 height 48
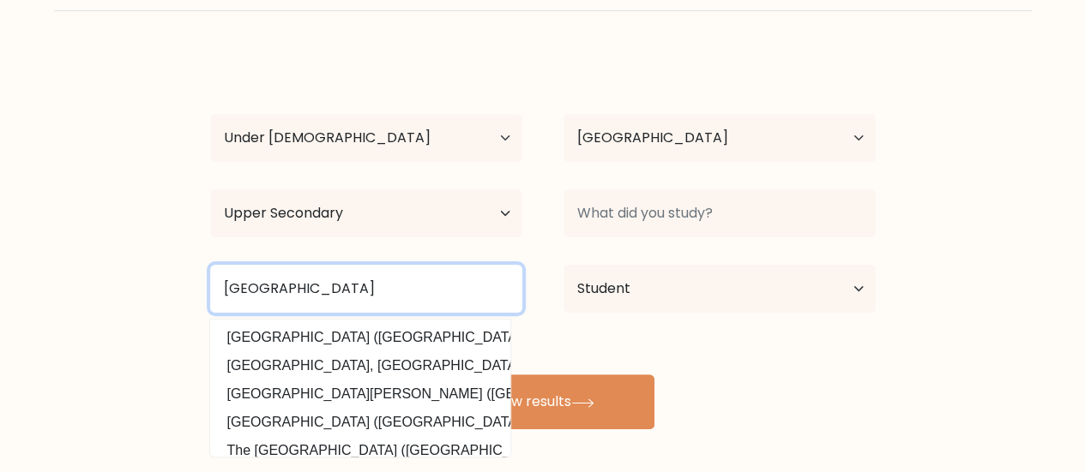
type input "Lahore grammar school"
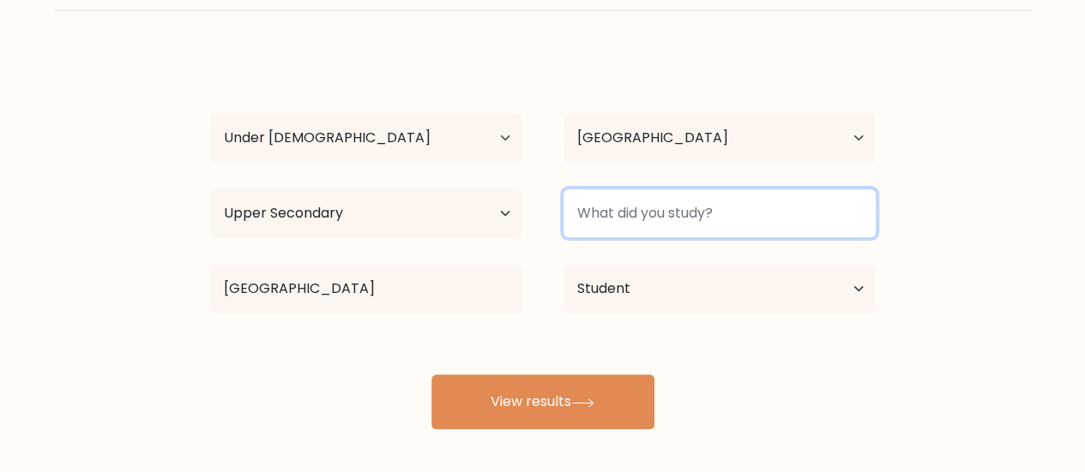
click at [743, 210] on input at bounding box center [719, 213] width 312 height 48
type input "nope"
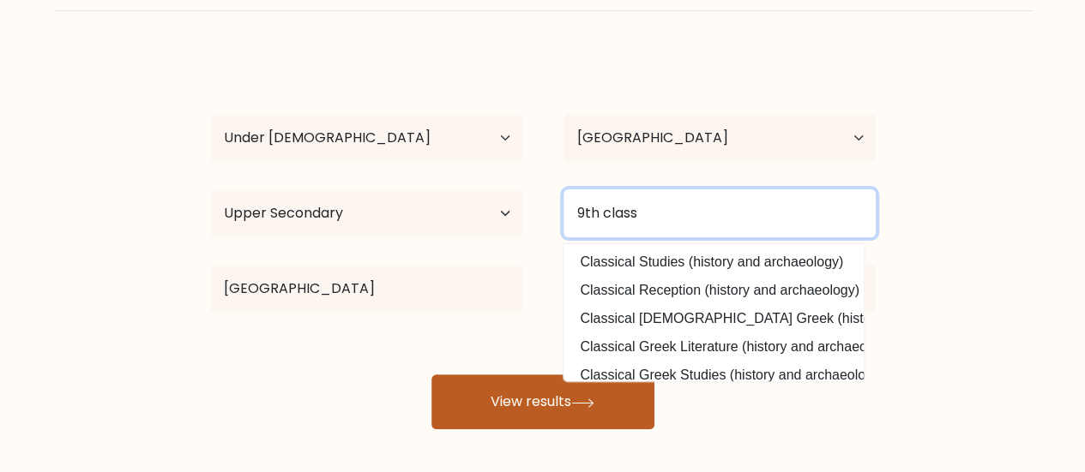
type input "9th class"
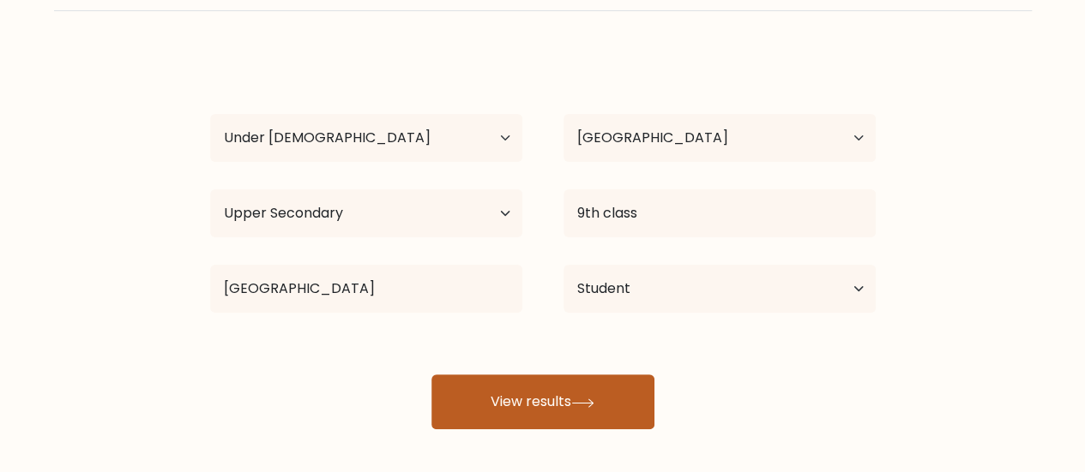
click at [585, 401] on icon at bounding box center [582, 403] width 23 height 9
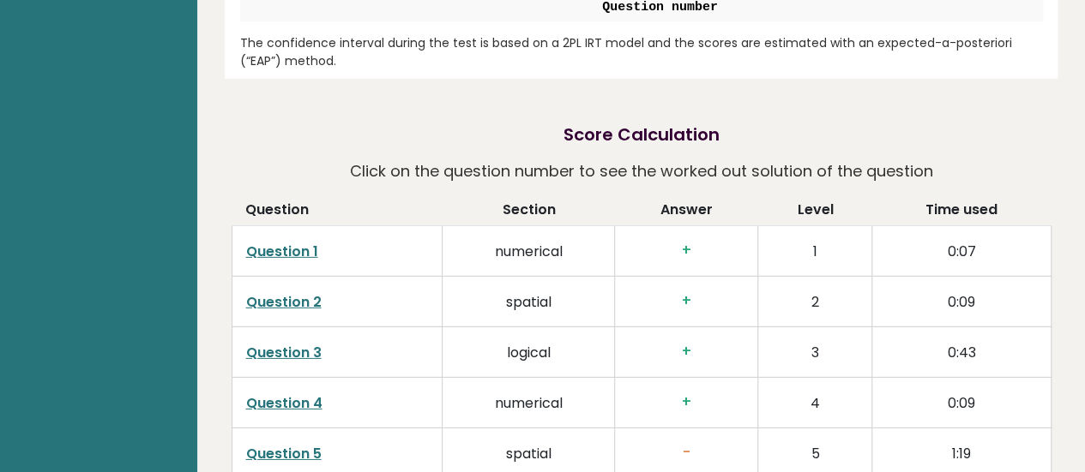
scroll to position [2515, 0]
click at [295, 243] on link "Question 1" at bounding box center [282, 253] width 72 height 20
drag, startPoint x: 1084, startPoint y: 1, endPoint x: 118, endPoint y: 133, distance: 974.4
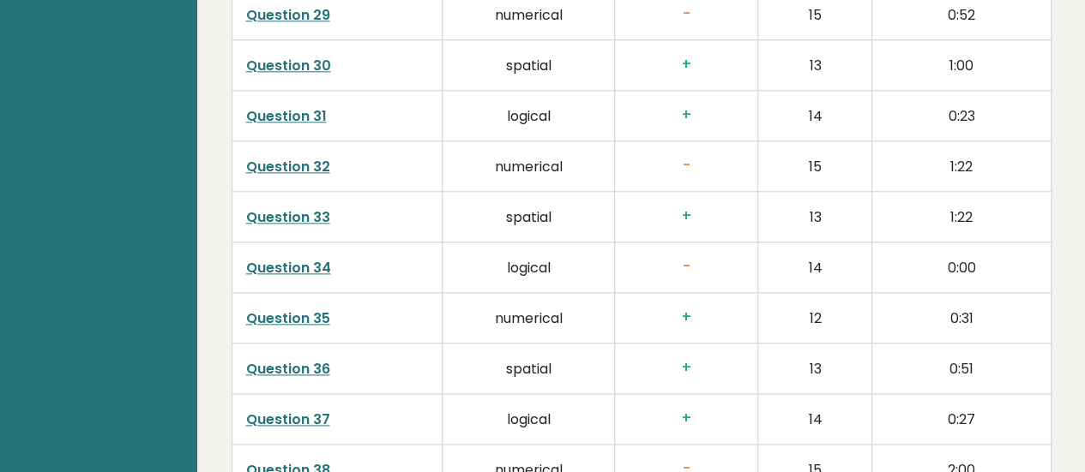
scroll to position [4176, 0]
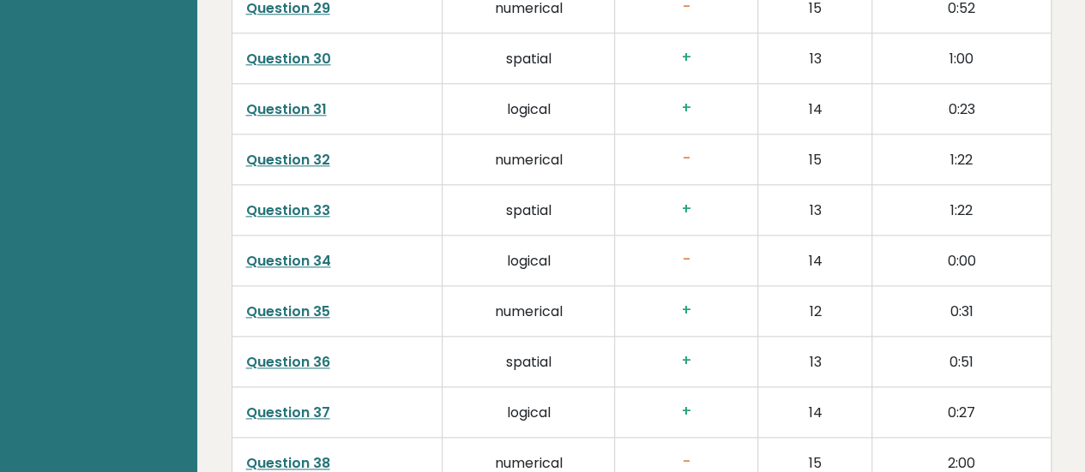
click at [307, 251] on link "Question 34" at bounding box center [288, 261] width 85 height 20
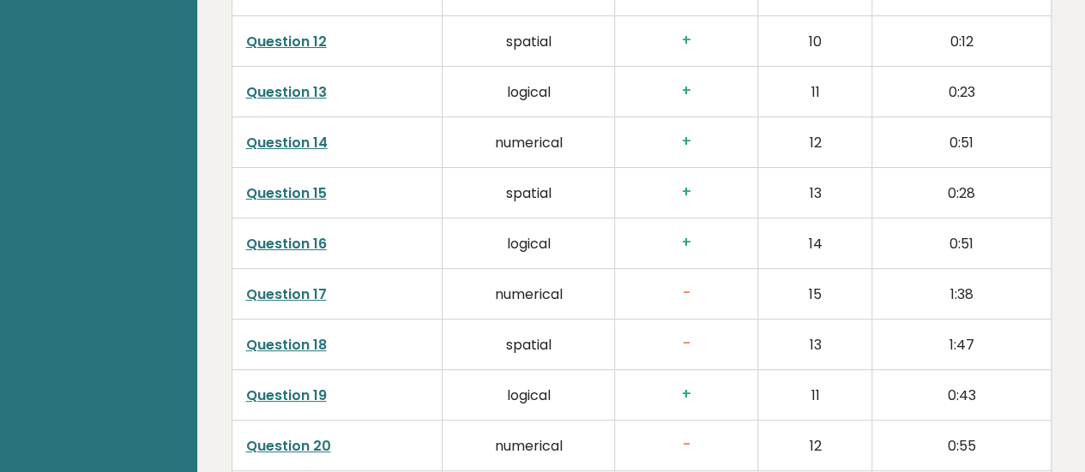
scroll to position [3282, 0]
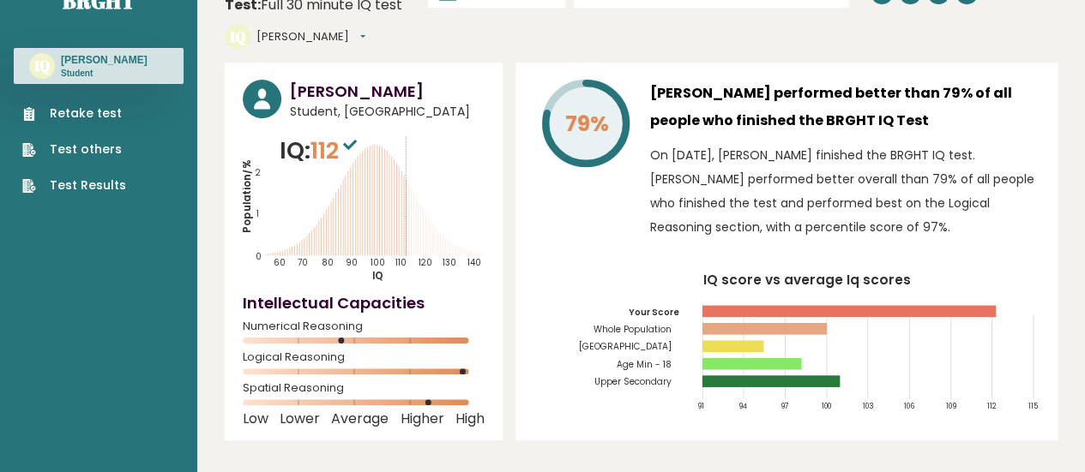
scroll to position [0, 0]
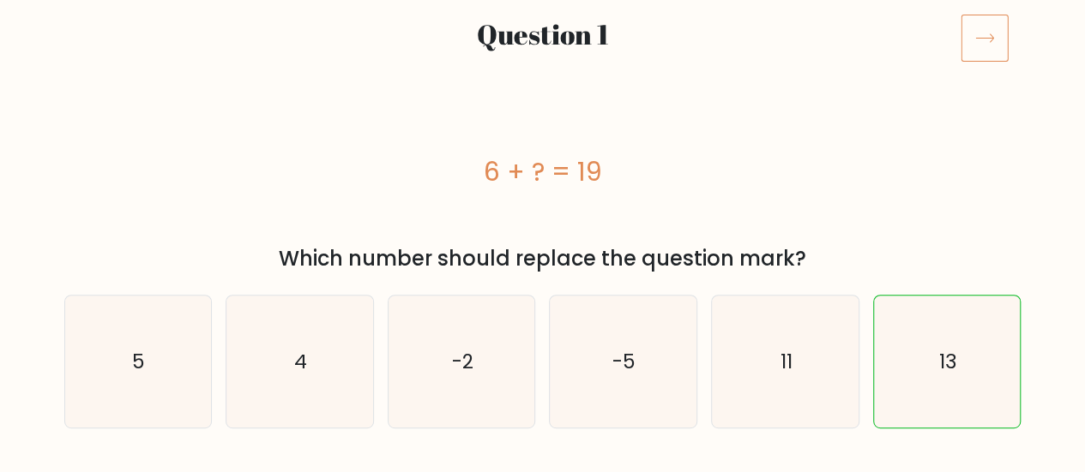
scroll to position [178, 0]
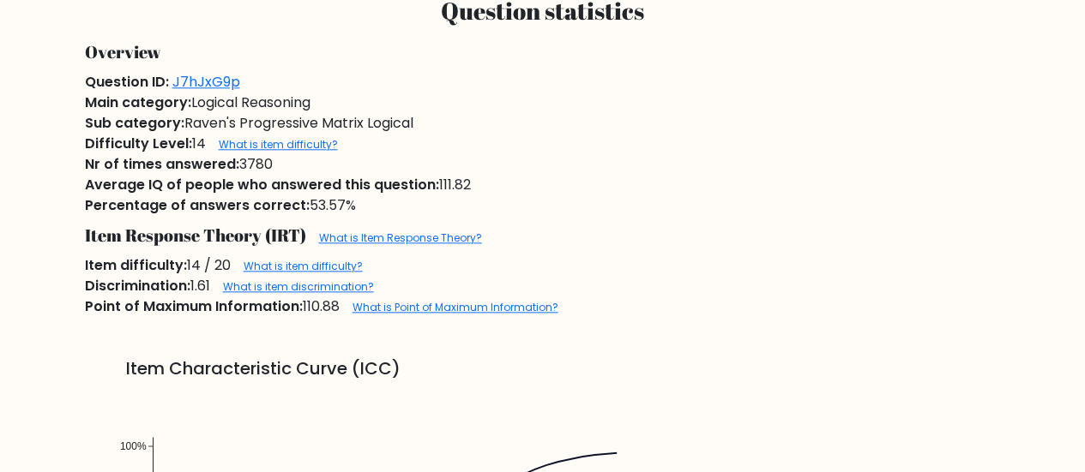
scroll to position [862, 0]
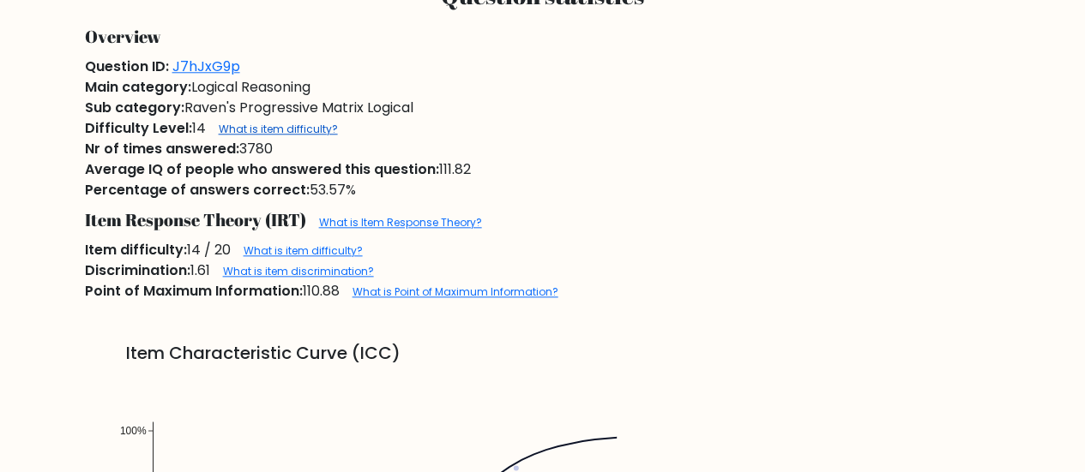
click at [281, 133] on link "What is item difficulty?" at bounding box center [278, 129] width 119 height 15
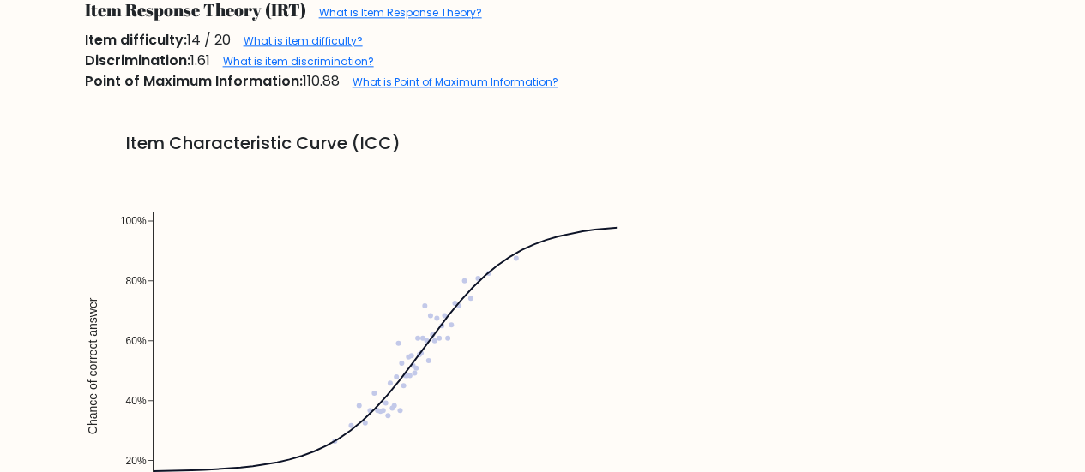
scroll to position [1000, 0]
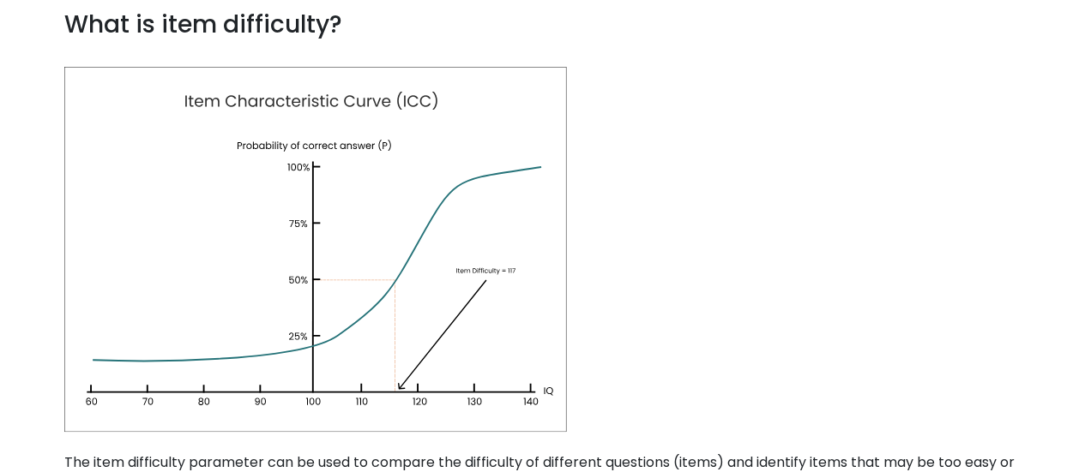
scroll to position [129, 0]
